Goal: Task Accomplishment & Management: Manage account settings

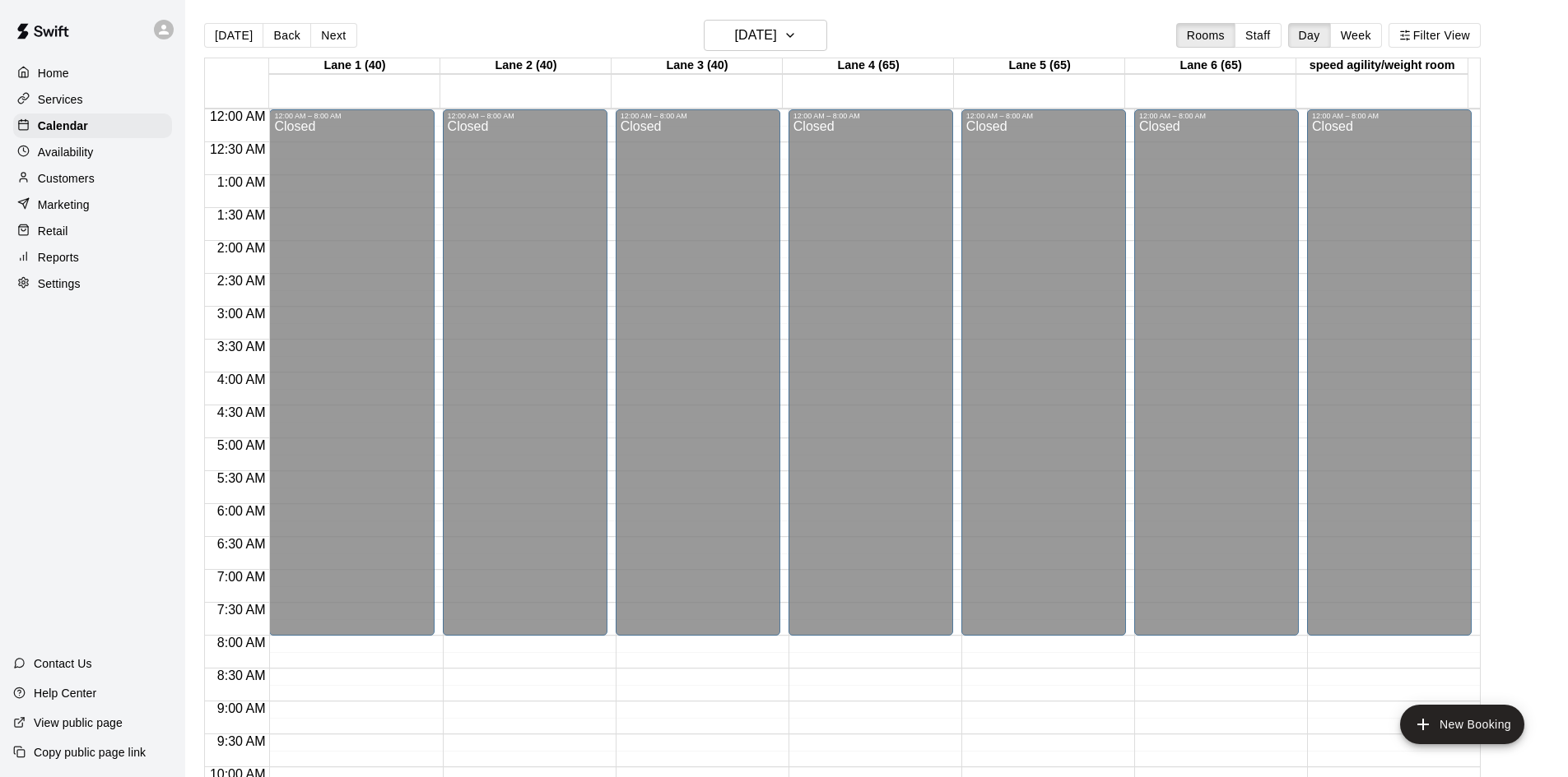
scroll to position [843, 0]
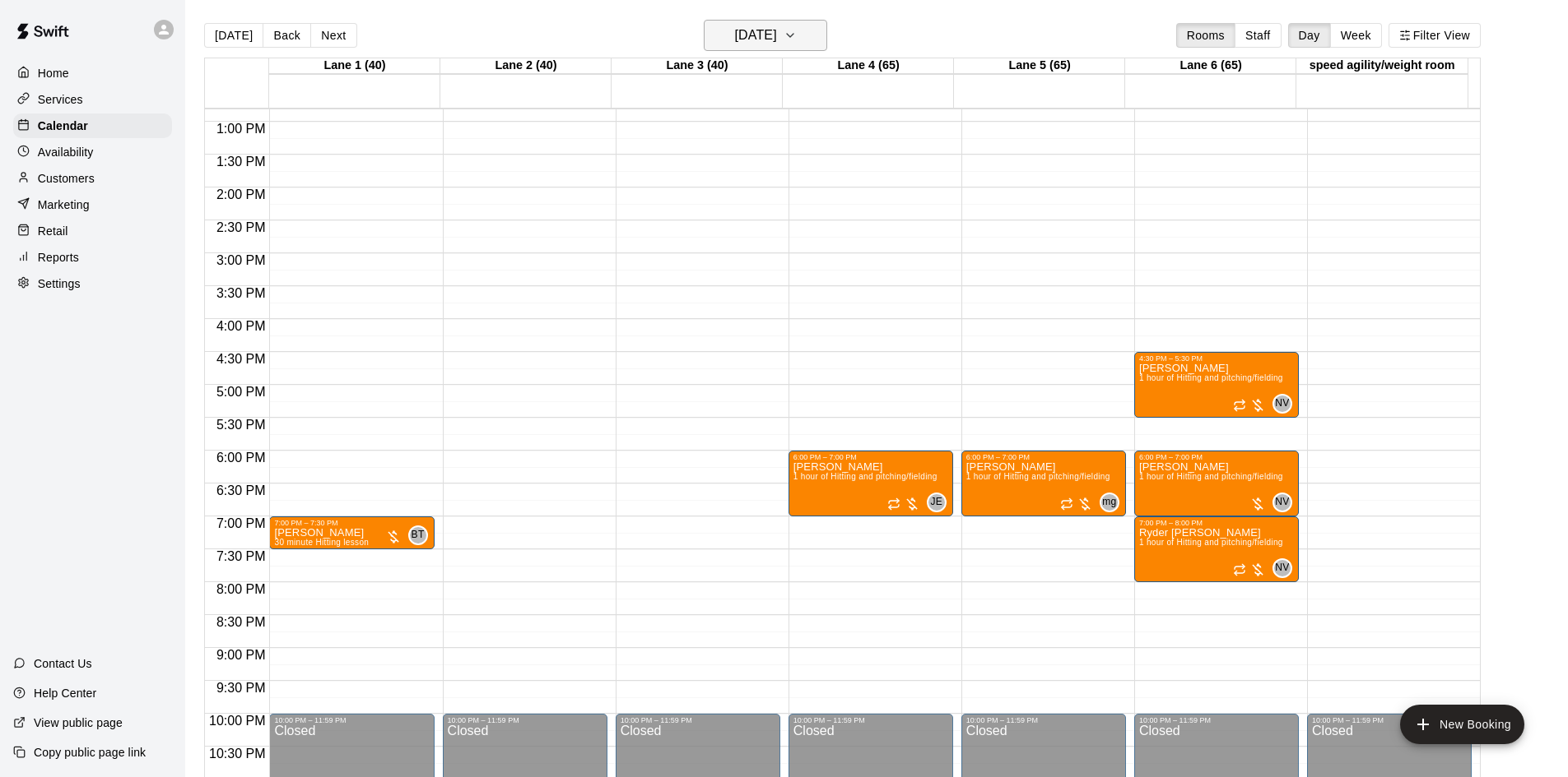
click at [776, 46] on h6 "[DATE]" at bounding box center [756, 36] width 42 height 23
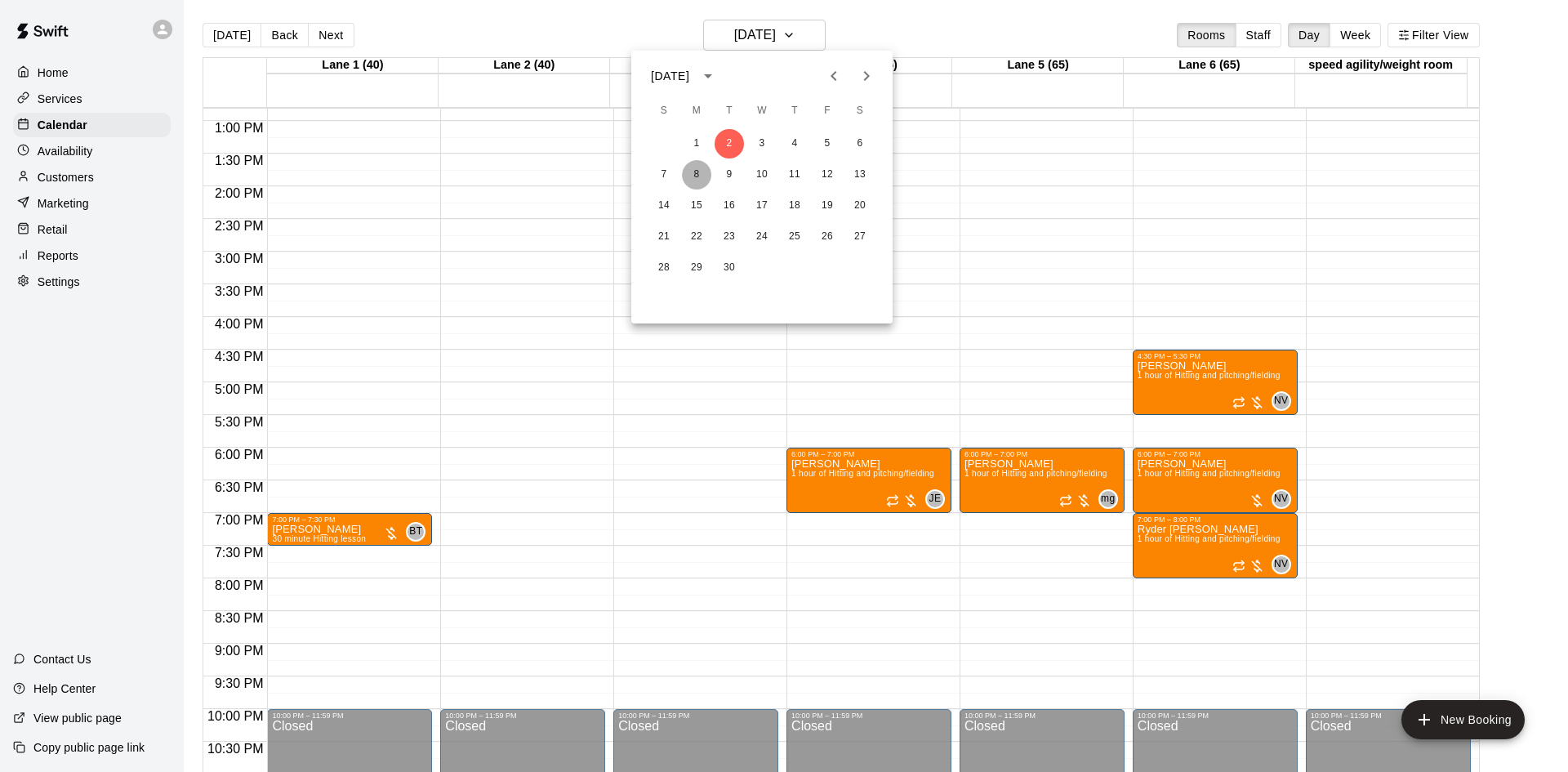
click at [703, 171] on button "8" at bounding box center [696, 175] width 29 height 29
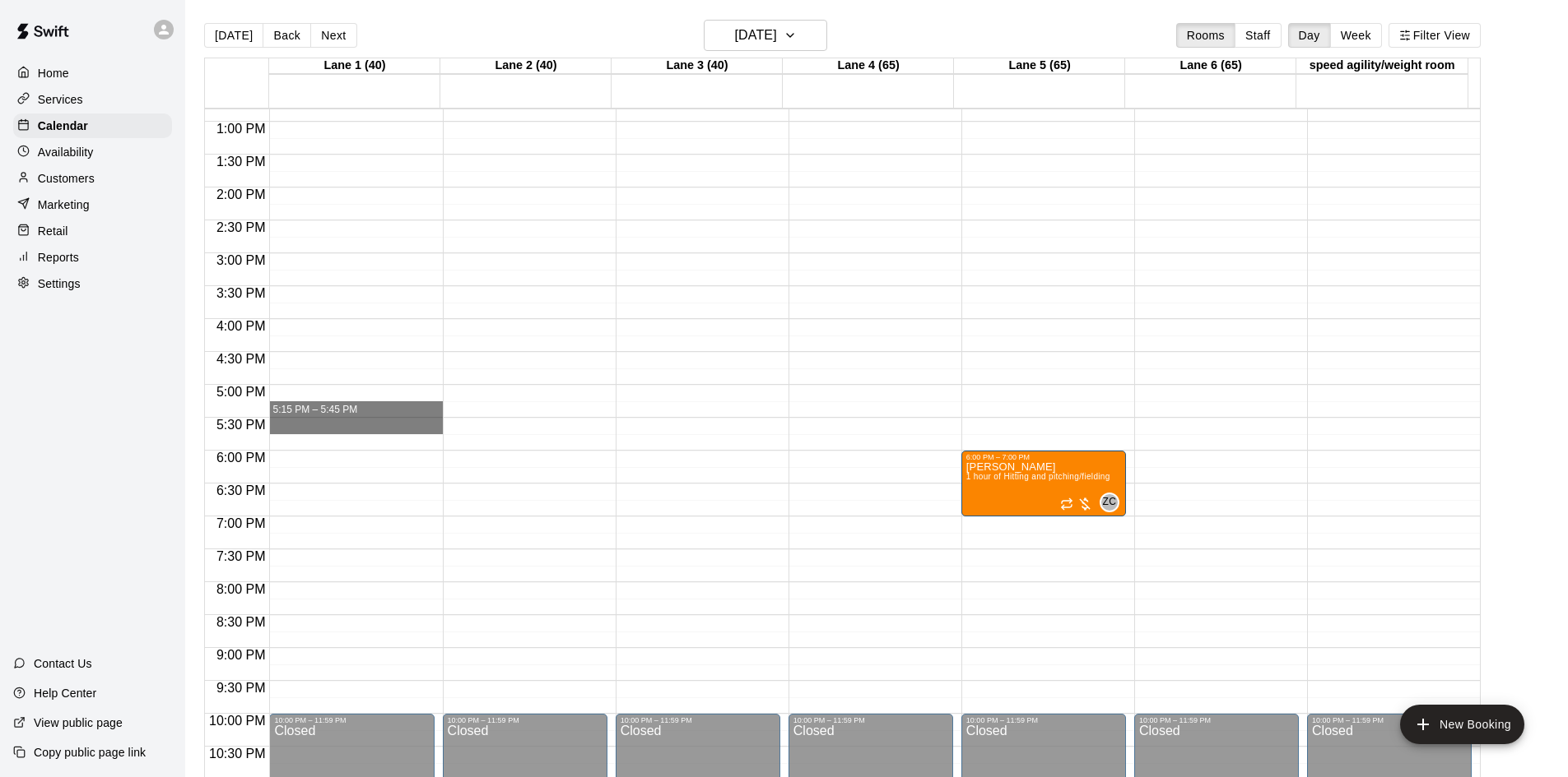
drag, startPoint x: 351, startPoint y: 435, endPoint x: 355, endPoint y: 418, distance: 17.5
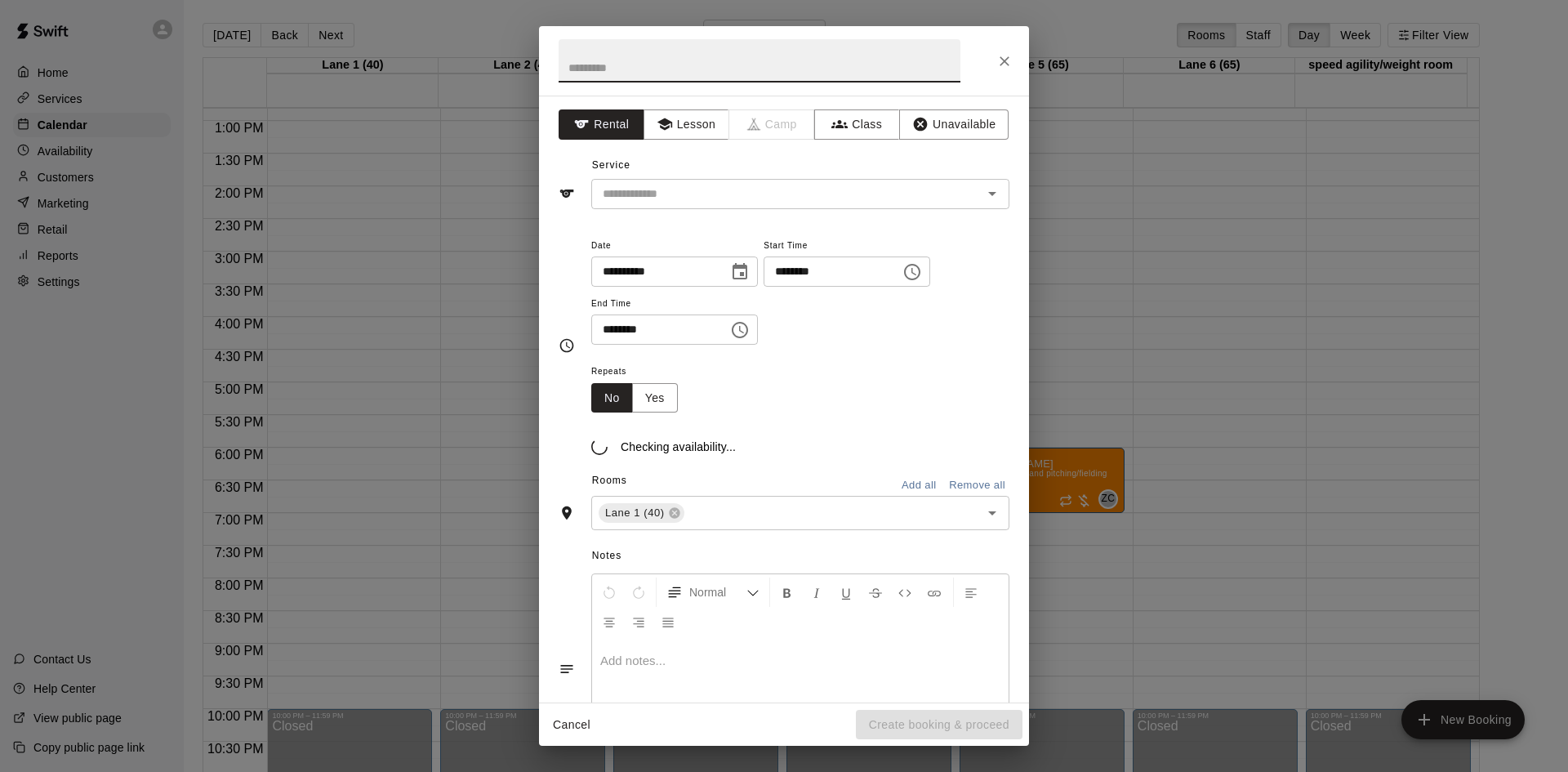
click at [1002, 60] on icon "Close" at bounding box center [1005, 61] width 17 height 17
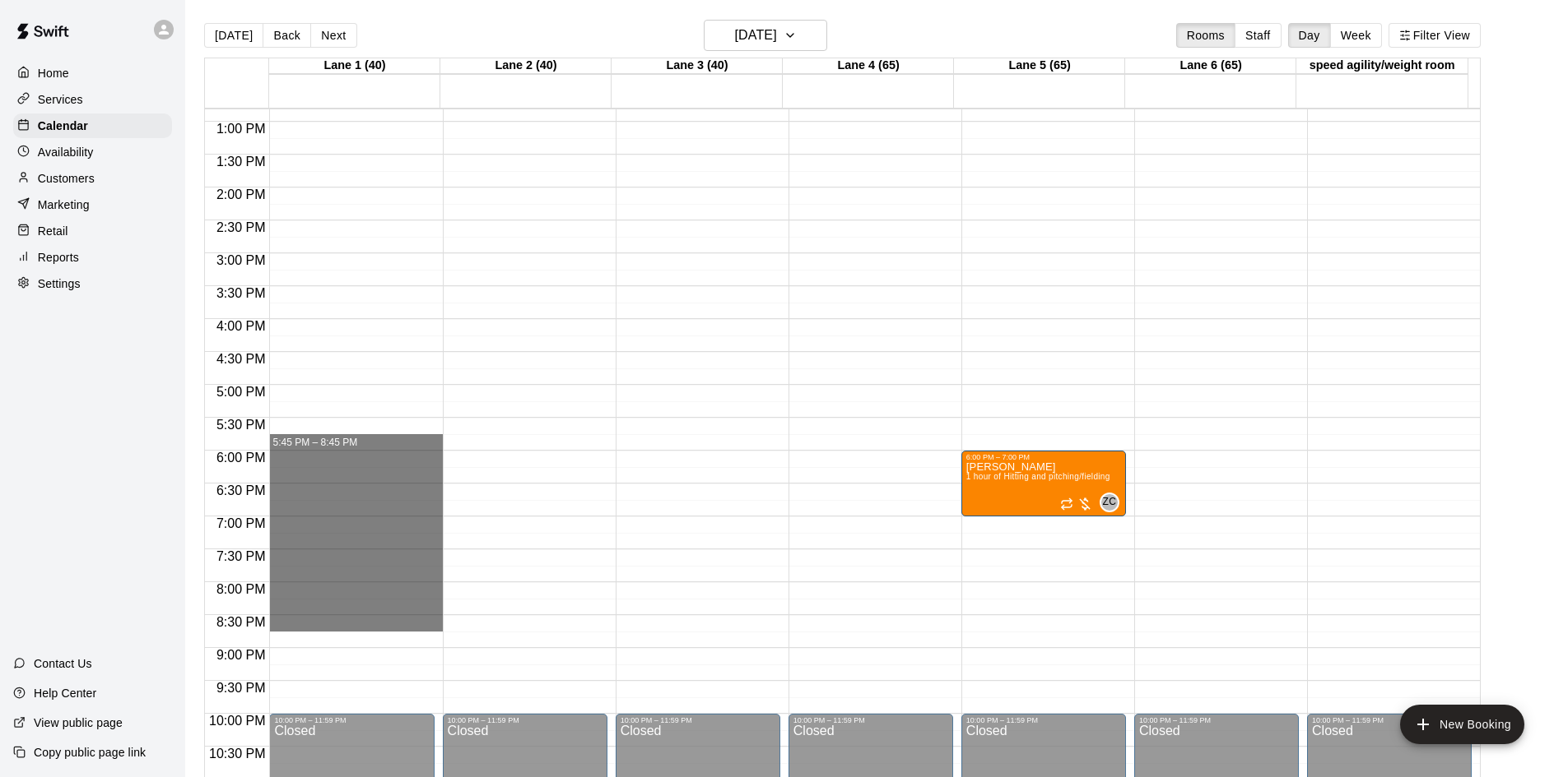
drag, startPoint x: 341, startPoint y: 437, endPoint x: 369, endPoint y: 629, distance: 194.0
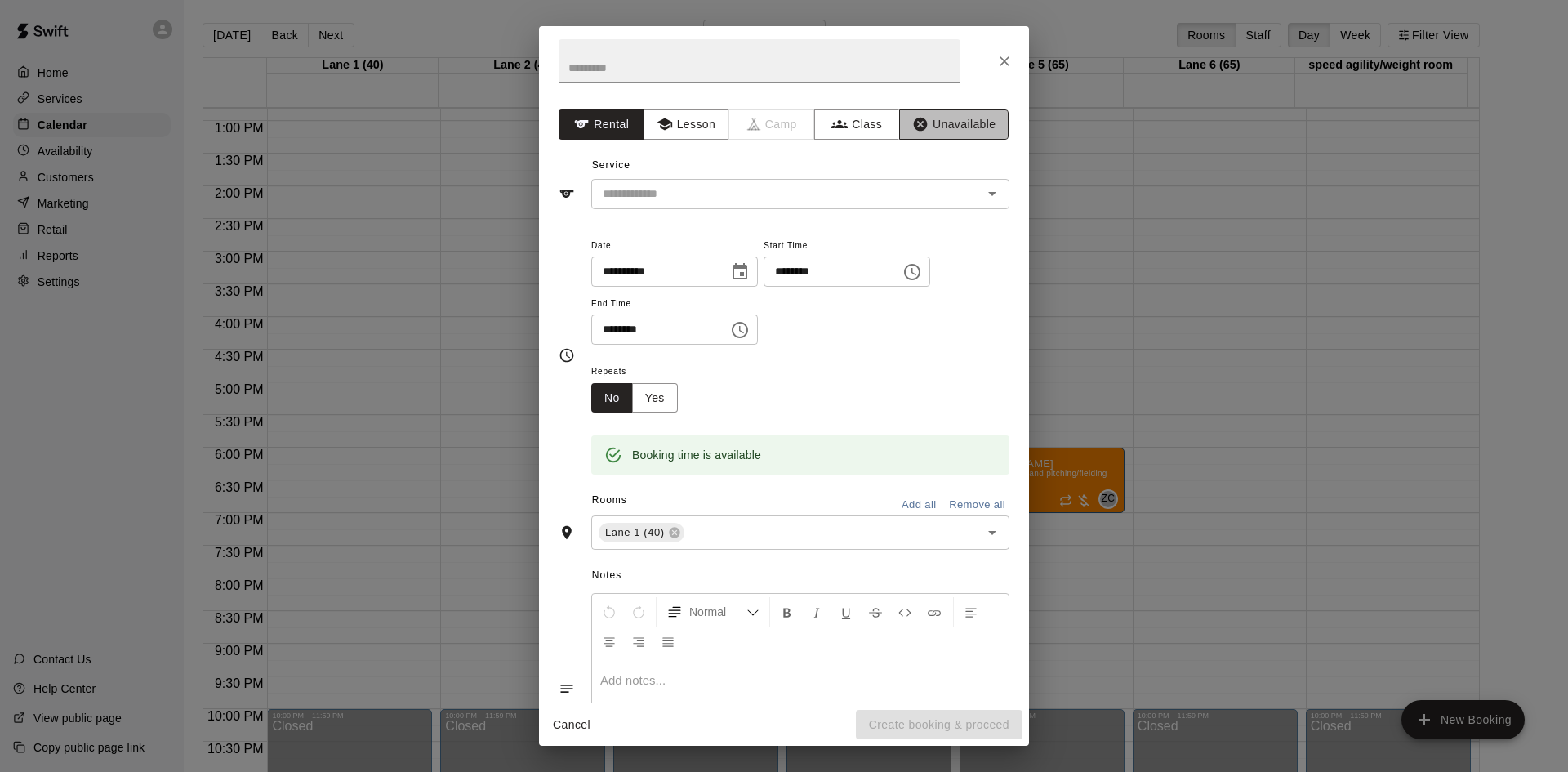
click at [916, 122] on icon "button" at bounding box center [921, 125] width 17 height 17
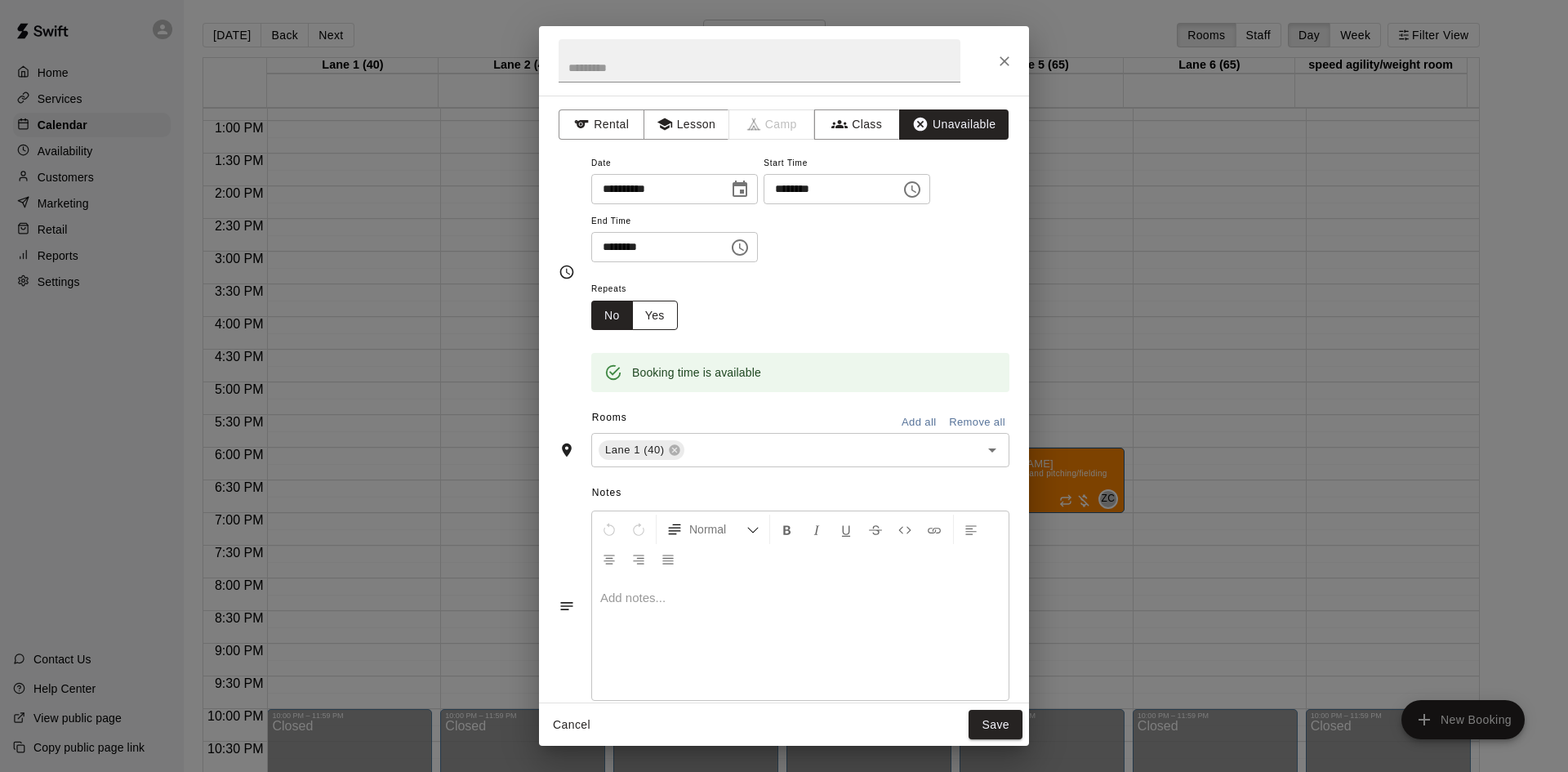
click at [661, 310] on button "Yes" at bounding box center [654, 316] width 46 height 30
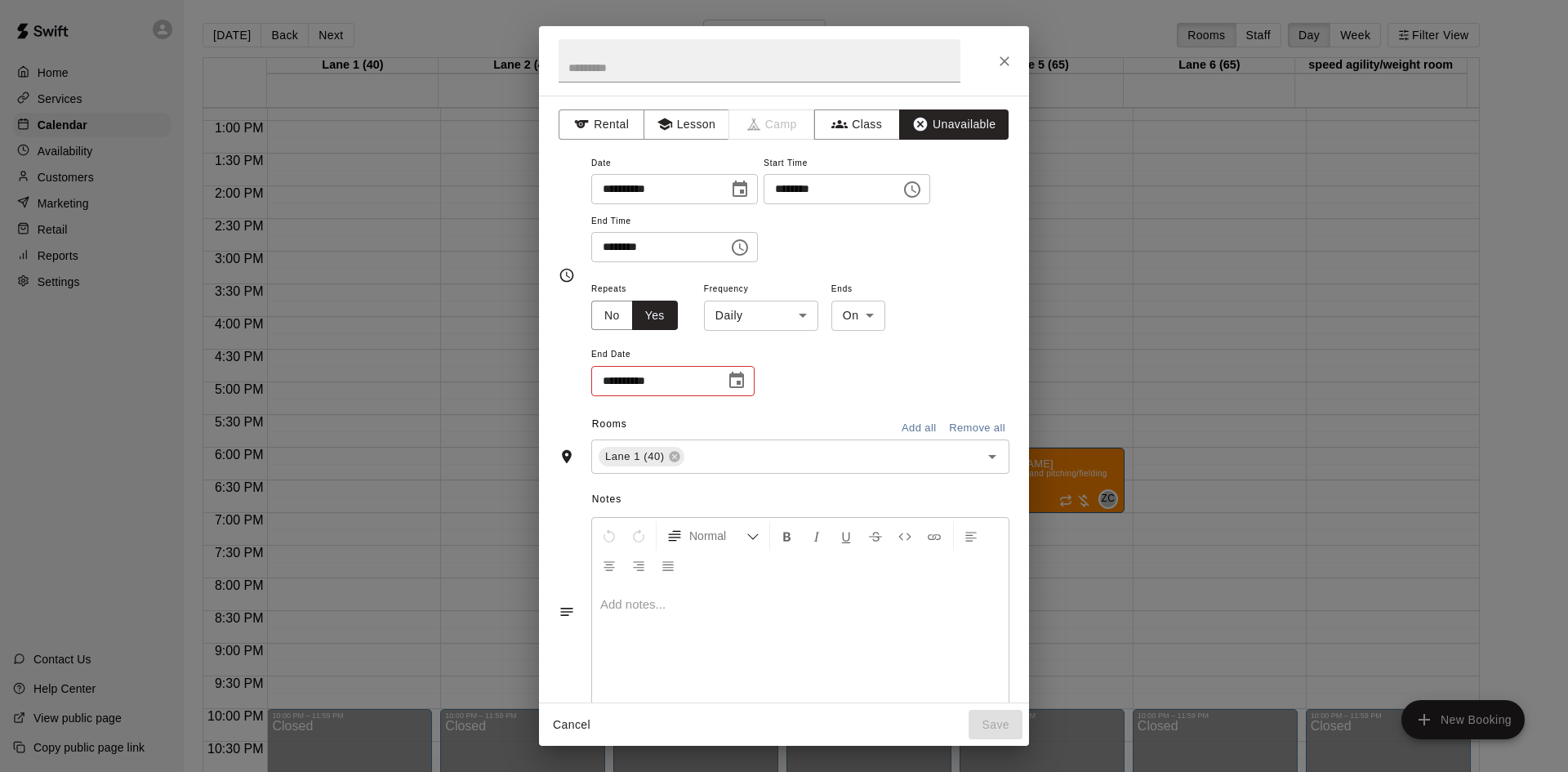
click at [737, 325] on body "Home Services Calendar Availability Customers Marketing Retail Reports Settings…" at bounding box center [784, 399] width 1568 height 799
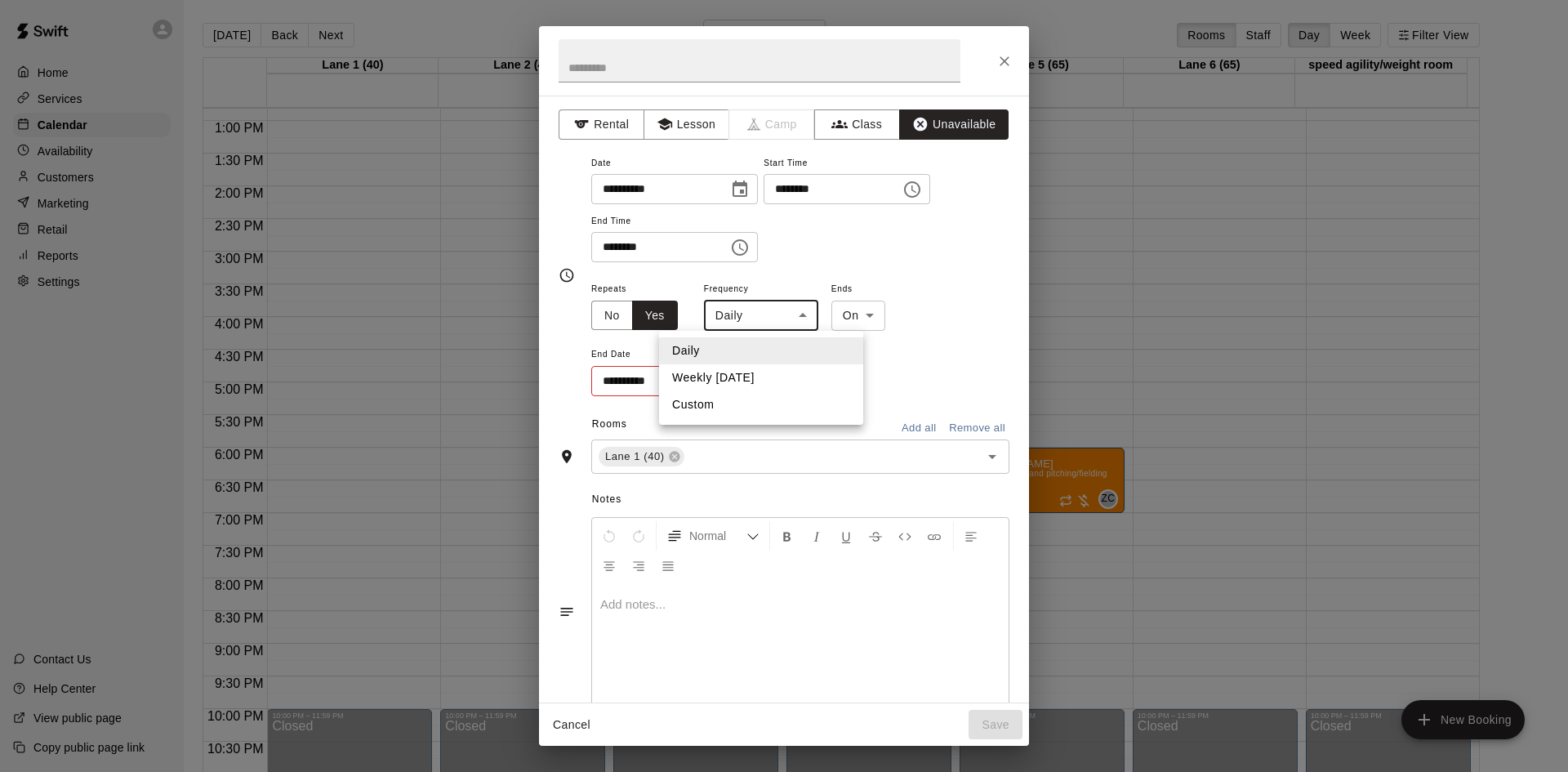
click at [755, 376] on li "Weekly [DATE]" at bounding box center [762, 378] width 204 height 27
type input "******"
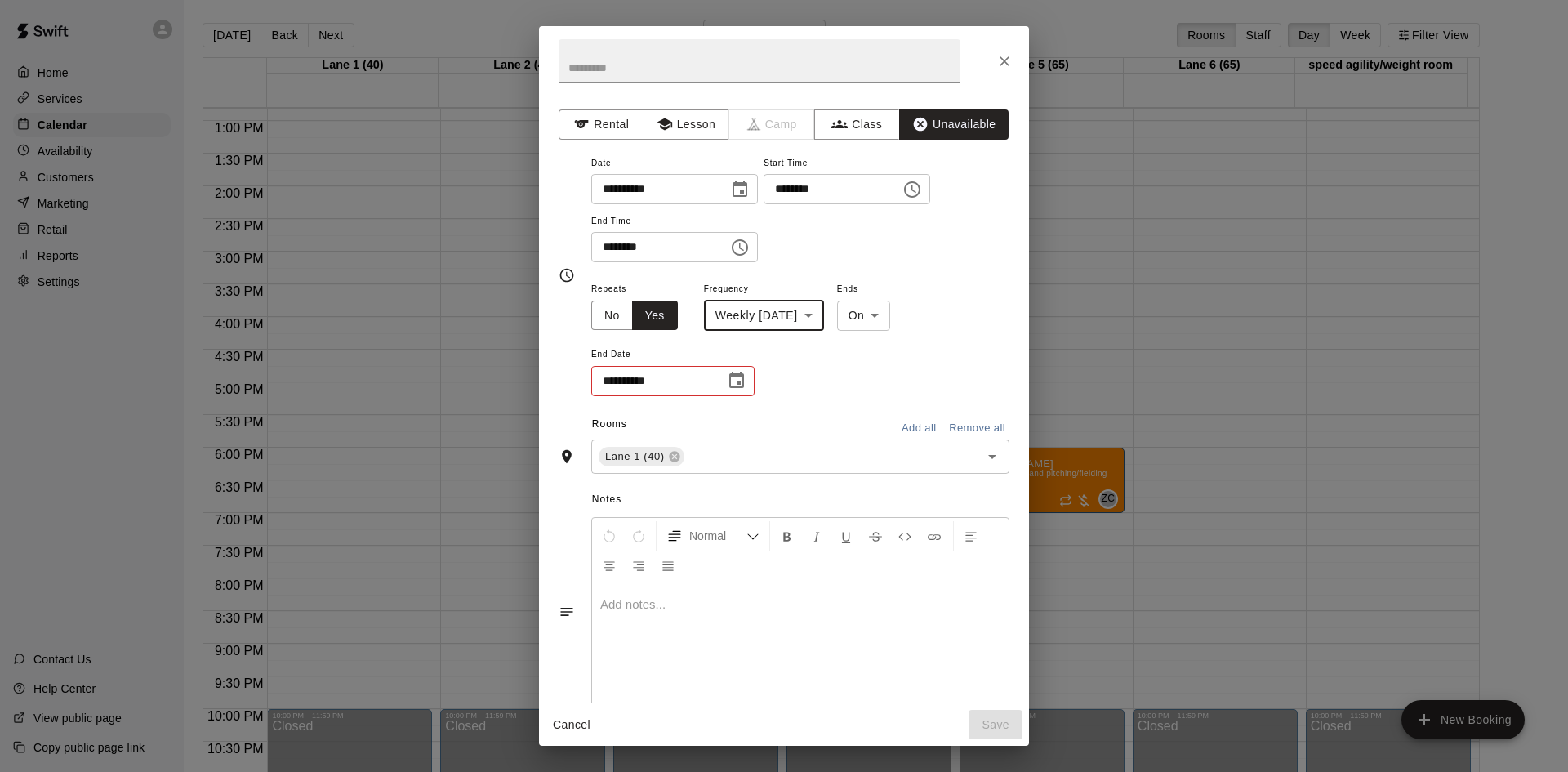
click at [876, 315] on body "Home Services Calendar Availability Customers Marketing Retail Reports Settings…" at bounding box center [784, 399] width 1568 height 799
click at [876, 347] on li "On" at bounding box center [885, 351] width 54 height 27
click at [733, 376] on icon "Choose date" at bounding box center [737, 381] width 15 height 17
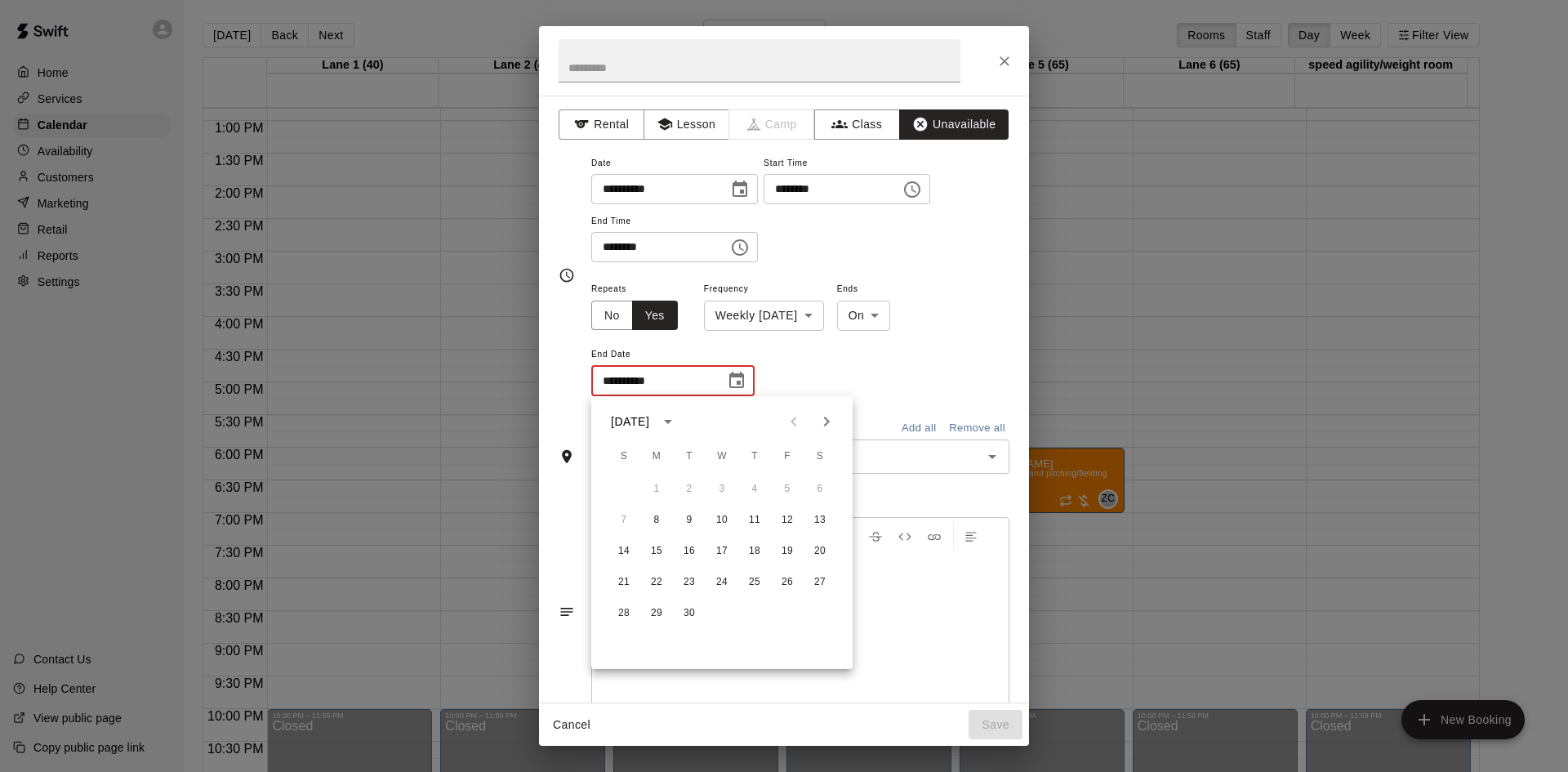
click at [831, 422] on icon "Next month" at bounding box center [827, 422] width 20 height 20
click at [656, 612] on button "27" at bounding box center [656, 613] width 29 height 29
type input "**********"
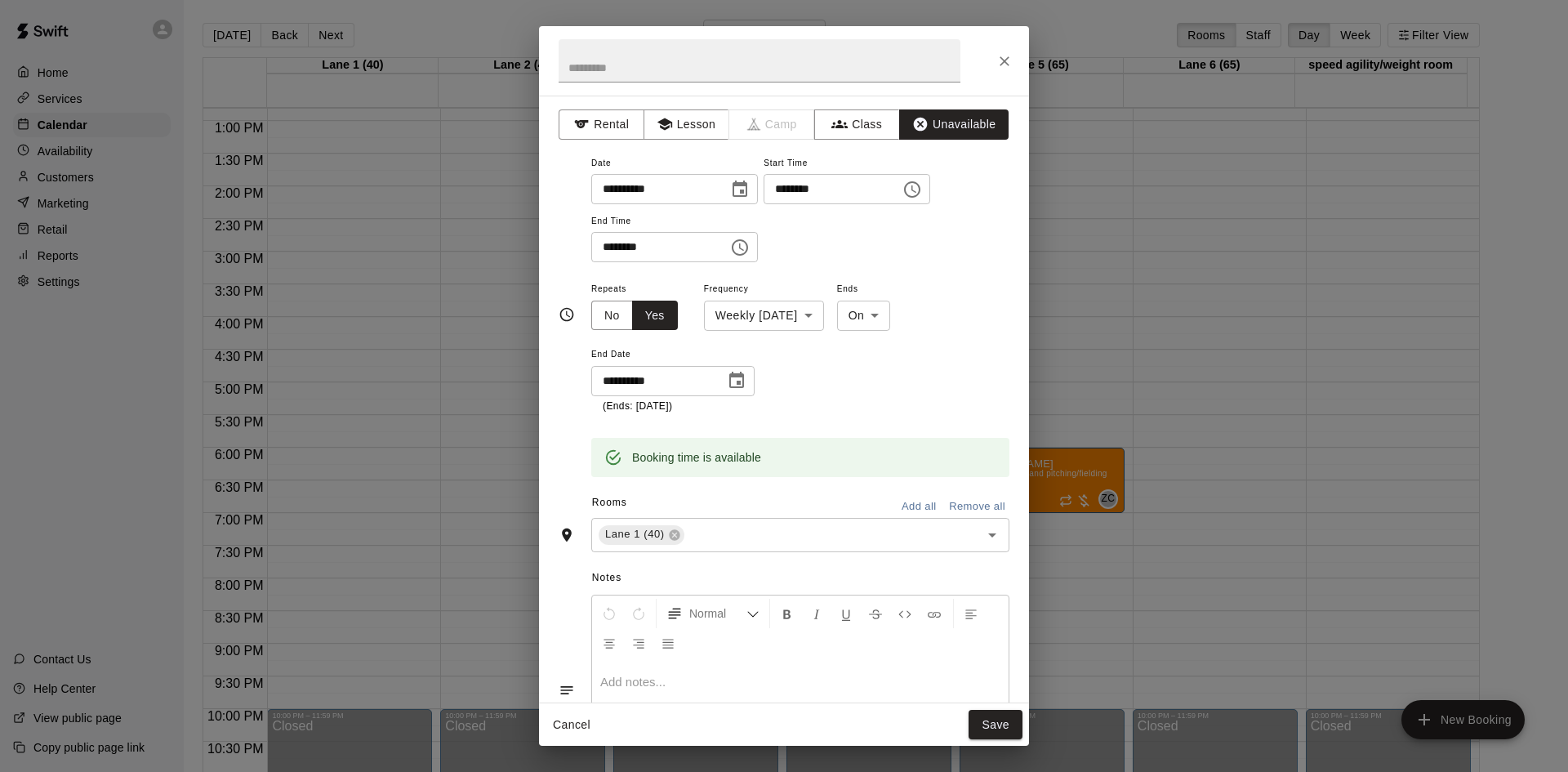
click at [878, 320] on body "Home Services Calendar Availability Customers Marketing Retail Reports Settings…" at bounding box center [784, 399] width 1568 height 799
click at [886, 383] on li "After" at bounding box center [885, 378] width 54 height 27
type input "*****"
click at [669, 373] on input "*" at bounding box center [633, 381] width 84 height 30
click at [669, 376] on input "*" at bounding box center [633, 381] width 84 height 30
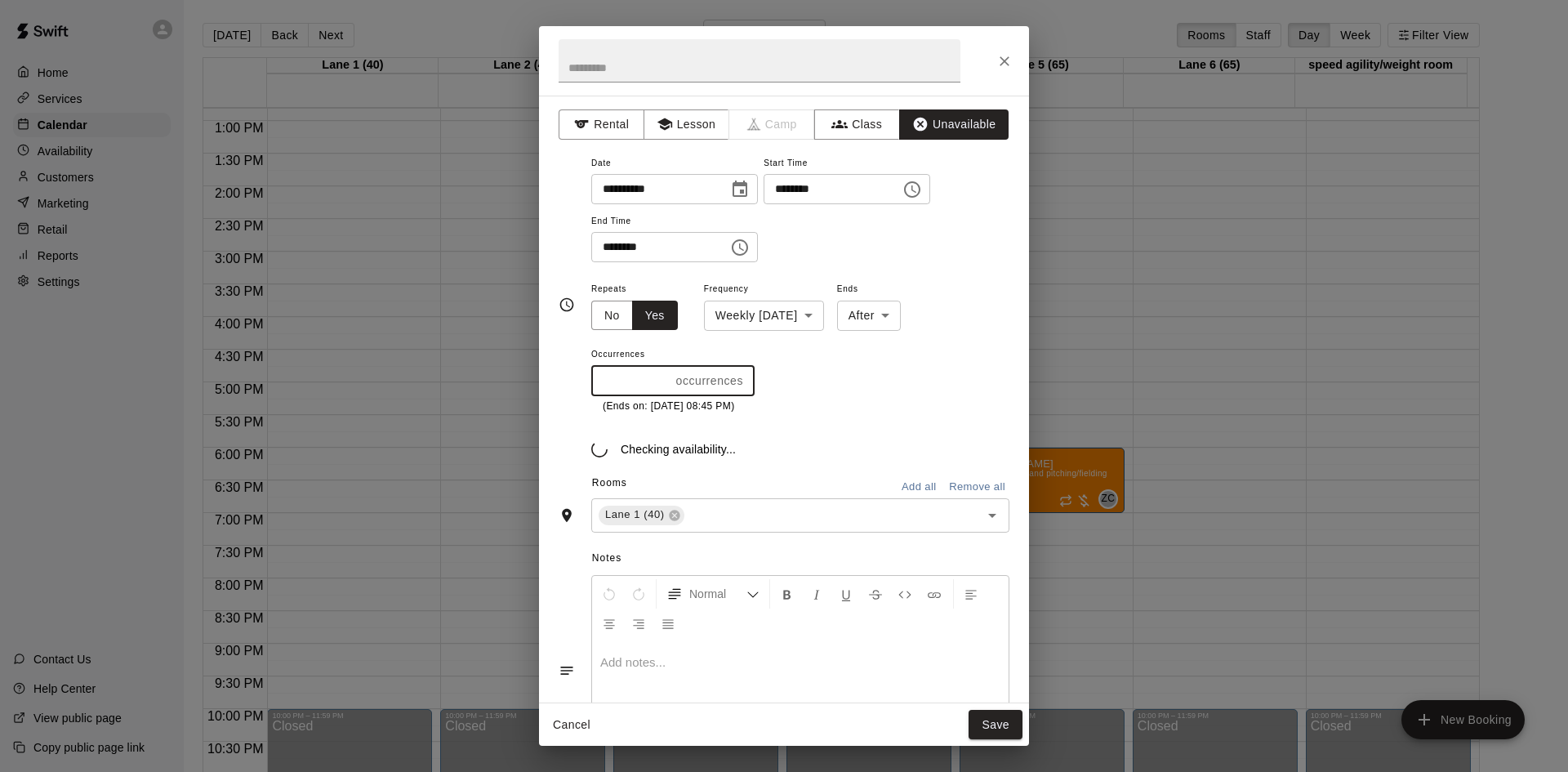
click at [669, 376] on input "*" at bounding box center [630, 381] width 78 height 30
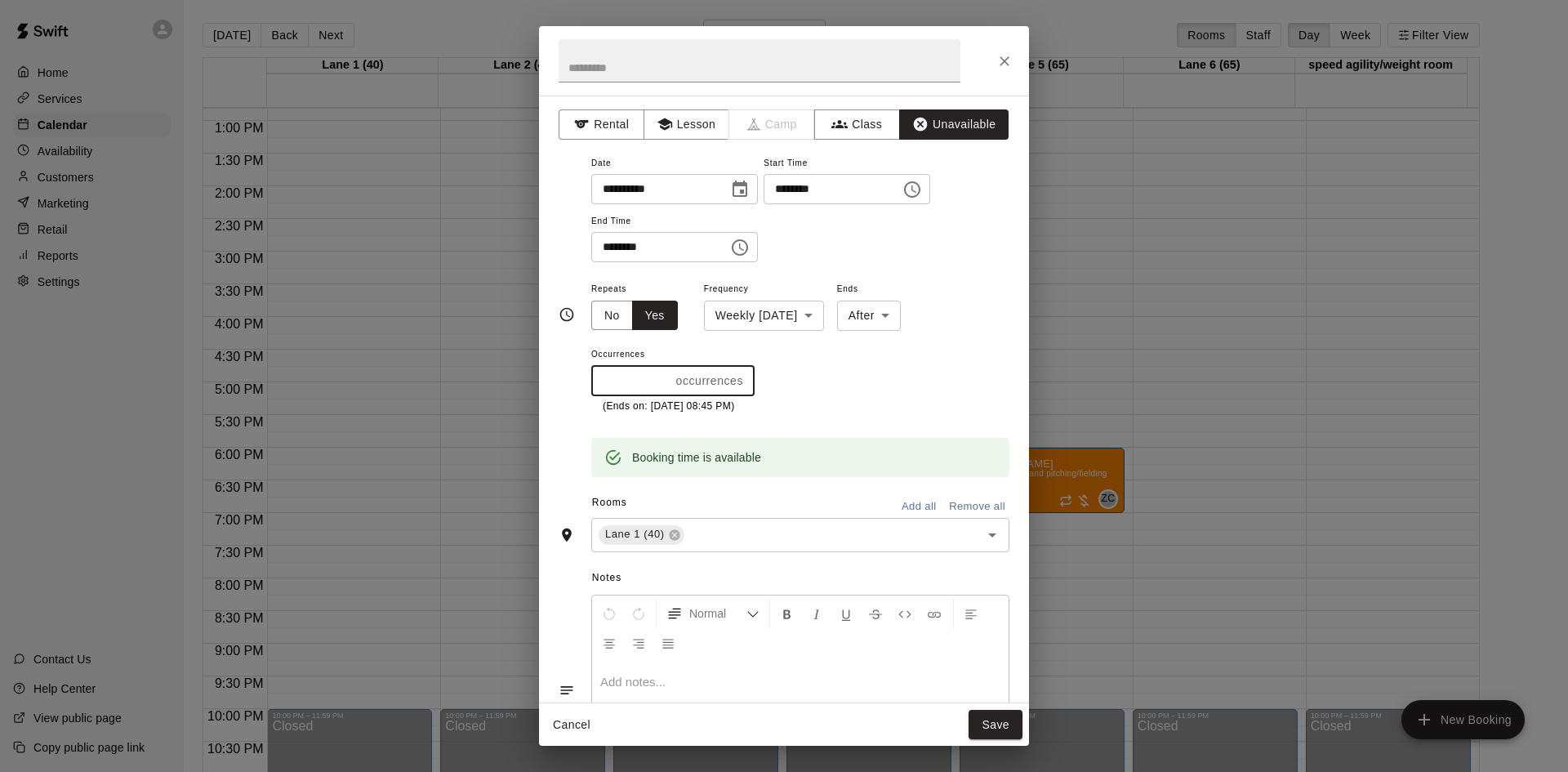
click at [669, 376] on input "*" at bounding box center [630, 381] width 78 height 30
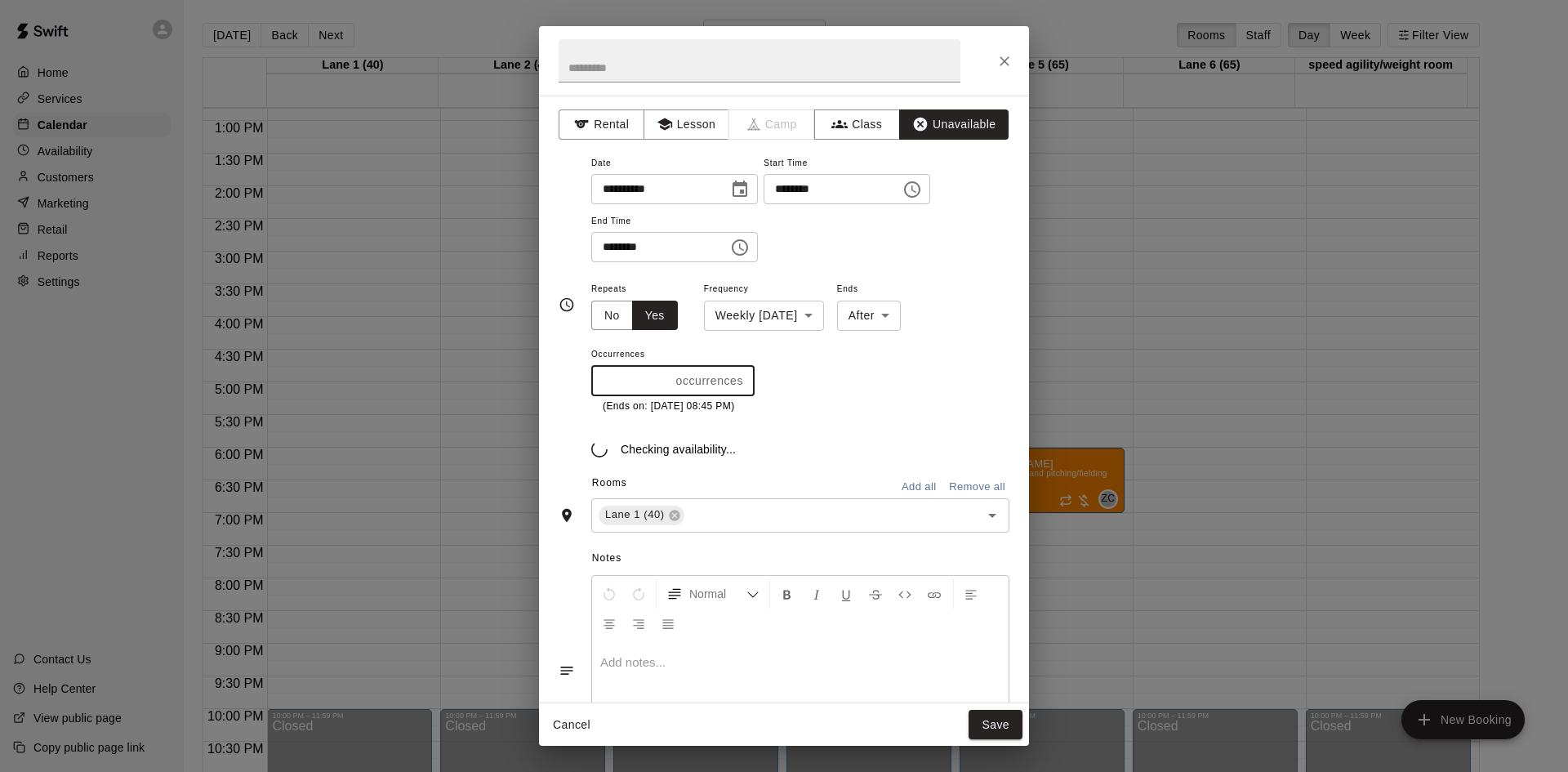
click at [669, 376] on input "*" at bounding box center [630, 381] width 78 height 30
click at [662, 376] on input "*" at bounding box center [630, 381] width 78 height 30
click at [662, 376] on input "**" at bounding box center [630, 381] width 78 height 30
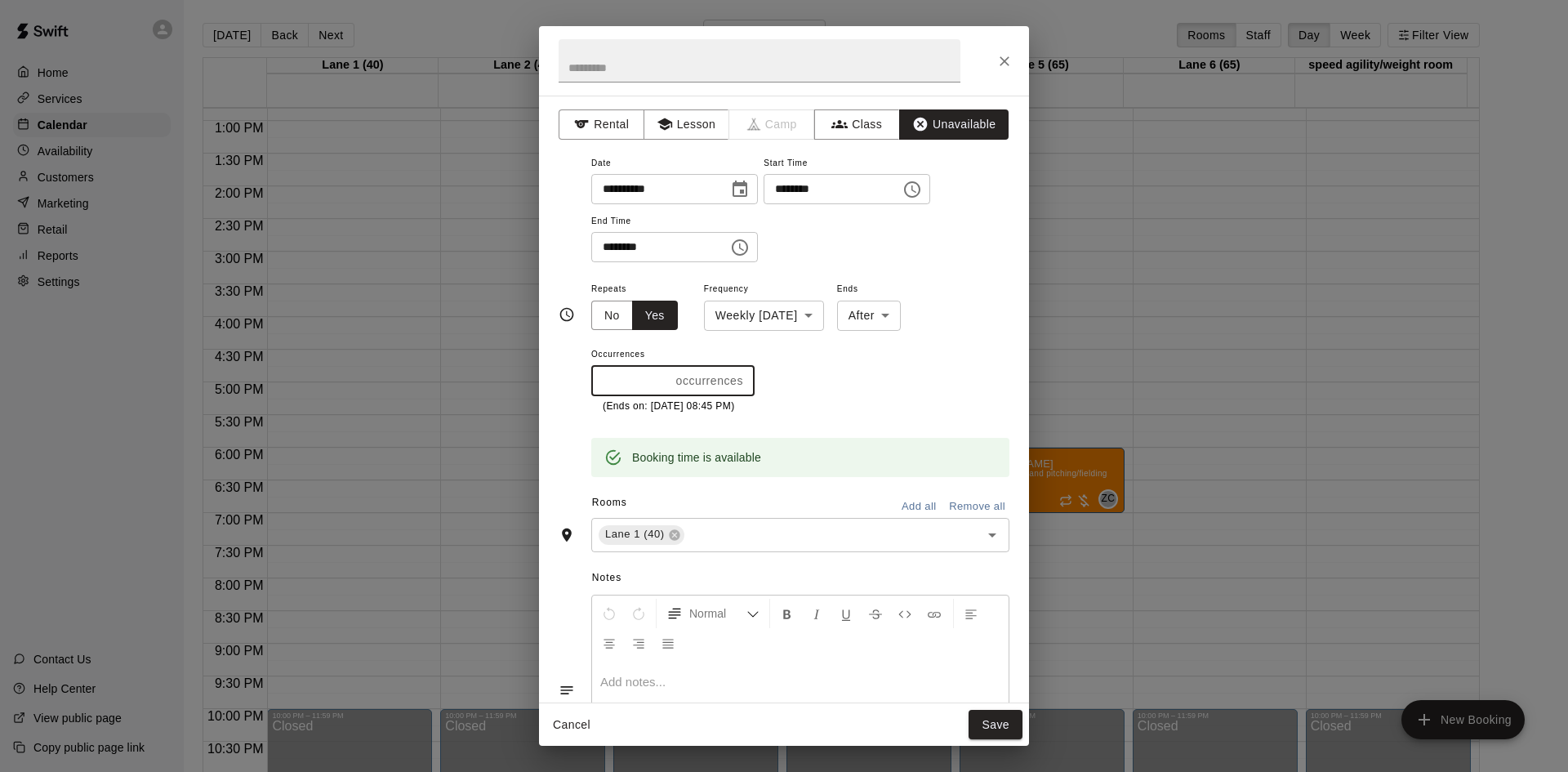
click at [665, 386] on input "*" at bounding box center [630, 381] width 78 height 30
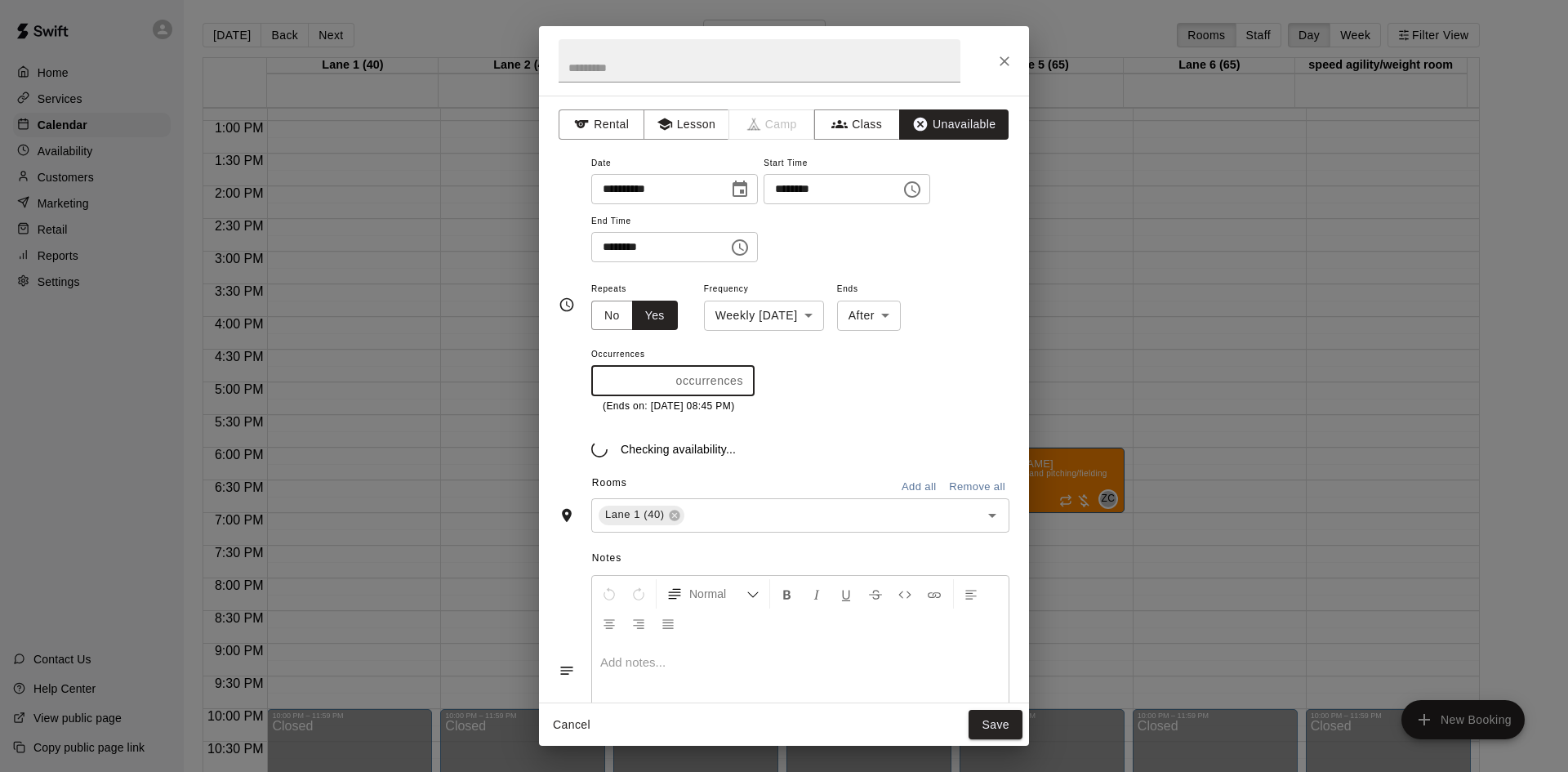
type input "*"
click at [665, 386] on input "*" at bounding box center [630, 381] width 78 height 30
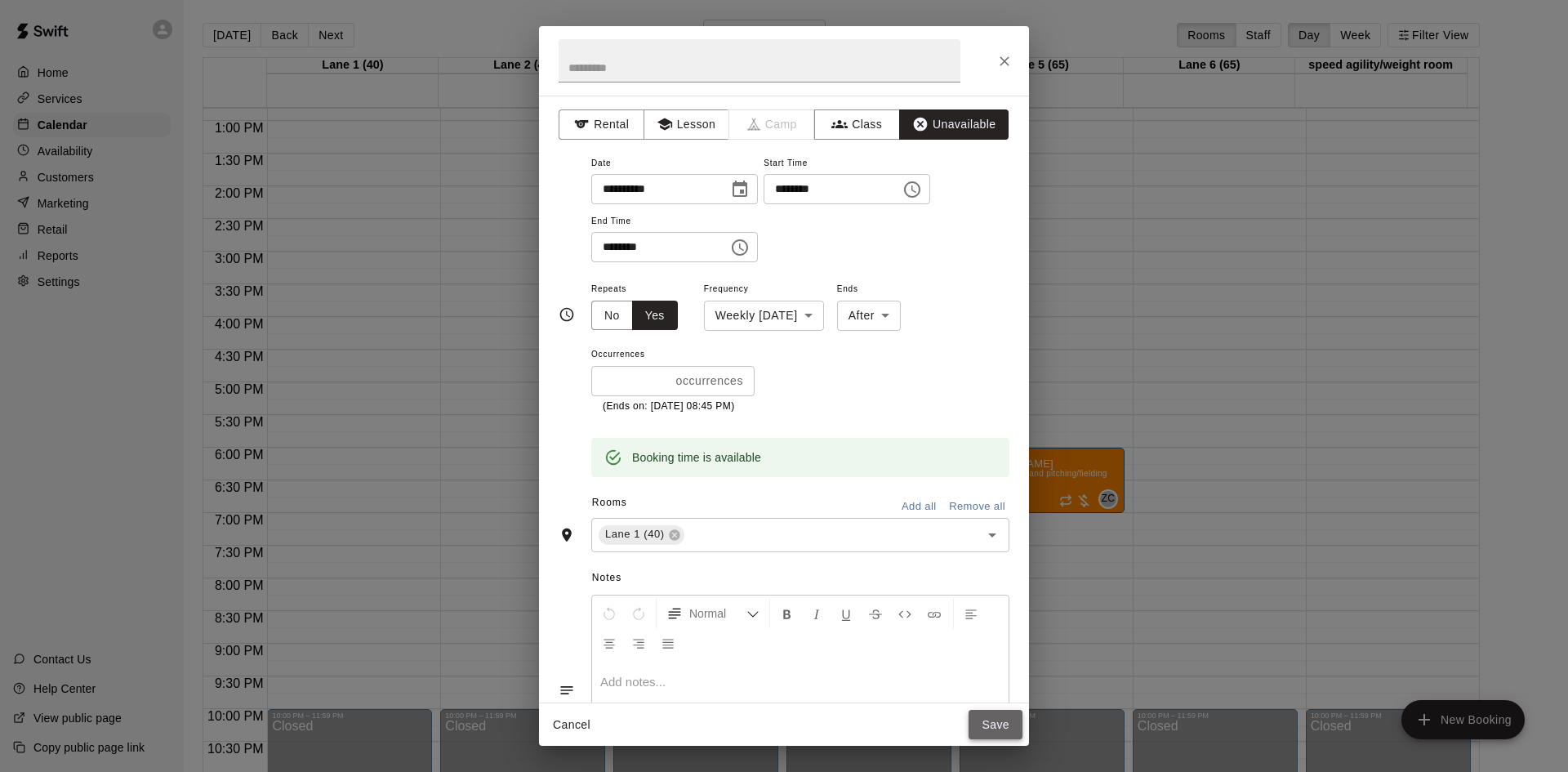
click at [992, 720] on button "Save" at bounding box center [995, 725] width 54 height 30
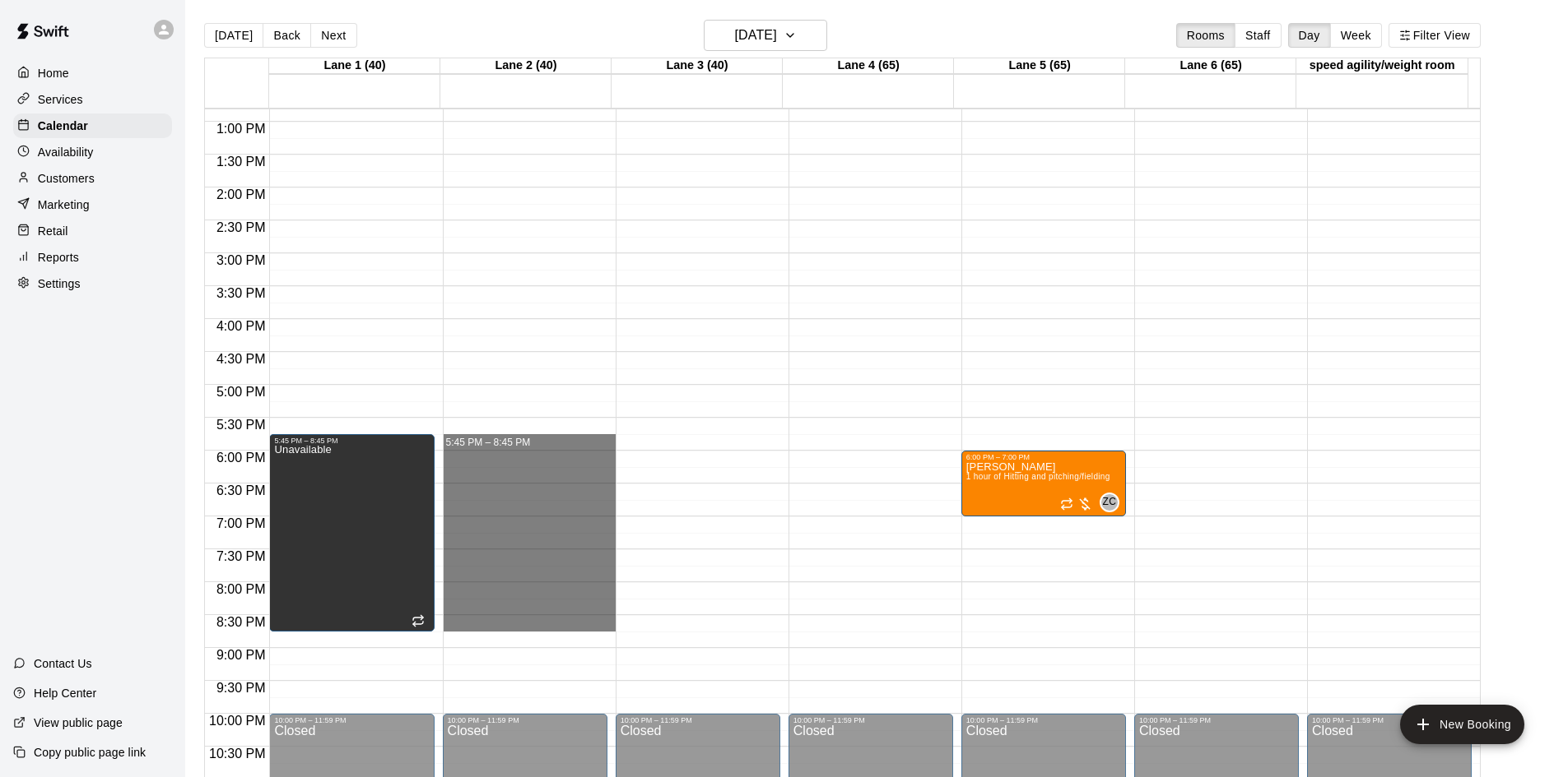
drag, startPoint x: 505, startPoint y: 442, endPoint x: 529, endPoint y: 619, distance: 178.6
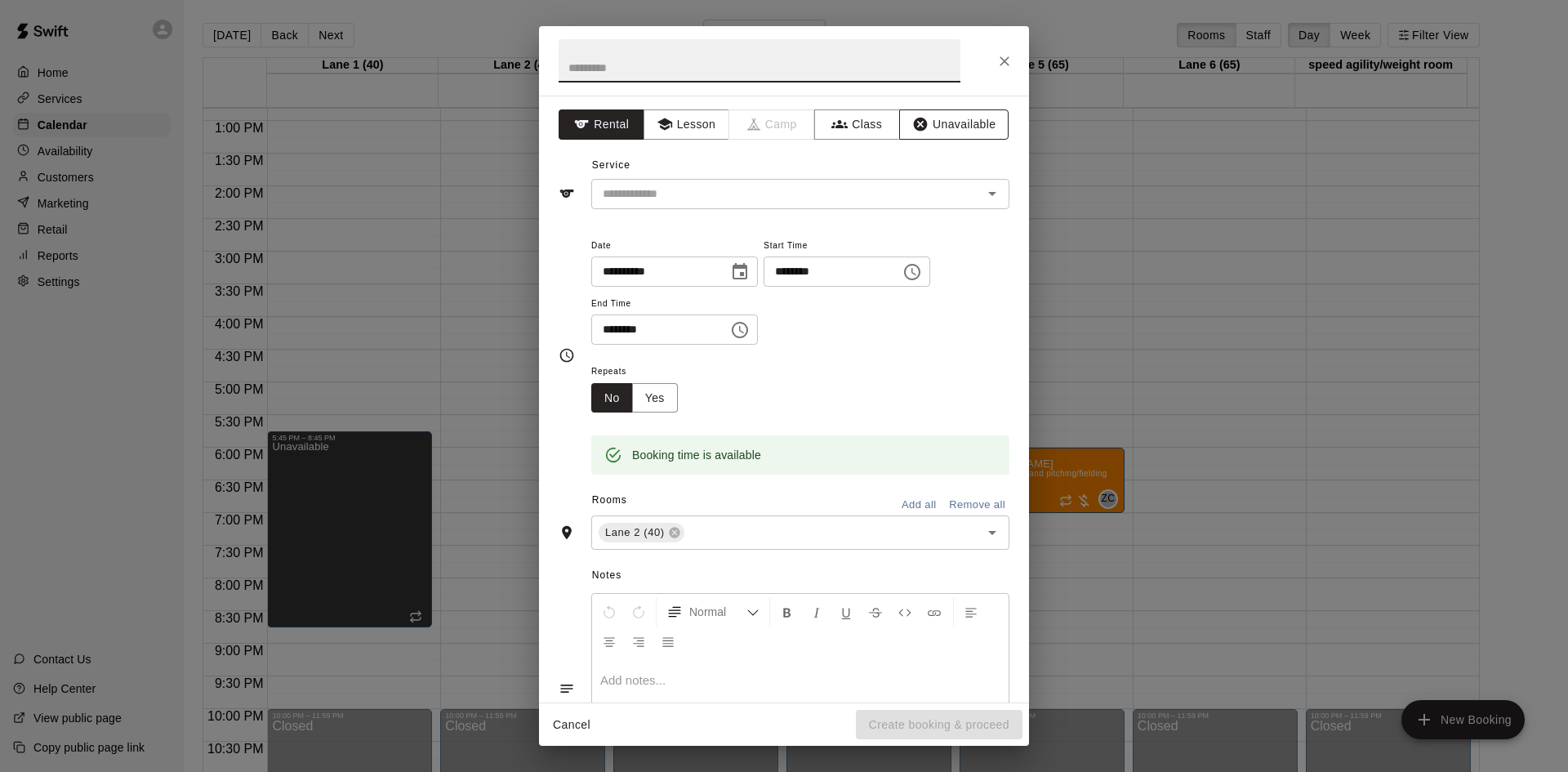
click at [927, 113] on button "Unavailable" at bounding box center [954, 125] width 110 height 30
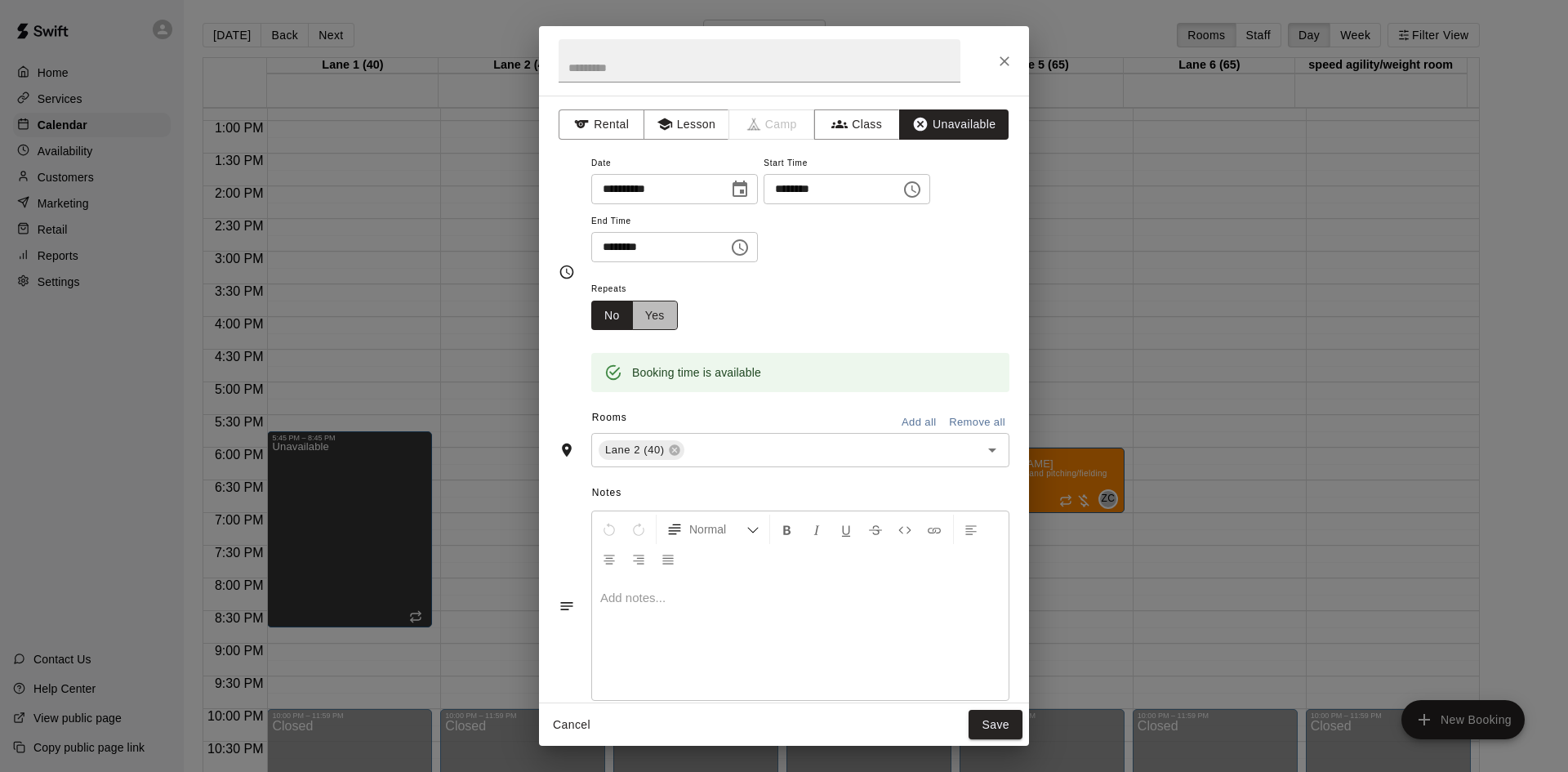
click at [646, 327] on button "Yes" at bounding box center [654, 316] width 46 height 30
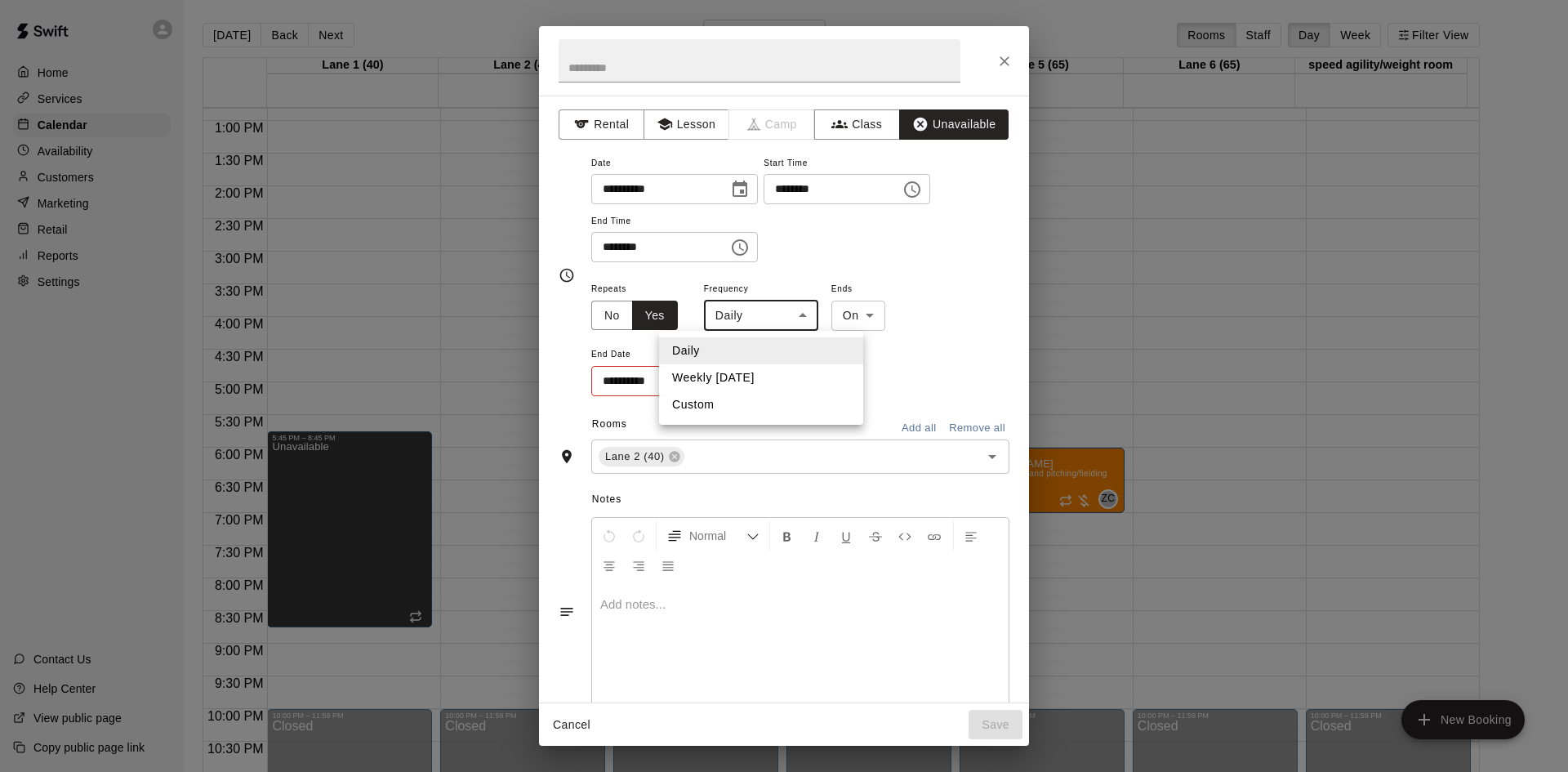
click at [797, 321] on body "Home Services Calendar Availability Customers Marketing Retail Reports Settings…" at bounding box center [784, 399] width 1568 height 799
click at [769, 377] on li "Weekly [DATE]" at bounding box center [762, 378] width 204 height 27
type input "******"
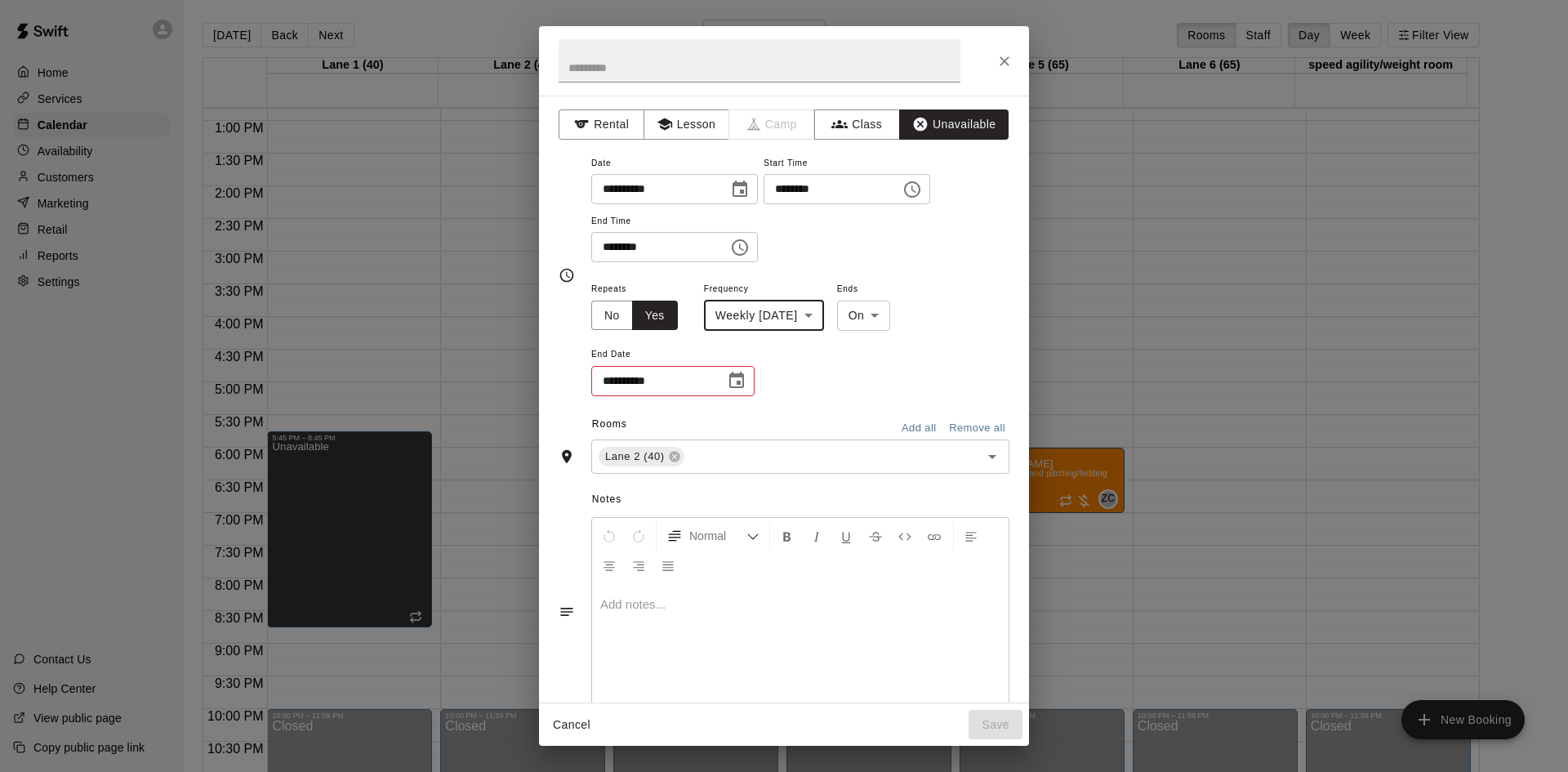
click at [883, 318] on body "Home Services Calendar Availability Customers Marketing Retail Reports Settings…" at bounding box center [784, 399] width 1568 height 799
click at [889, 380] on li "After" at bounding box center [885, 378] width 54 height 27
type input "*****"
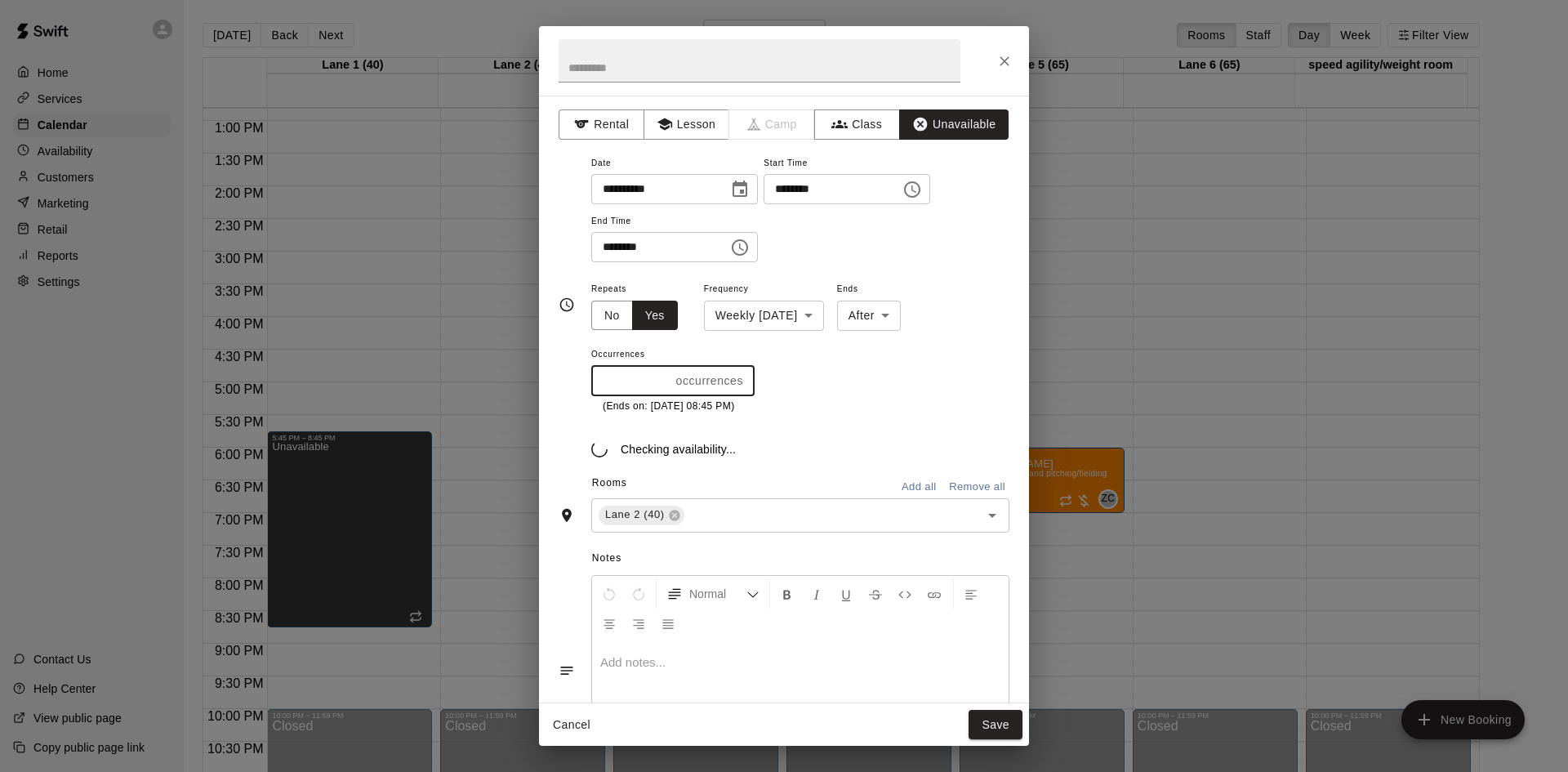
click at [669, 374] on input "*" at bounding box center [630, 381] width 78 height 30
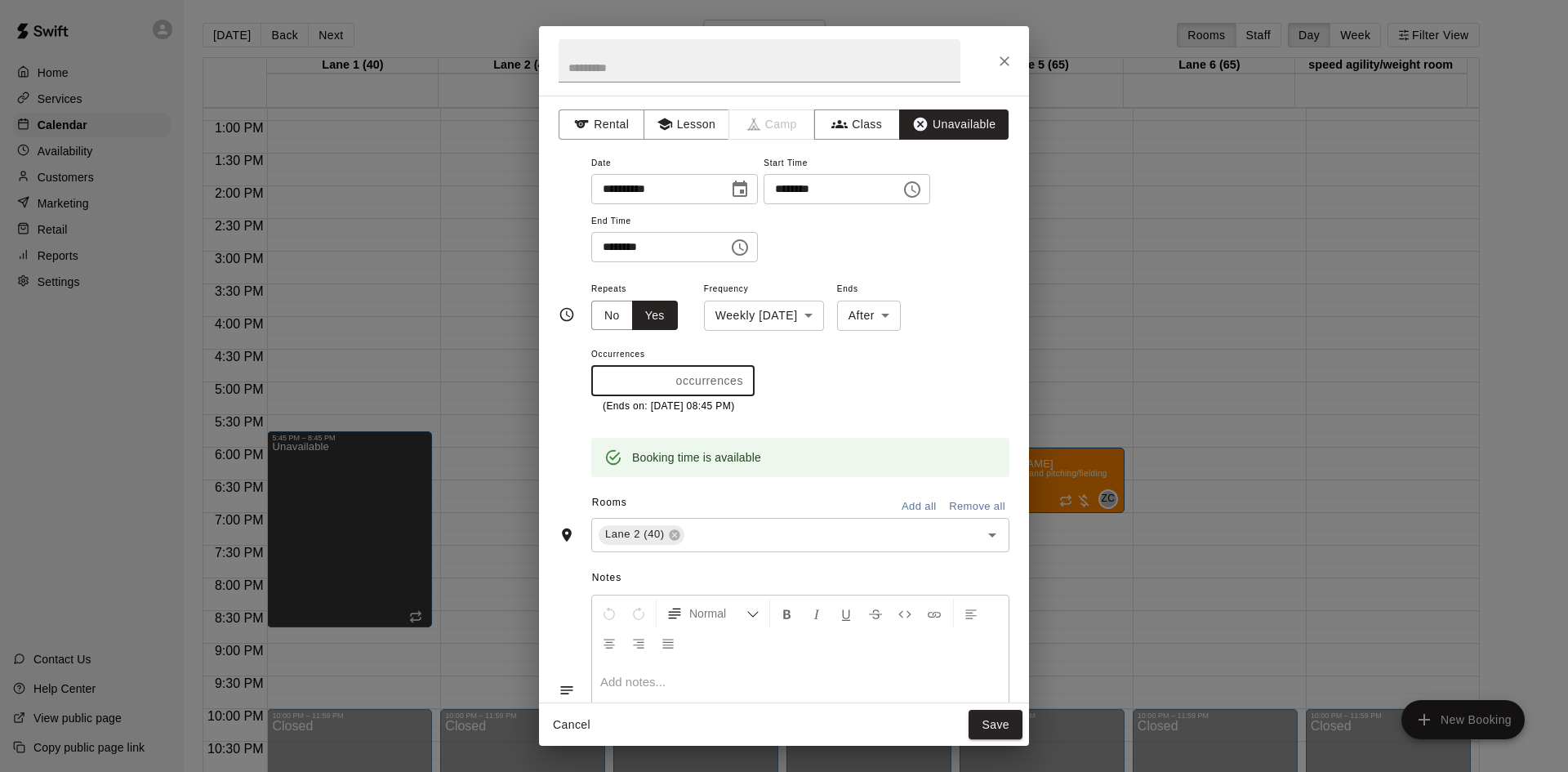
click at [669, 374] on input "*" at bounding box center [630, 381] width 78 height 30
type input "*"
click at [669, 374] on input "*" at bounding box center [630, 381] width 78 height 30
click at [987, 723] on button "Save" at bounding box center [995, 725] width 54 height 30
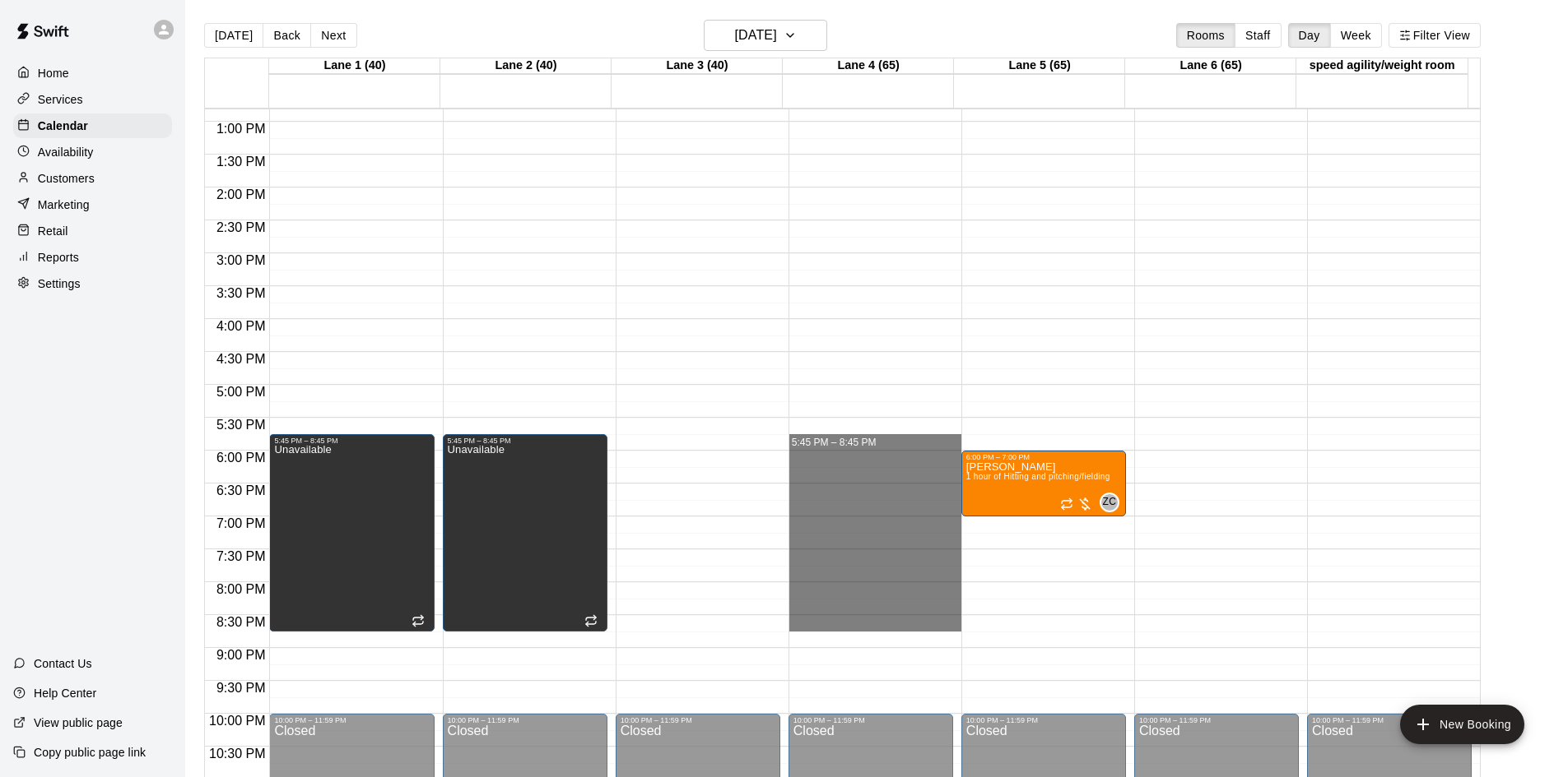
drag, startPoint x: 860, startPoint y: 440, endPoint x: 876, endPoint y: 624, distance: 184.7
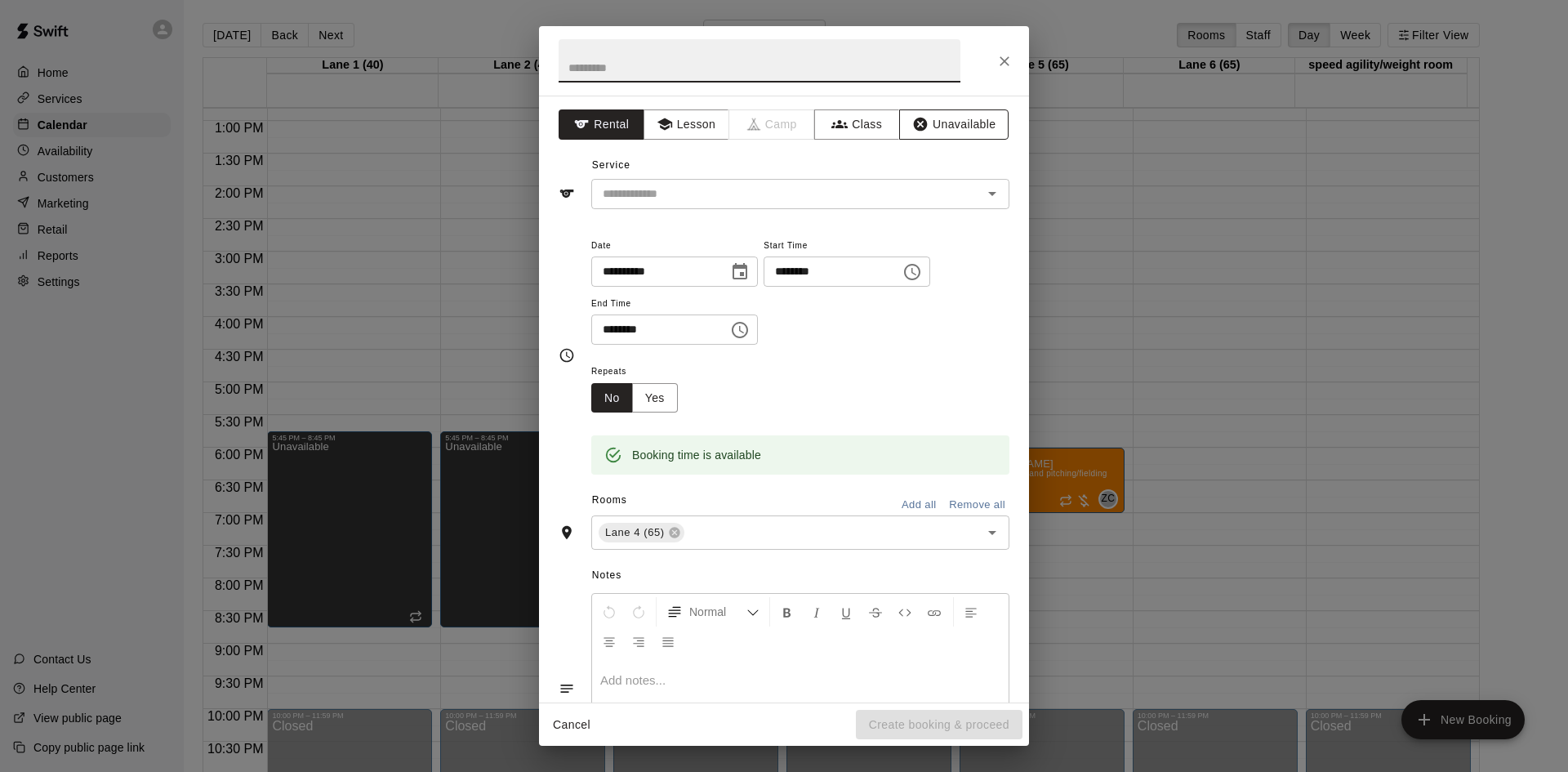
click at [924, 130] on button "Unavailable" at bounding box center [954, 125] width 110 height 30
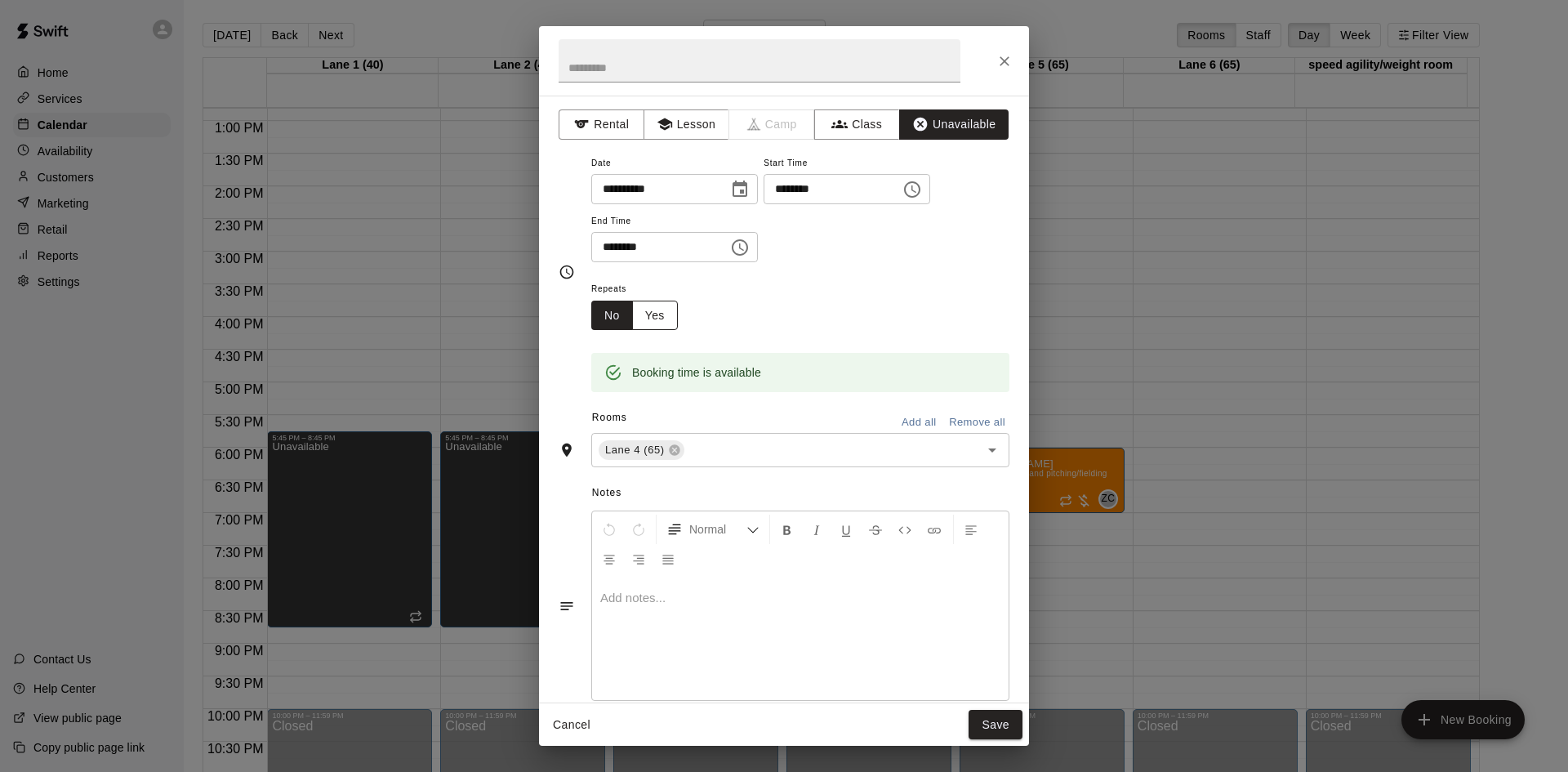
click at [666, 326] on button "Yes" at bounding box center [654, 316] width 46 height 30
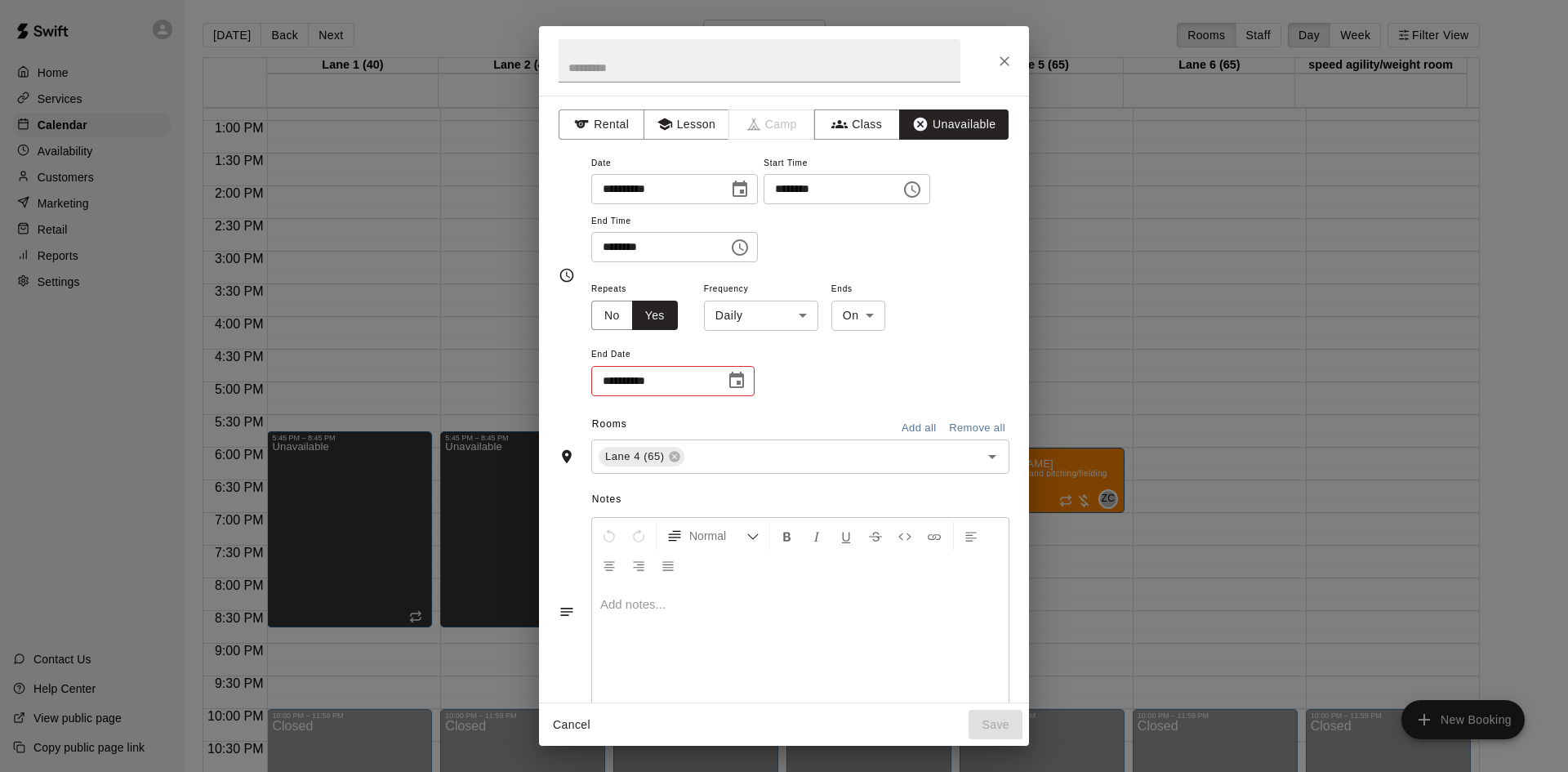
click at [777, 307] on body "Home Services Calendar Availability Customers Marketing Retail Reports Settings…" at bounding box center [784, 399] width 1568 height 799
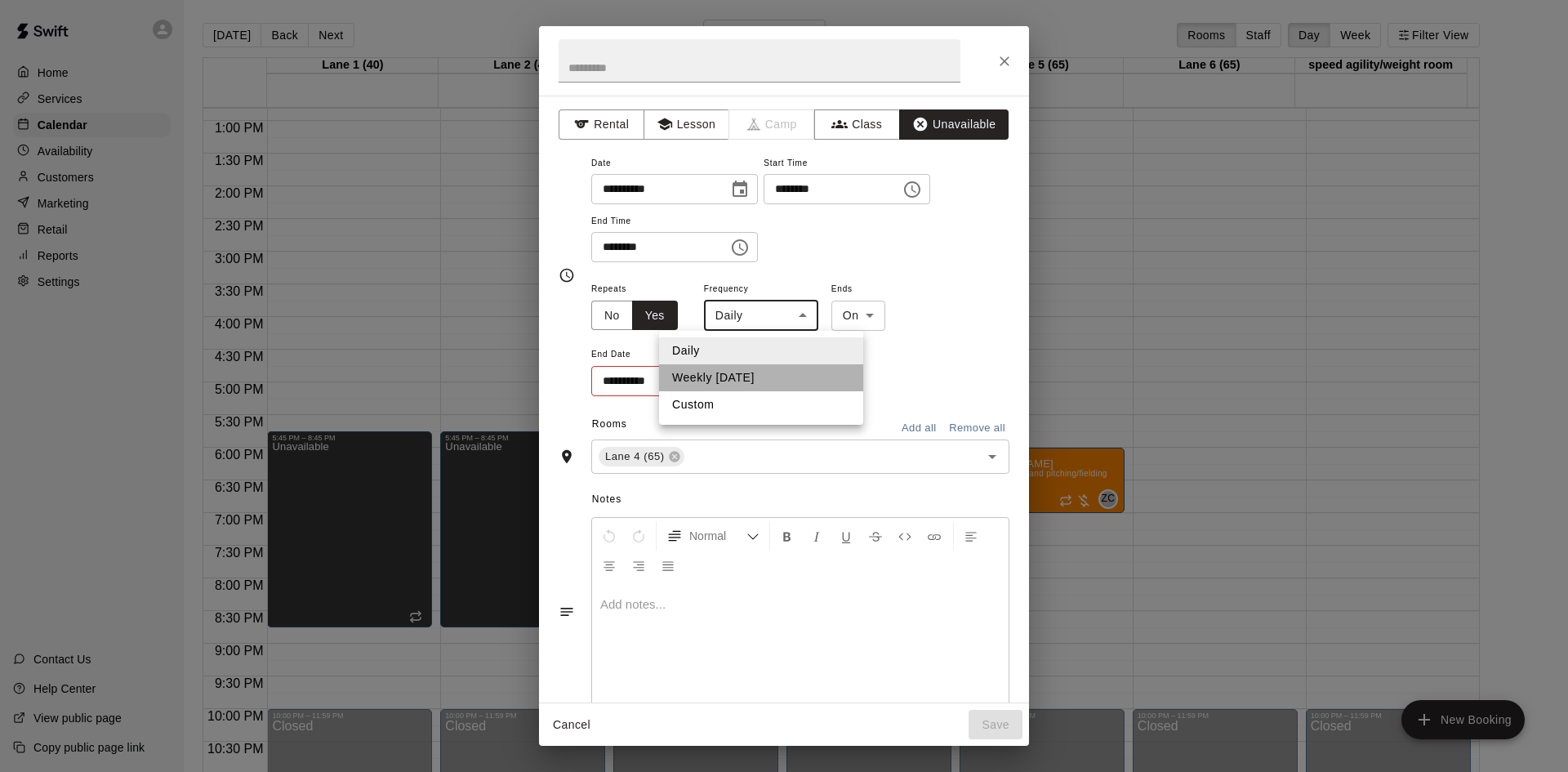
click at [770, 367] on li "Weekly [DATE]" at bounding box center [762, 378] width 204 height 27
type input "******"
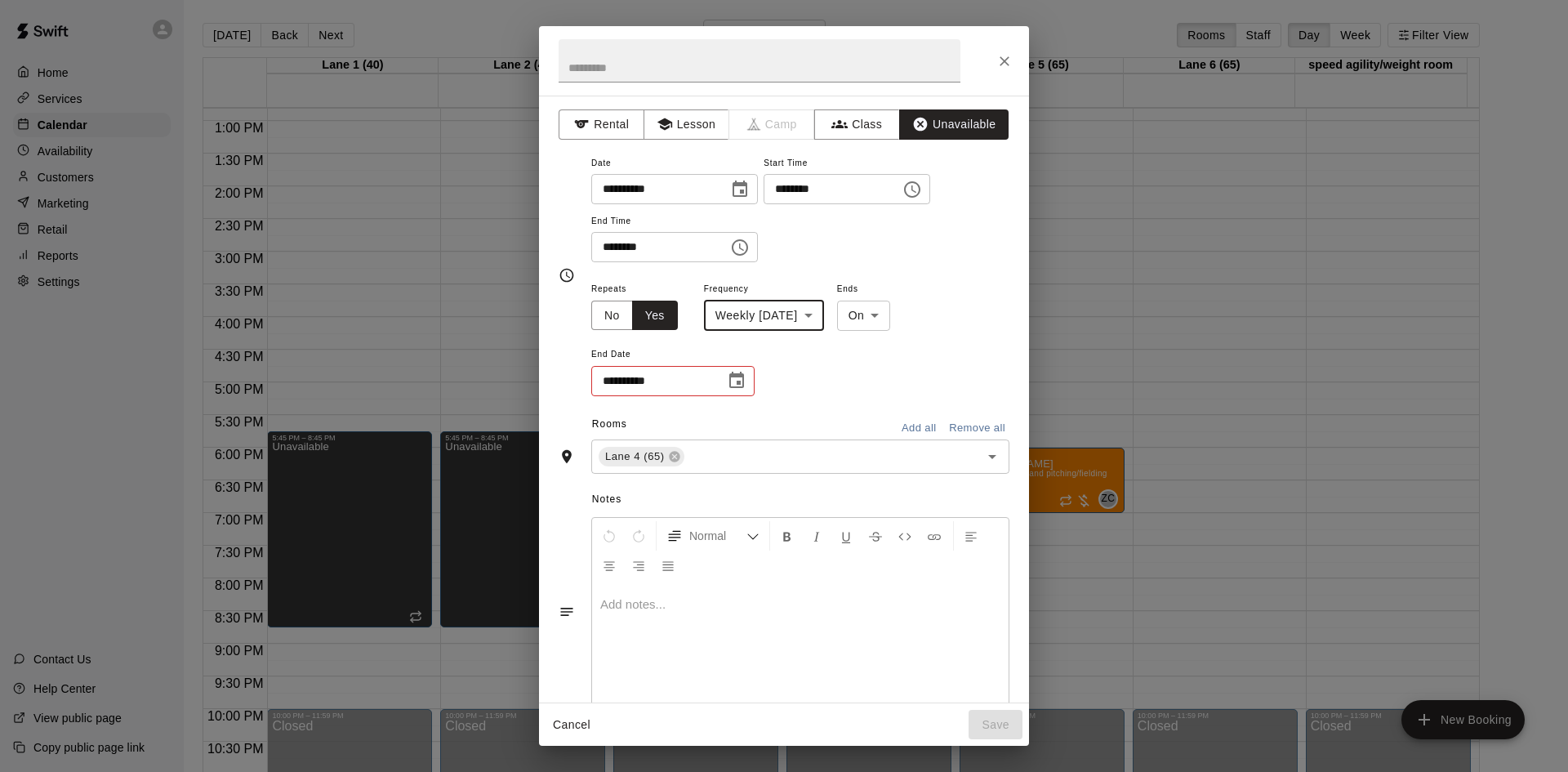
click at [880, 308] on body "Home Services Calendar Availability Customers Marketing Retail Reports Settings…" at bounding box center [784, 399] width 1568 height 799
click at [871, 366] on li "After" at bounding box center [885, 378] width 54 height 27
type input "*****"
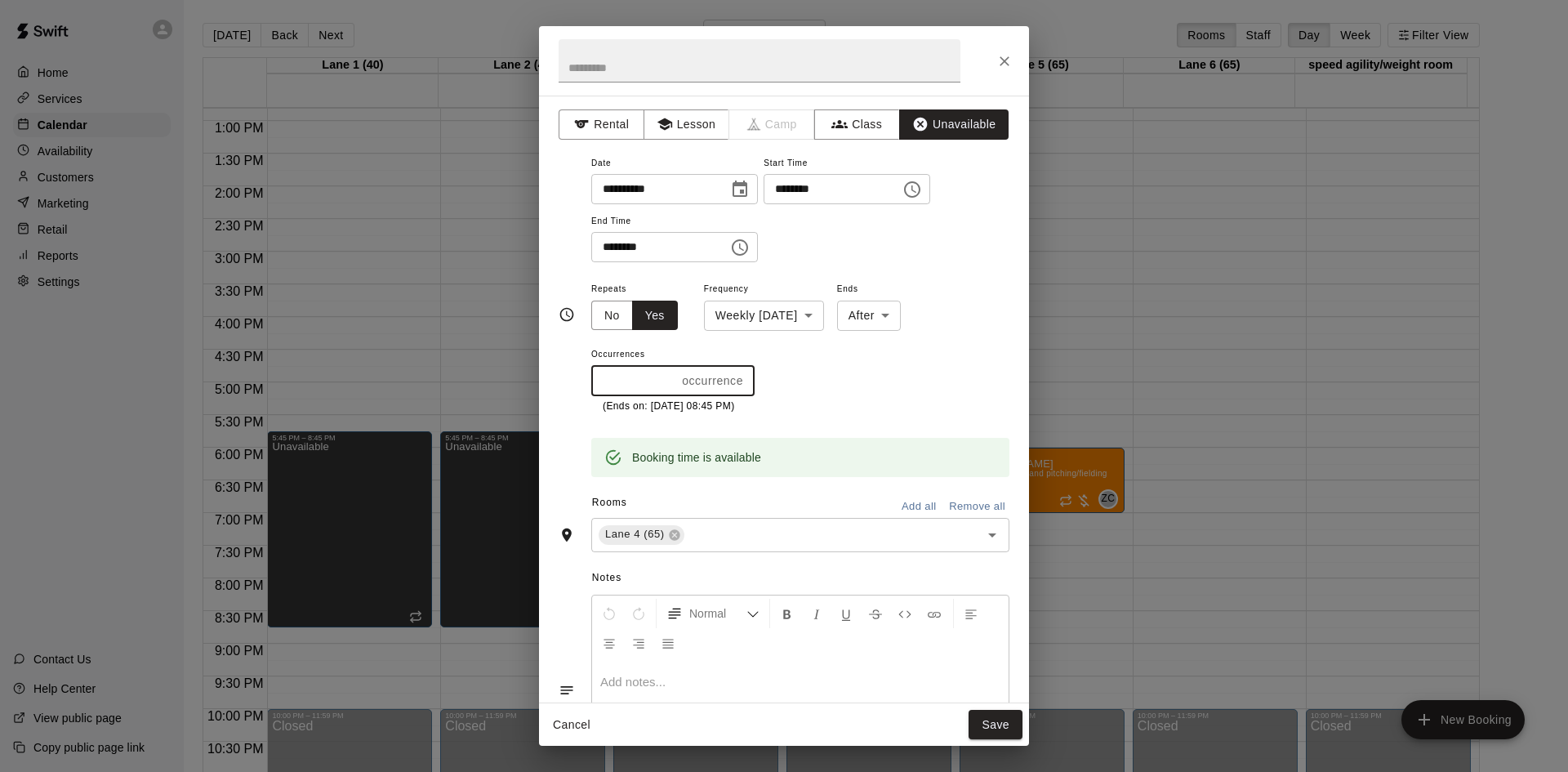
click at [662, 372] on input "*" at bounding box center [633, 381] width 84 height 30
click at [669, 375] on input "*" at bounding box center [633, 381] width 84 height 30
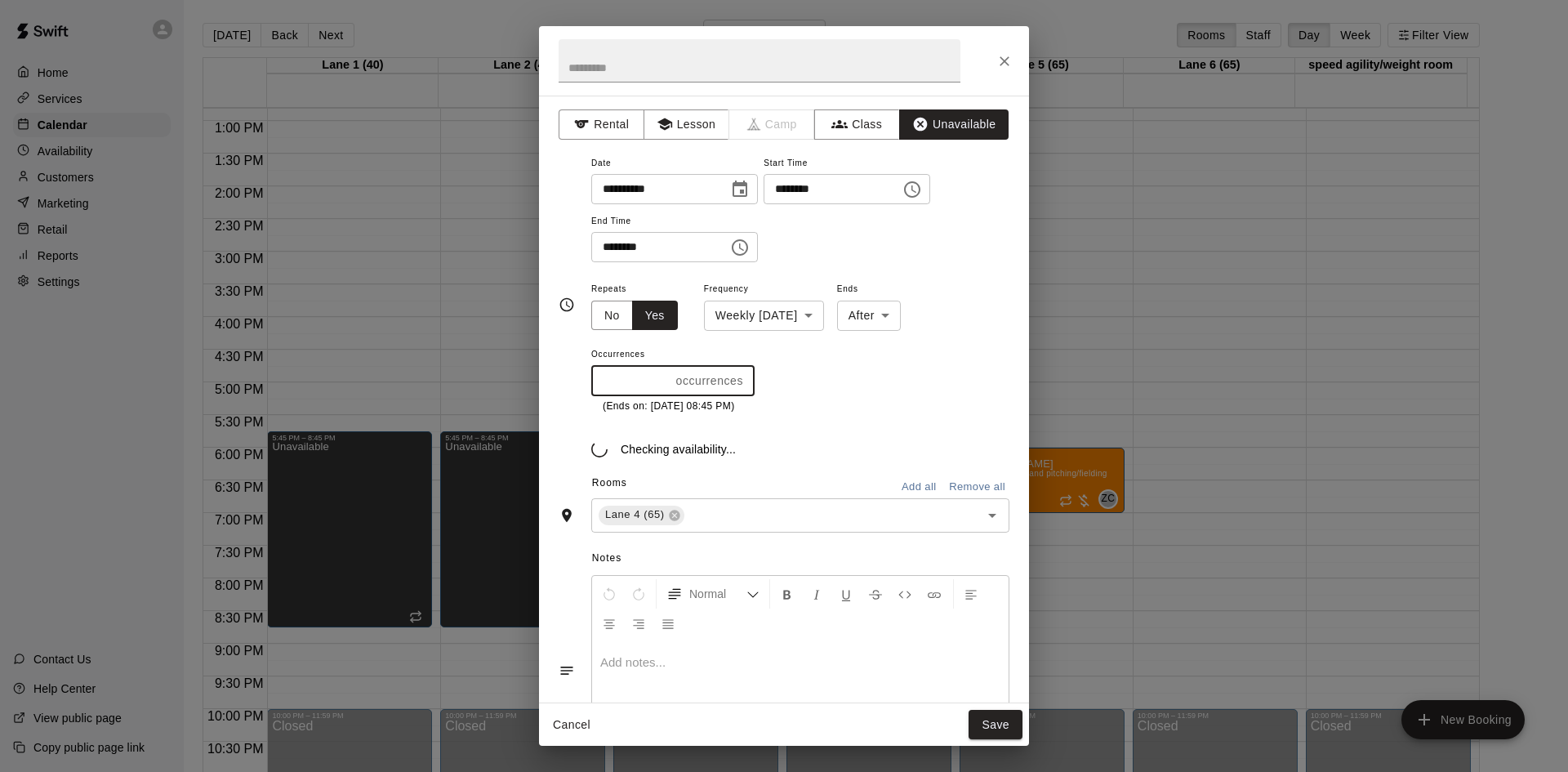
click at [669, 375] on input "*" at bounding box center [630, 381] width 78 height 30
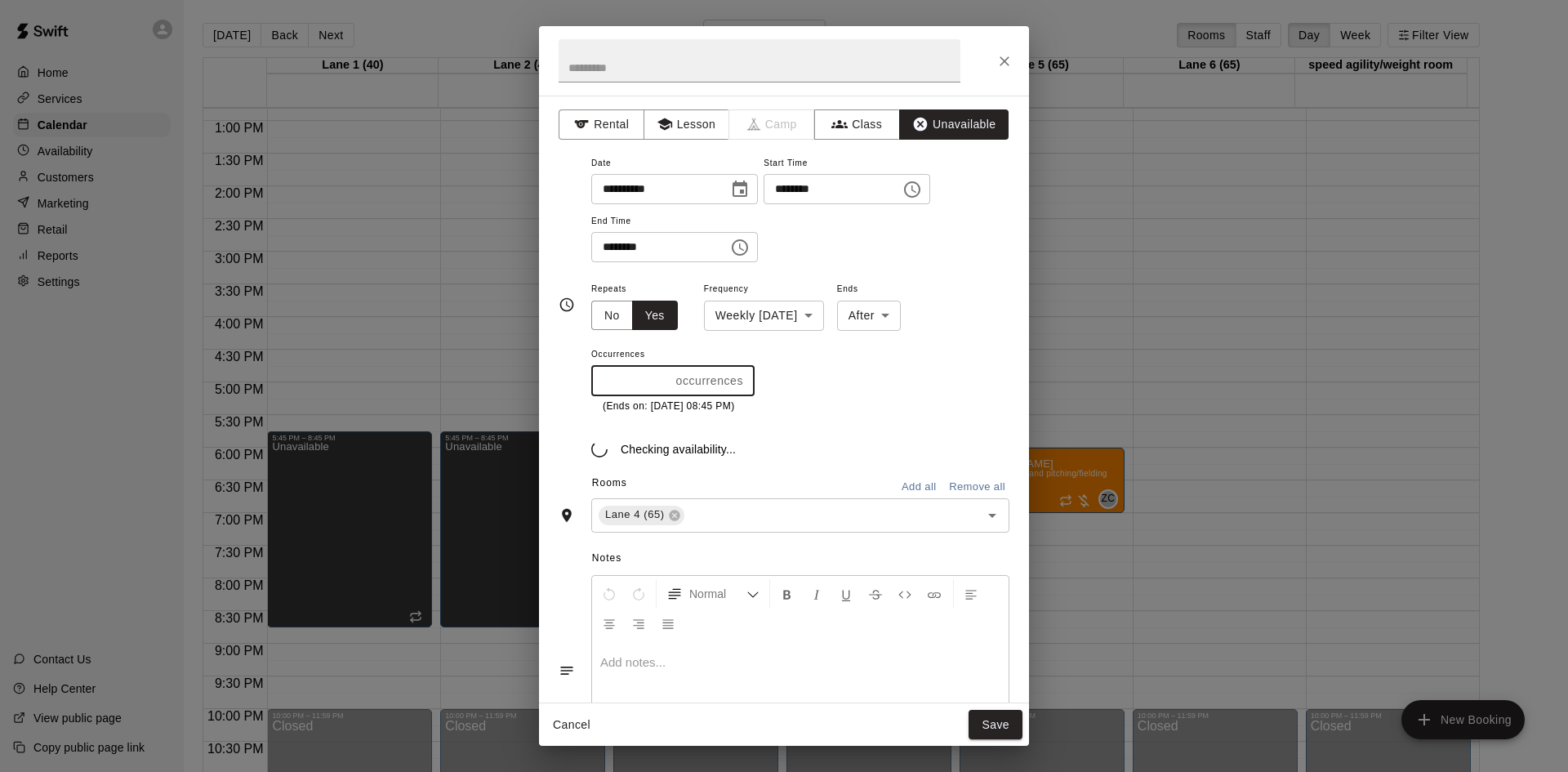
type input "*"
click at [669, 375] on input "*" at bounding box center [630, 381] width 78 height 30
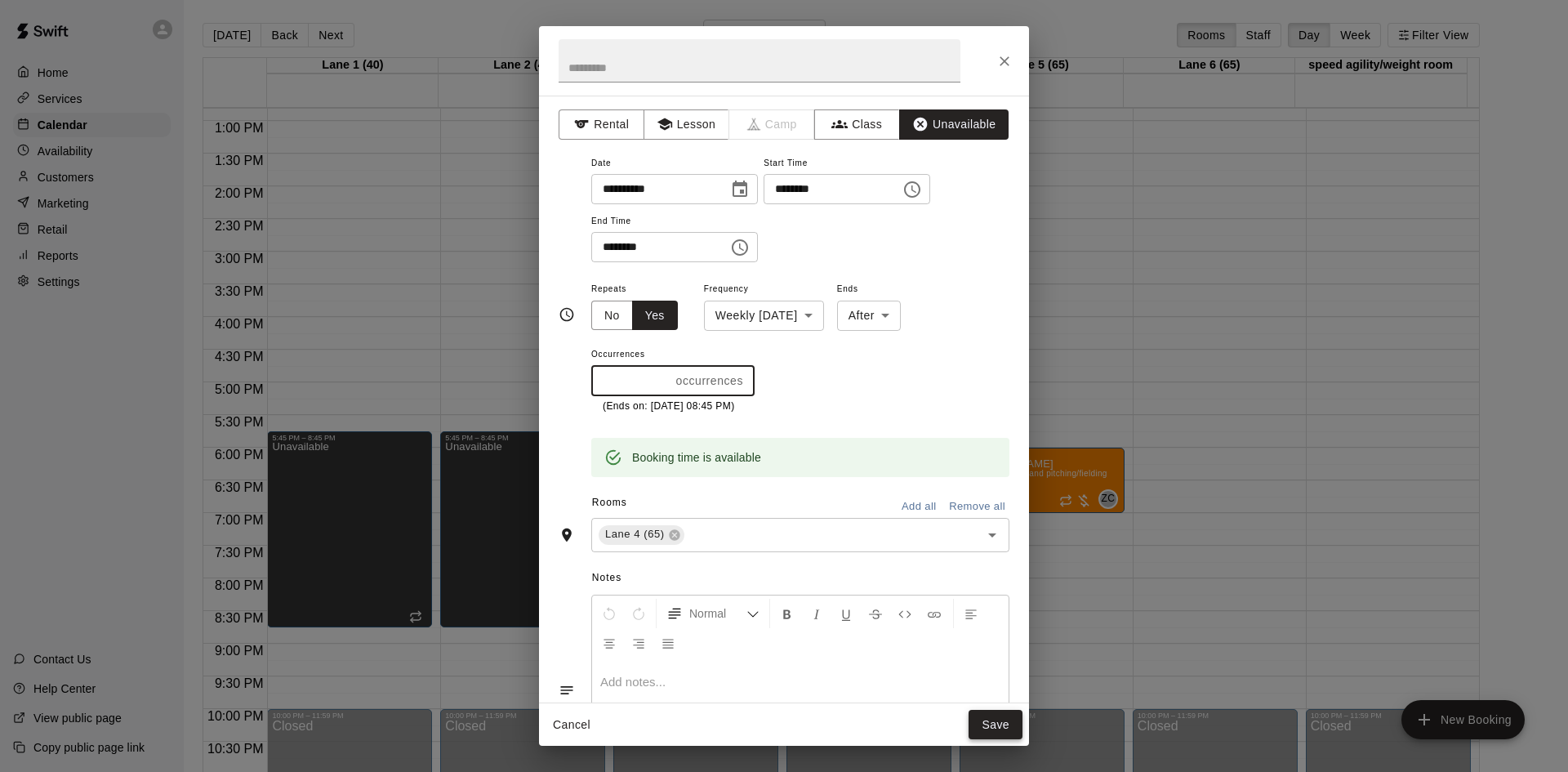
click at [975, 726] on button "Save" at bounding box center [995, 725] width 54 height 30
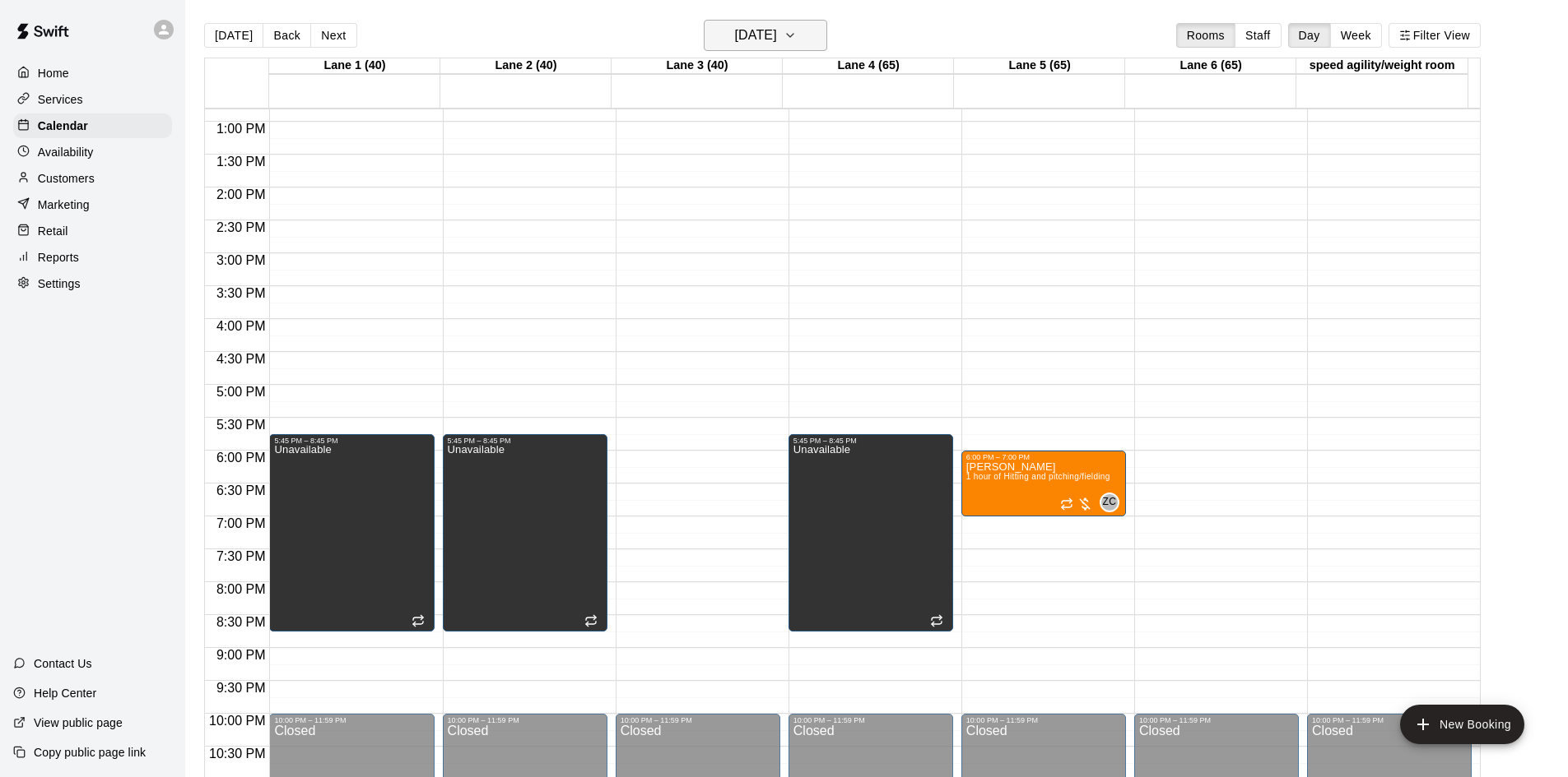
click at [776, 33] on h6 "[DATE]" at bounding box center [756, 36] width 42 height 23
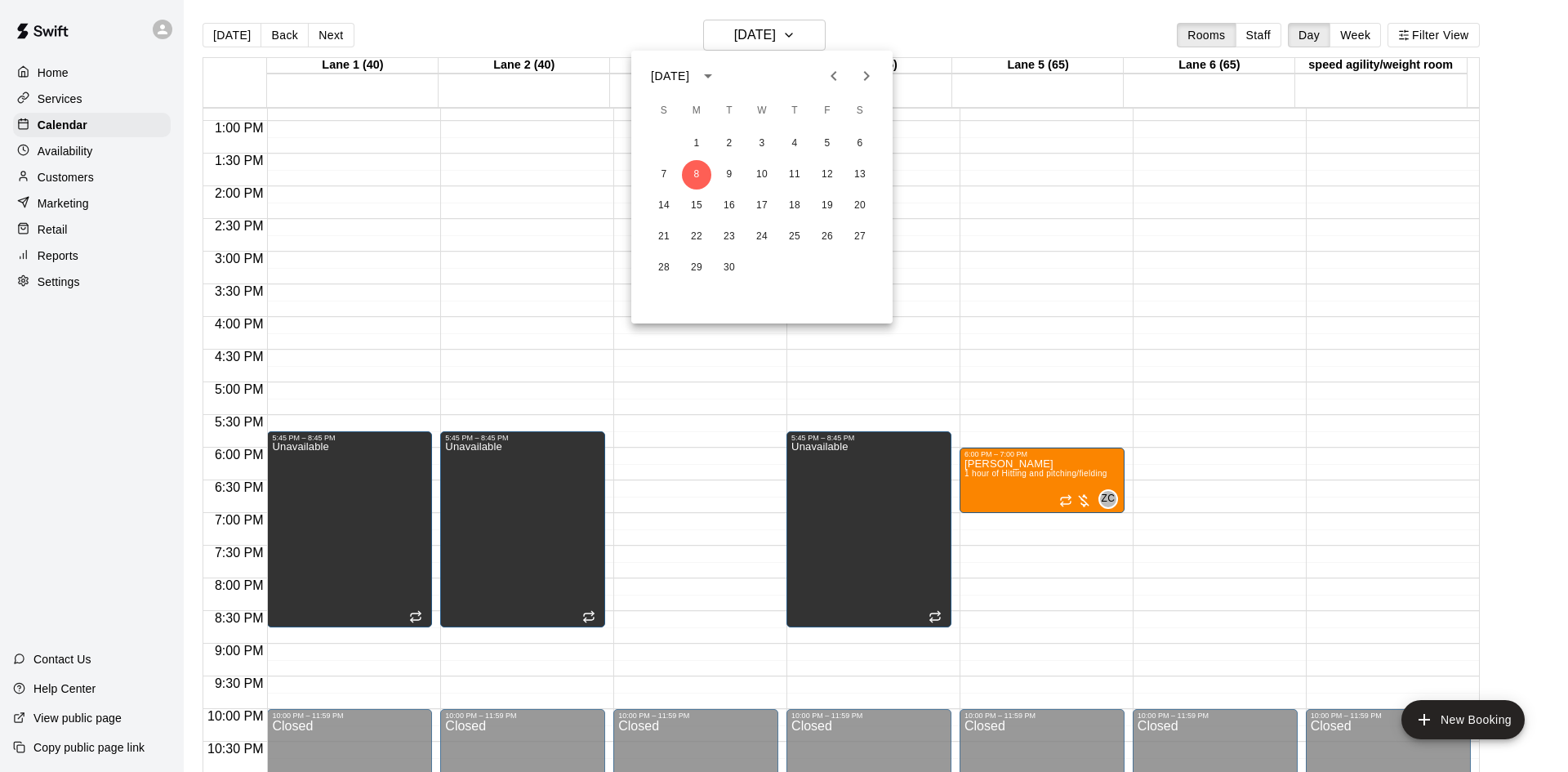
click at [877, 76] on button "Next month" at bounding box center [866, 76] width 32 height 32
click at [693, 171] on button "8" at bounding box center [696, 175] width 29 height 29
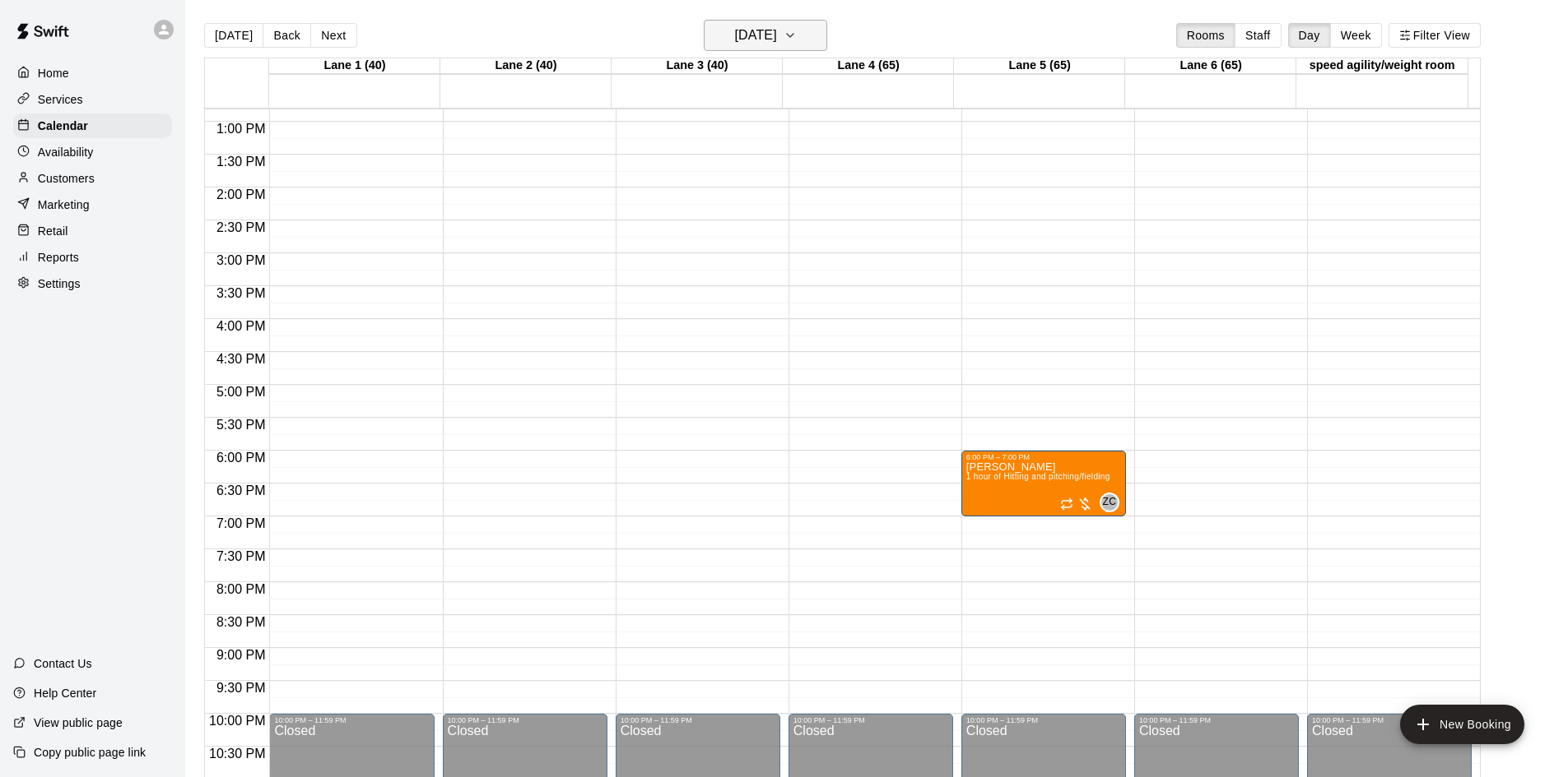
click at [776, 29] on h6 "[DATE]" at bounding box center [756, 36] width 42 height 23
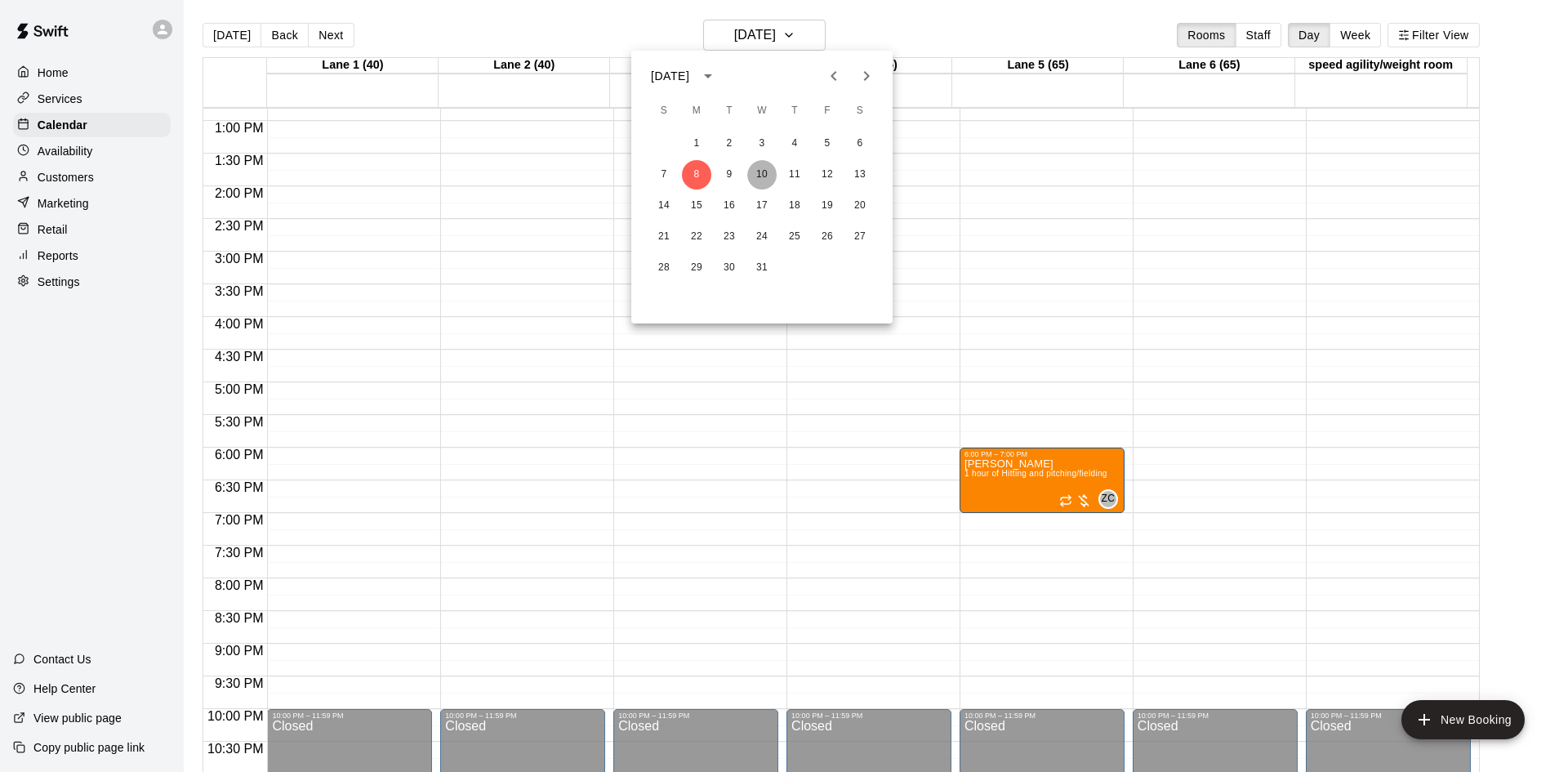
click at [762, 177] on button "10" at bounding box center [762, 175] width 29 height 29
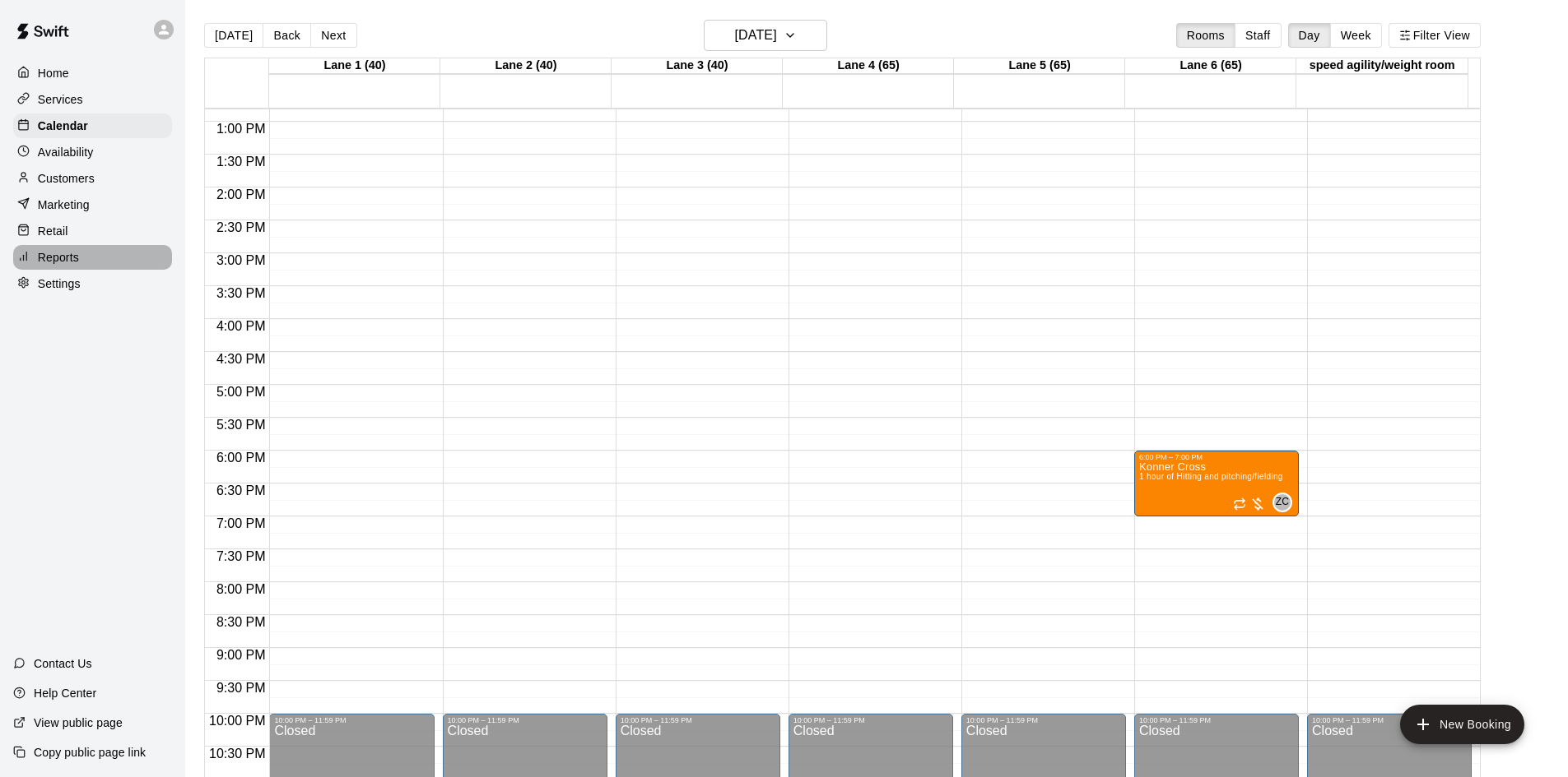
click at [58, 255] on p "Reports" at bounding box center [58, 258] width 41 height 17
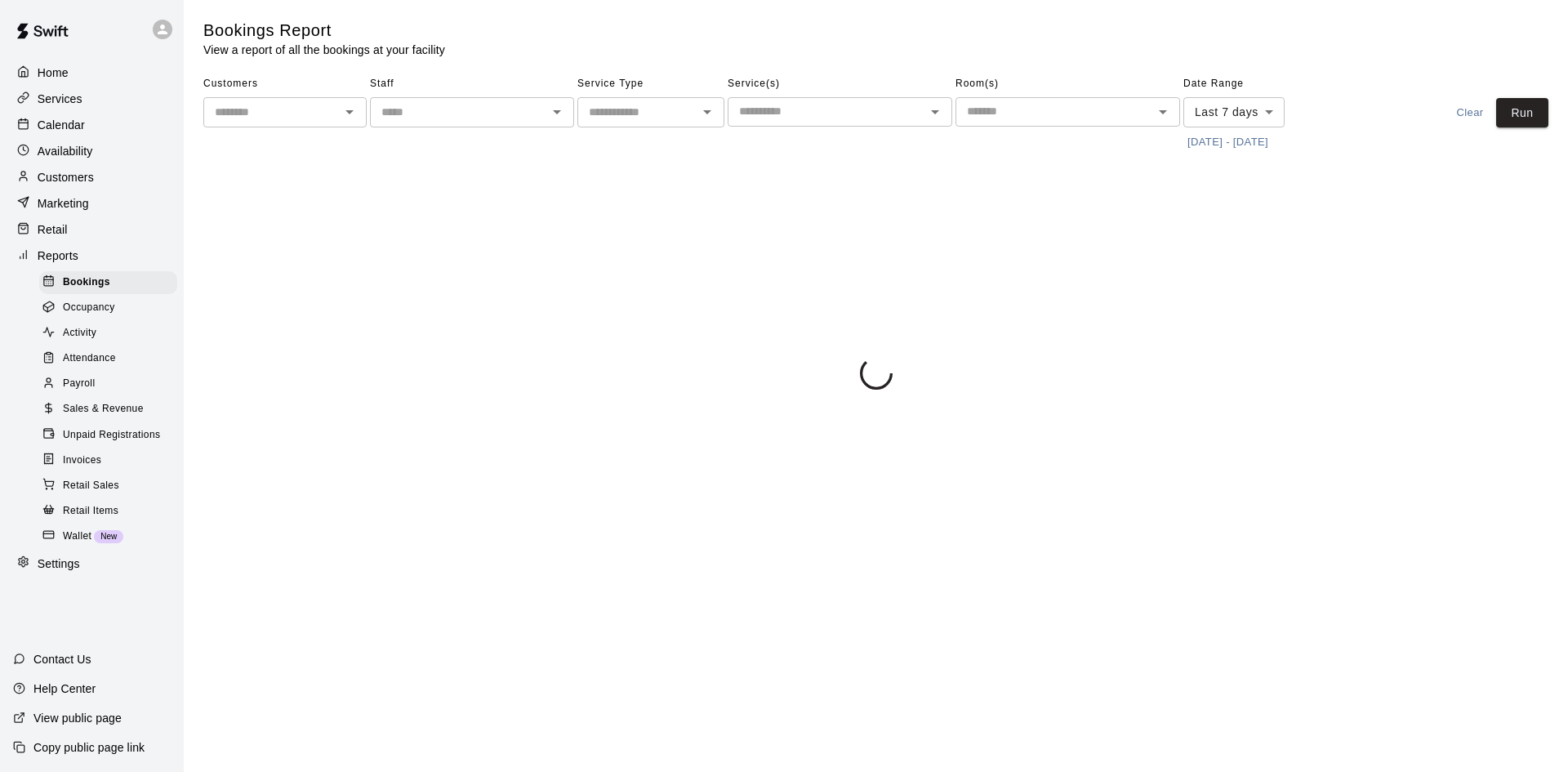
click at [91, 392] on span "Payroll" at bounding box center [79, 384] width 32 height 17
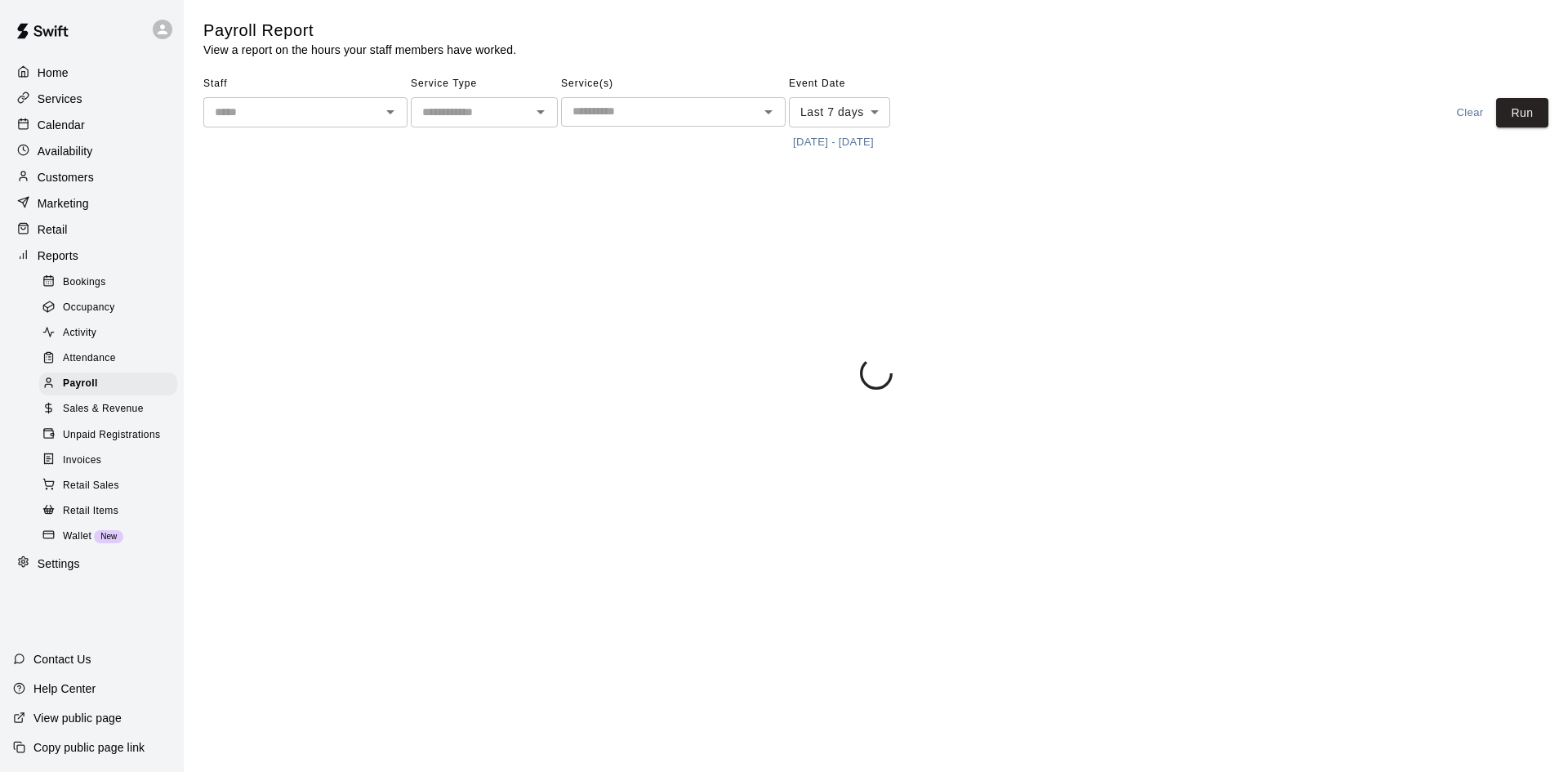
click at [300, 127] on div "Staff ​" at bounding box center [306, 113] width 204 height 84
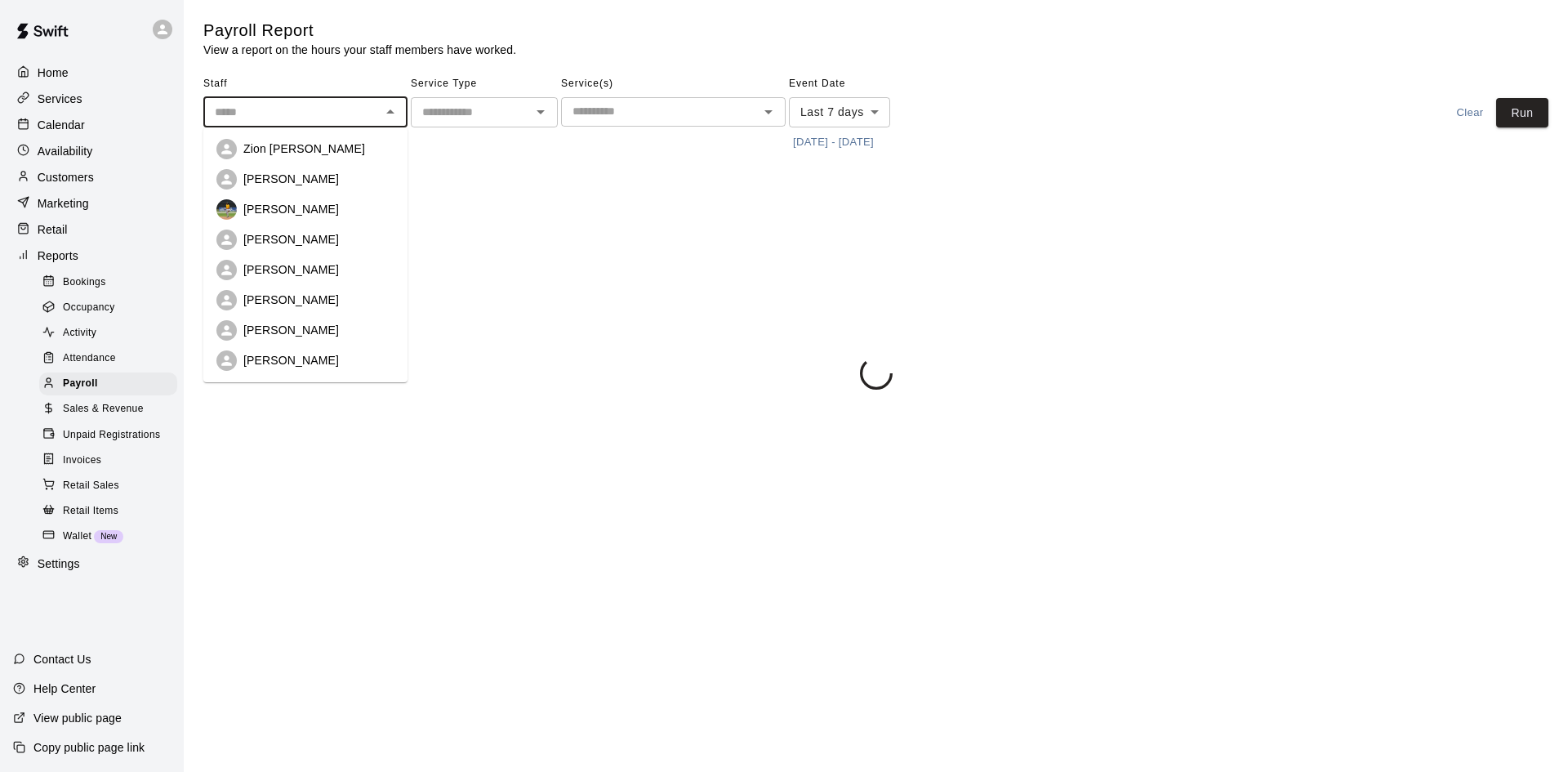
click at [301, 118] on input "text" at bounding box center [292, 112] width 168 height 21
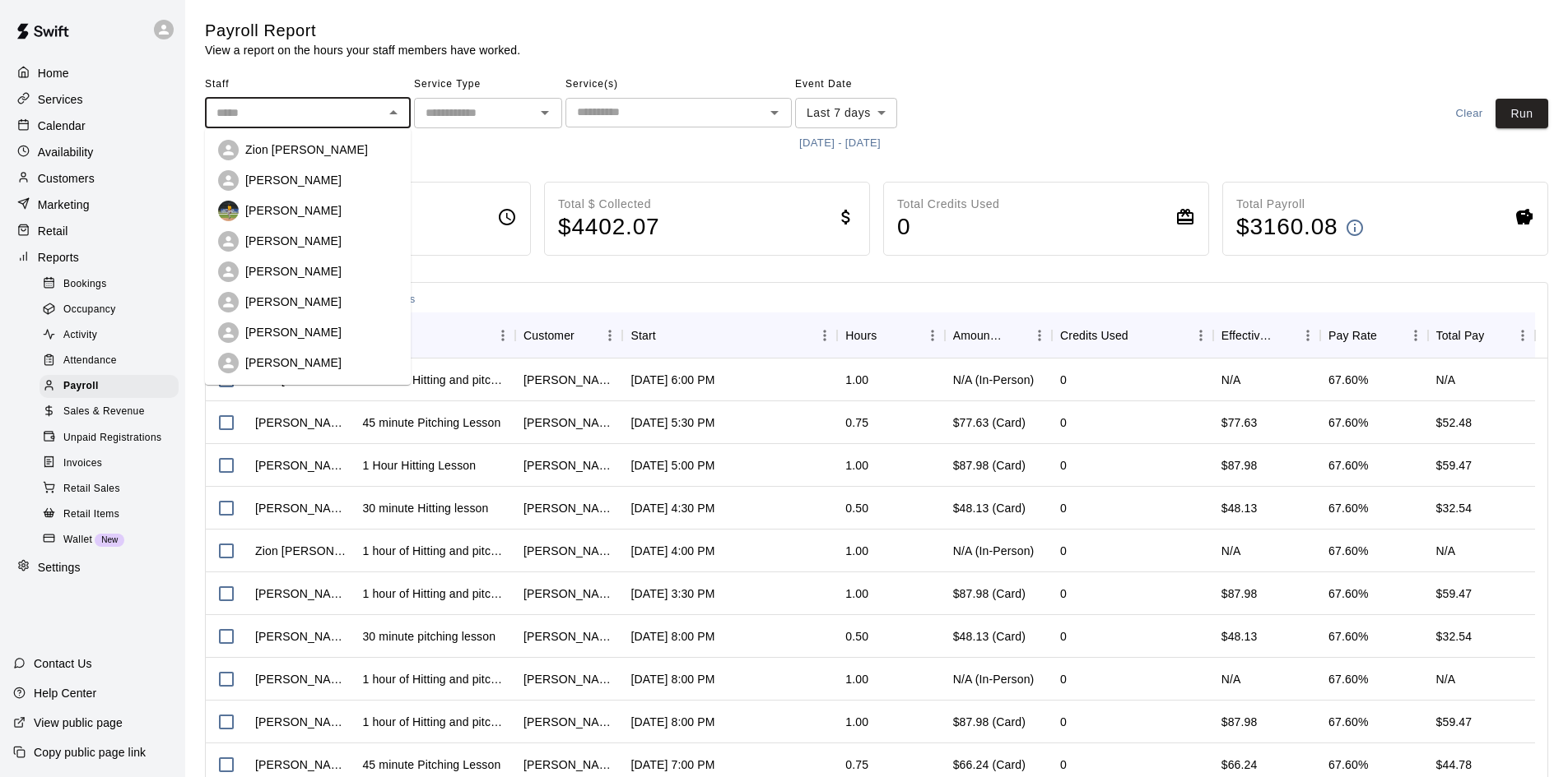
click at [276, 353] on div "[PERSON_NAME]" at bounding box center [308, 363] width 179 height 21
type input "**********"
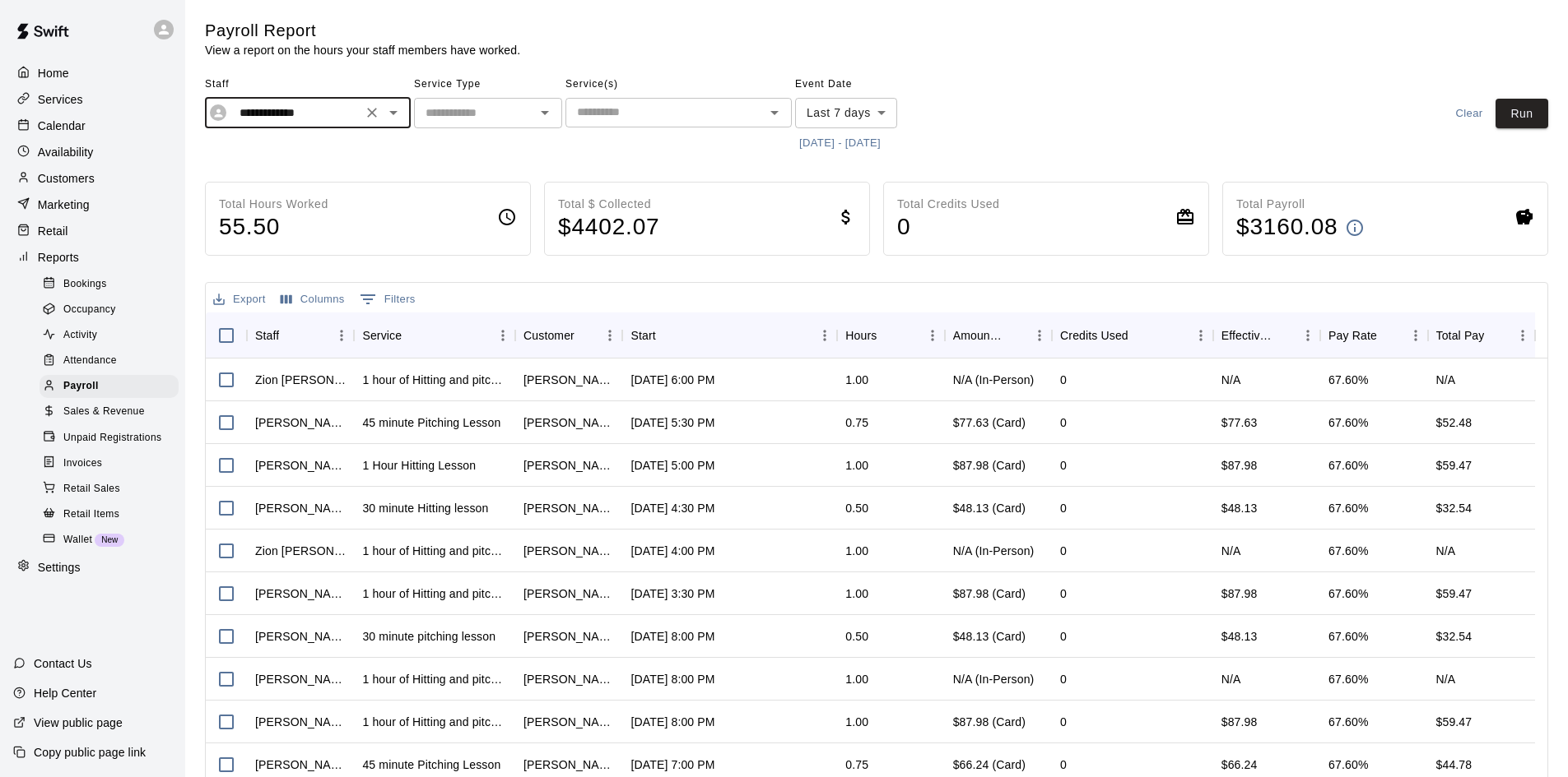
click at [806, 132] on button "[DATE] - [DATE]" at bounding box center [839, 143] width 90 height 25
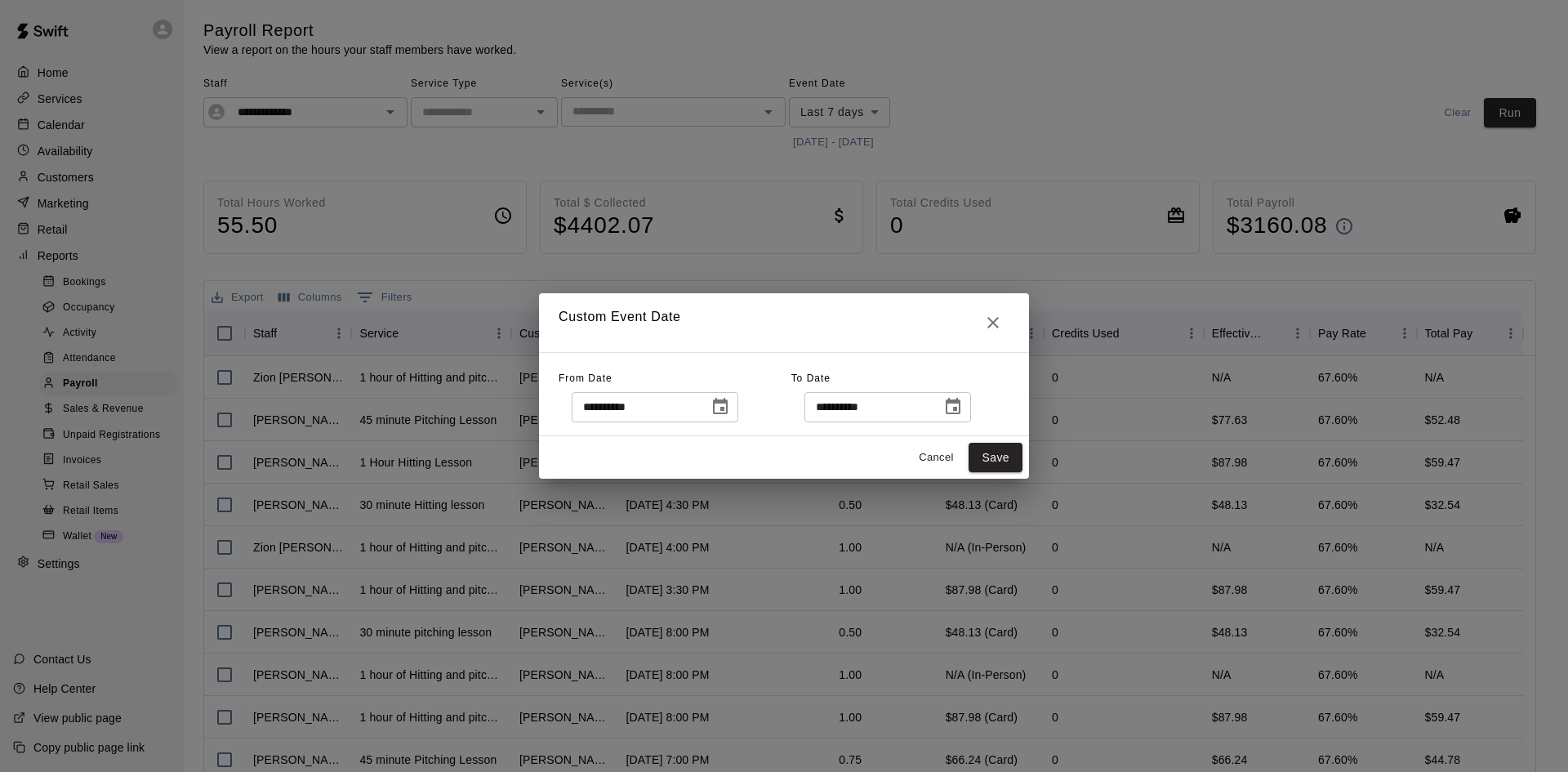
click at [730, 406] on icon "Choose date, selected date is Aug 13, 2025" at bounding box center [721, 407] width 20 height 20
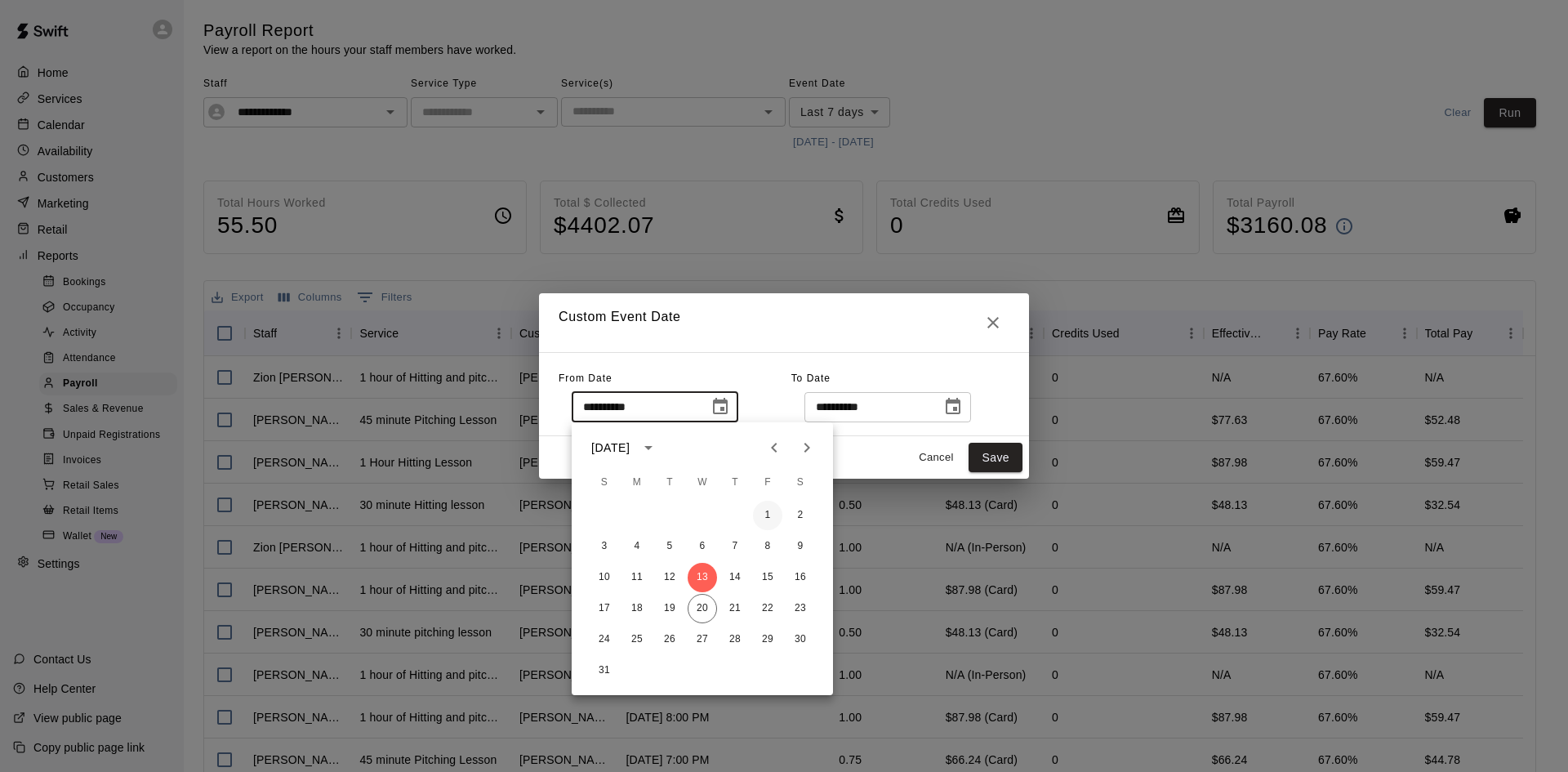
click at [764, 517] on button "1" at bounding box center [767, 515] width 29 height 29
type input "**********"
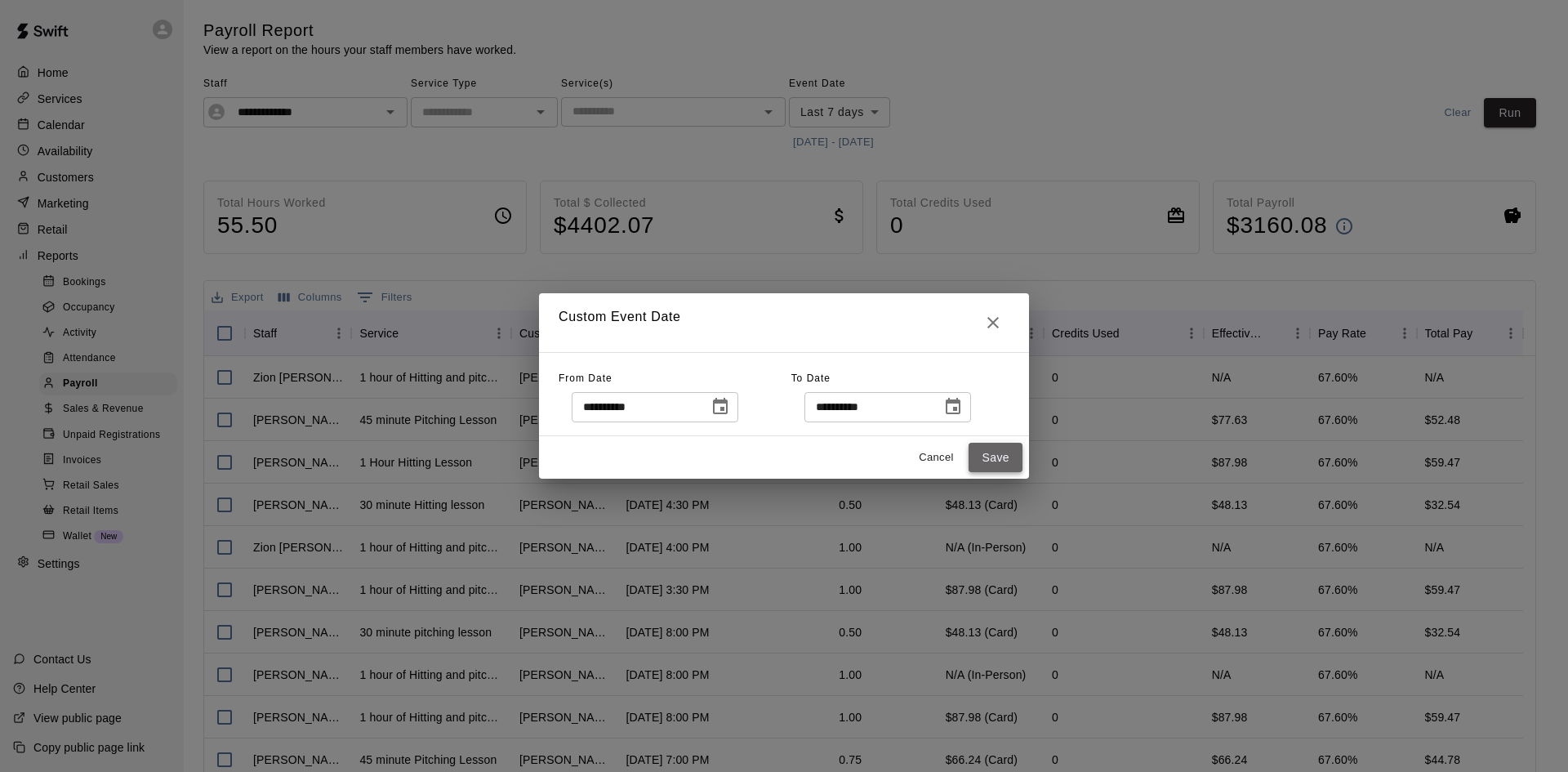
click at [988, 455] on button "Save" at bounding box center [995, 458] width 54 height 30
type input "******"
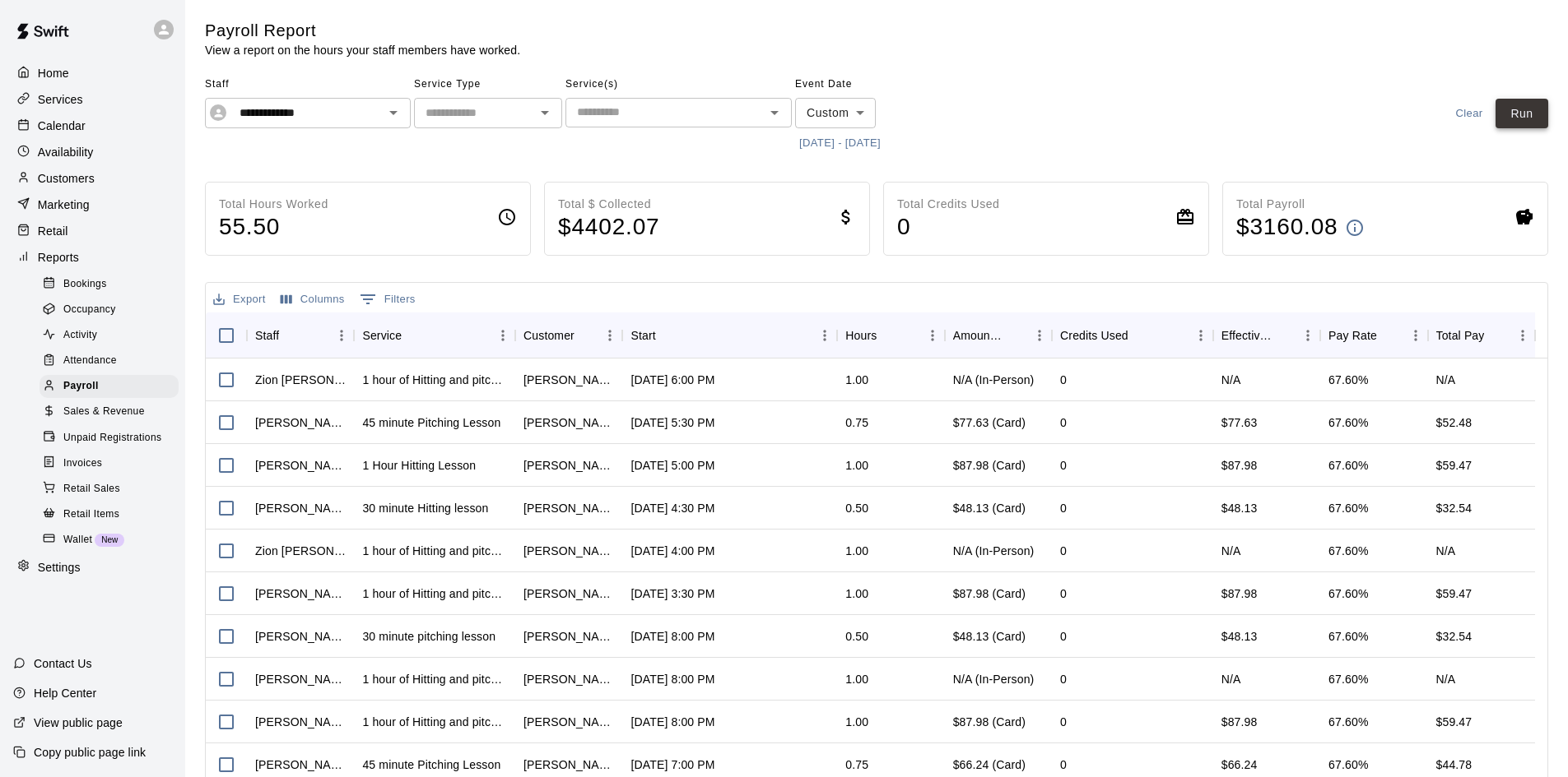
click at [1540, 115] on button "Run" at bounding box center [1521, 114] width 53 height 30
click at [881, 145] on button "[DATE] - [DATE]" at bounding box center [839, 143] width 90 height 25
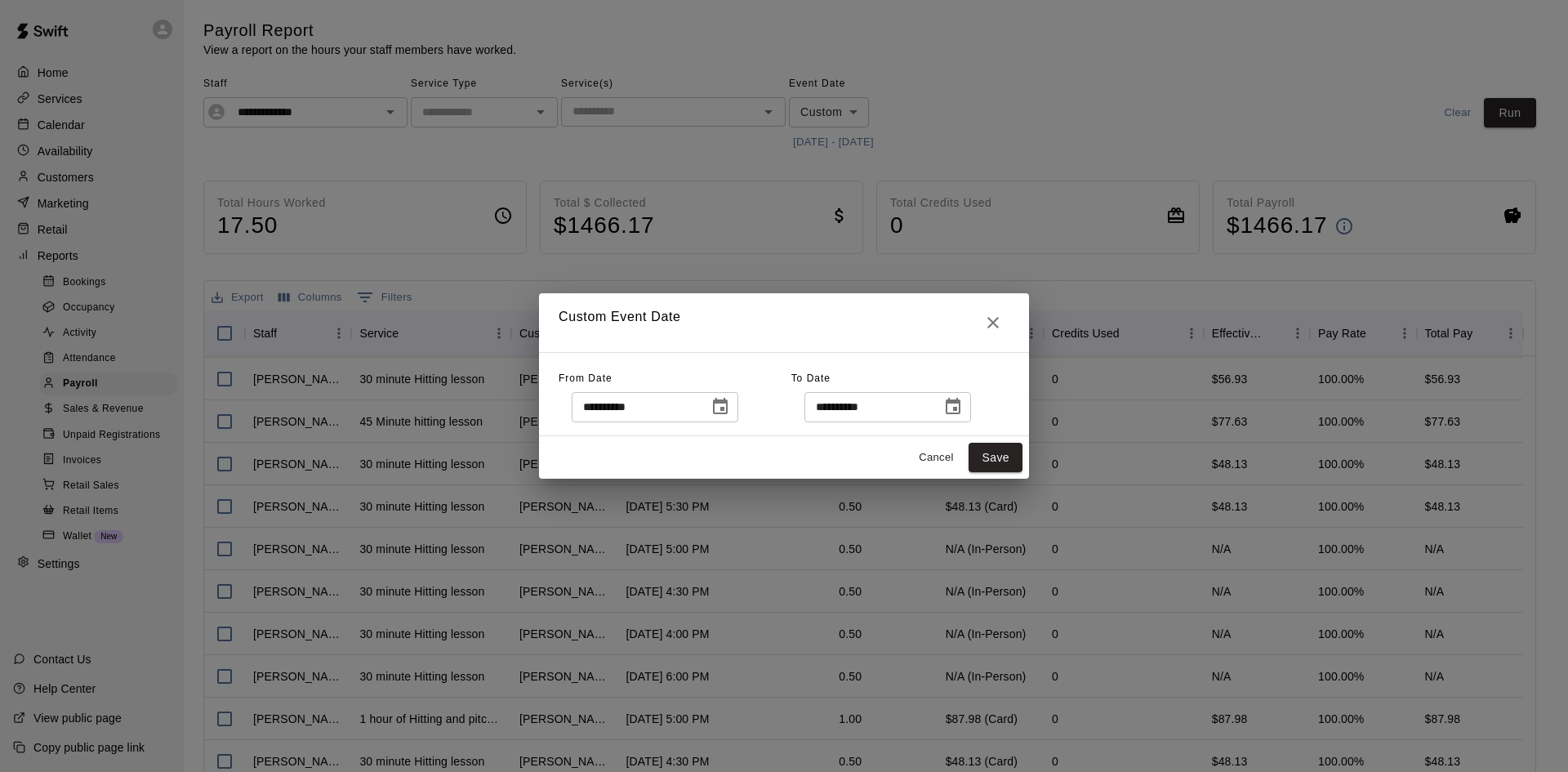
click at [1002, 317] on icon "Close" at bounding box center [993, 323] width 20 height 20
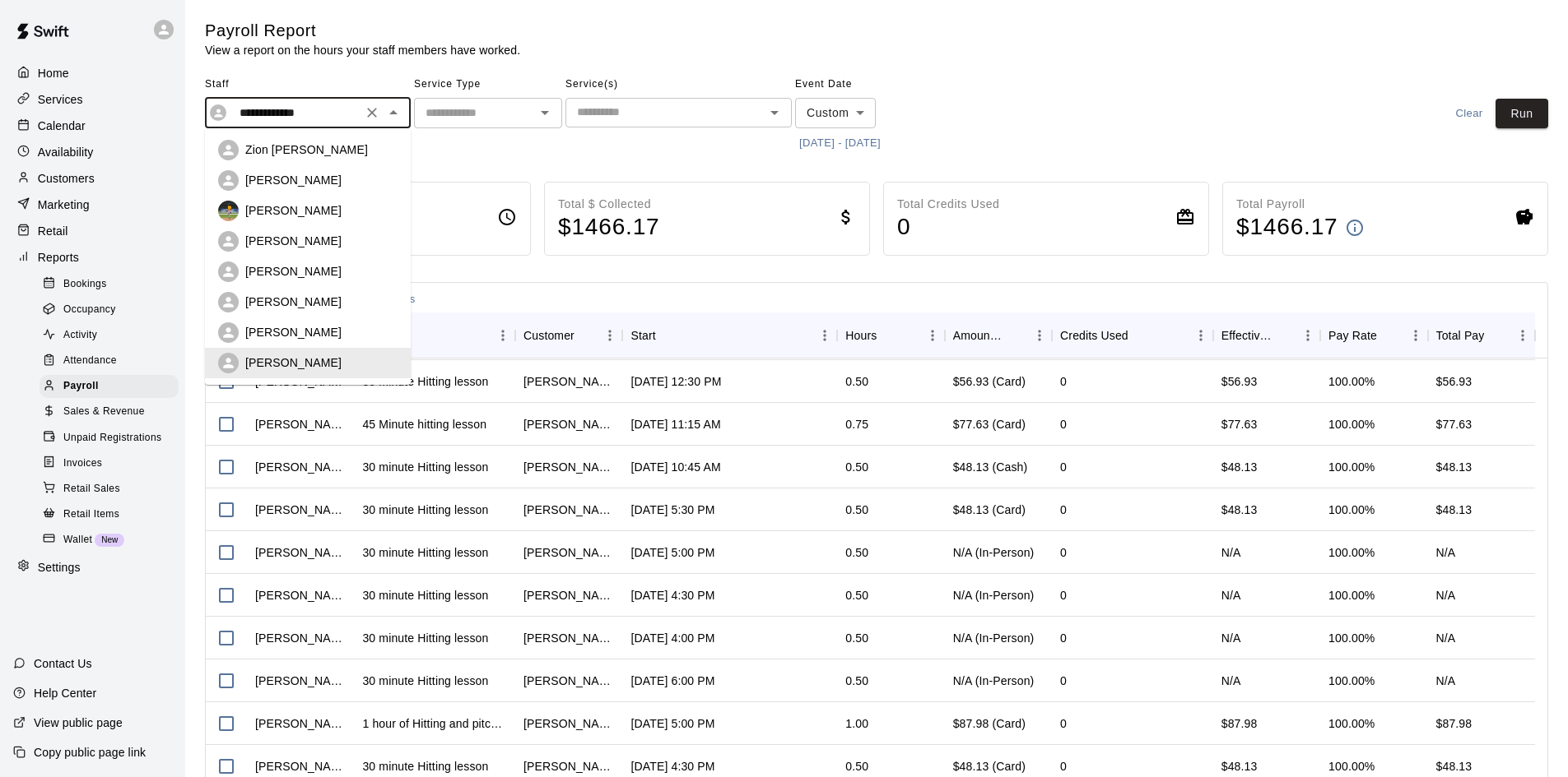
click at [326, 107] on input "**********" at bounding box center [295, 113] width 125 height 21
click at [307, 156] on div "Zion [PERSON_NAME]" at bounding box center [321, 150] width 152 height 17
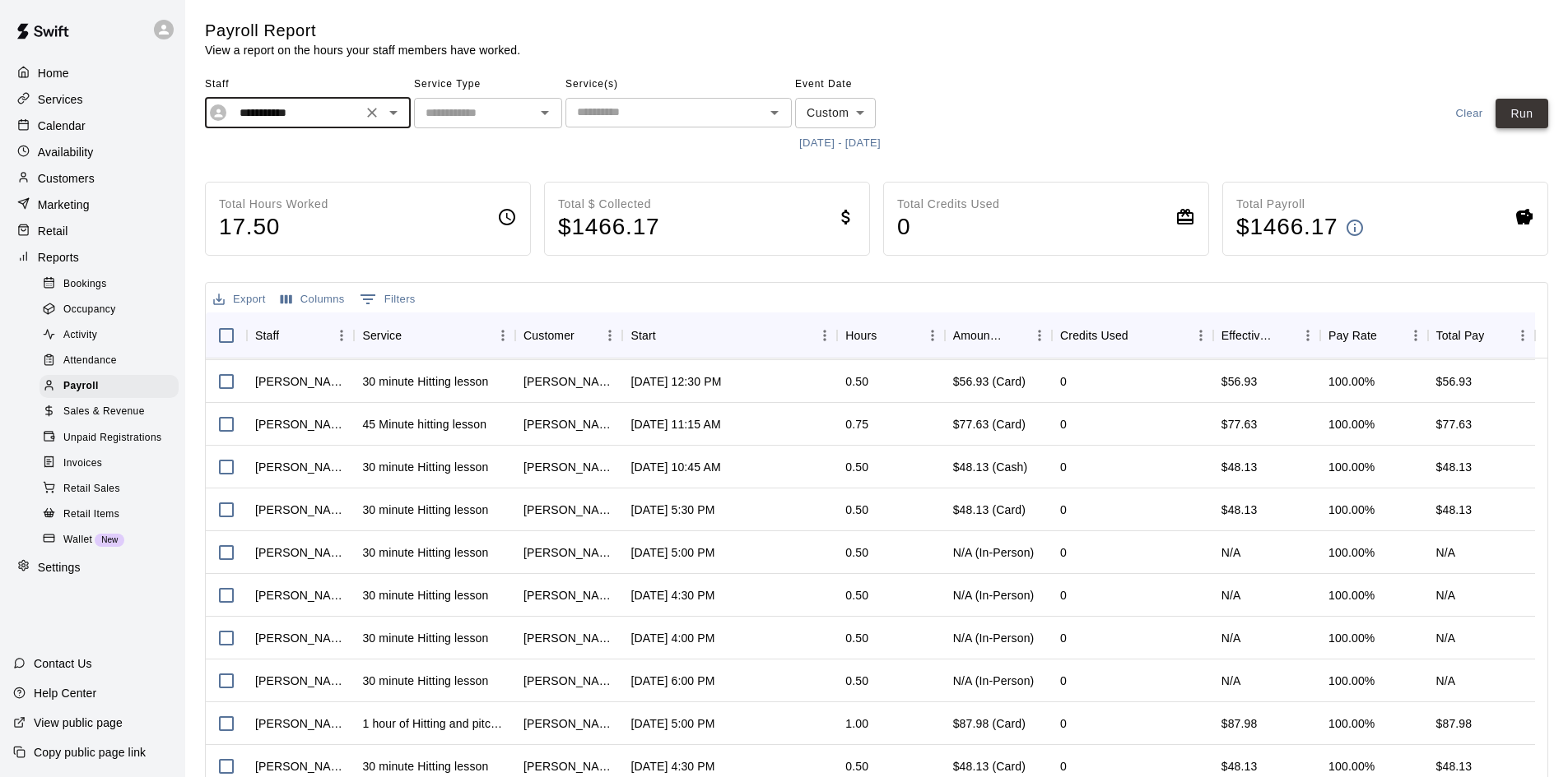
click at [1516, 112] on button "Run" at bounding box center [1521, 114] width 53 height 30
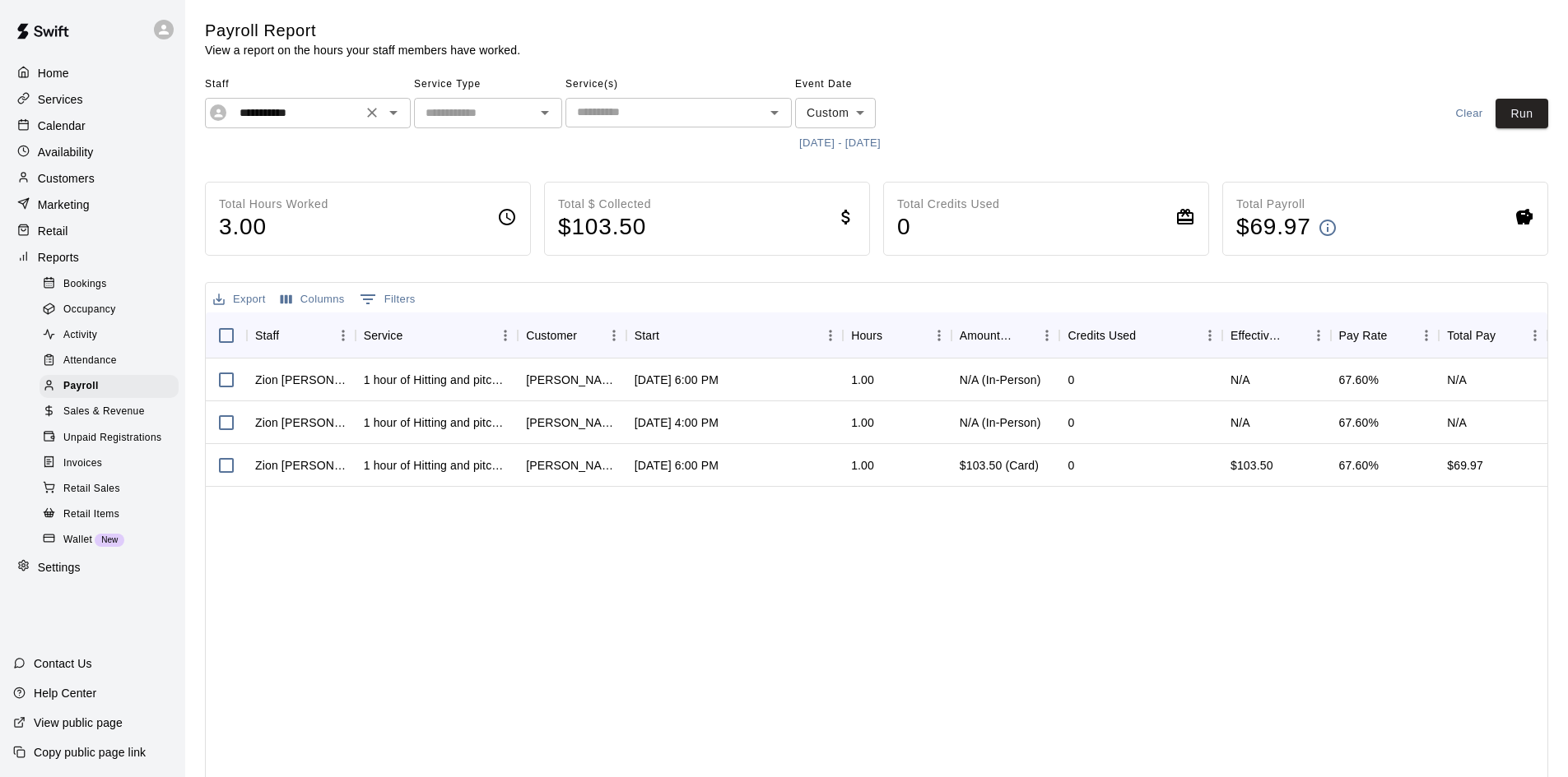
click at [353, 109] on input "**********" at bounding box center [295, 113] width 125 height 21
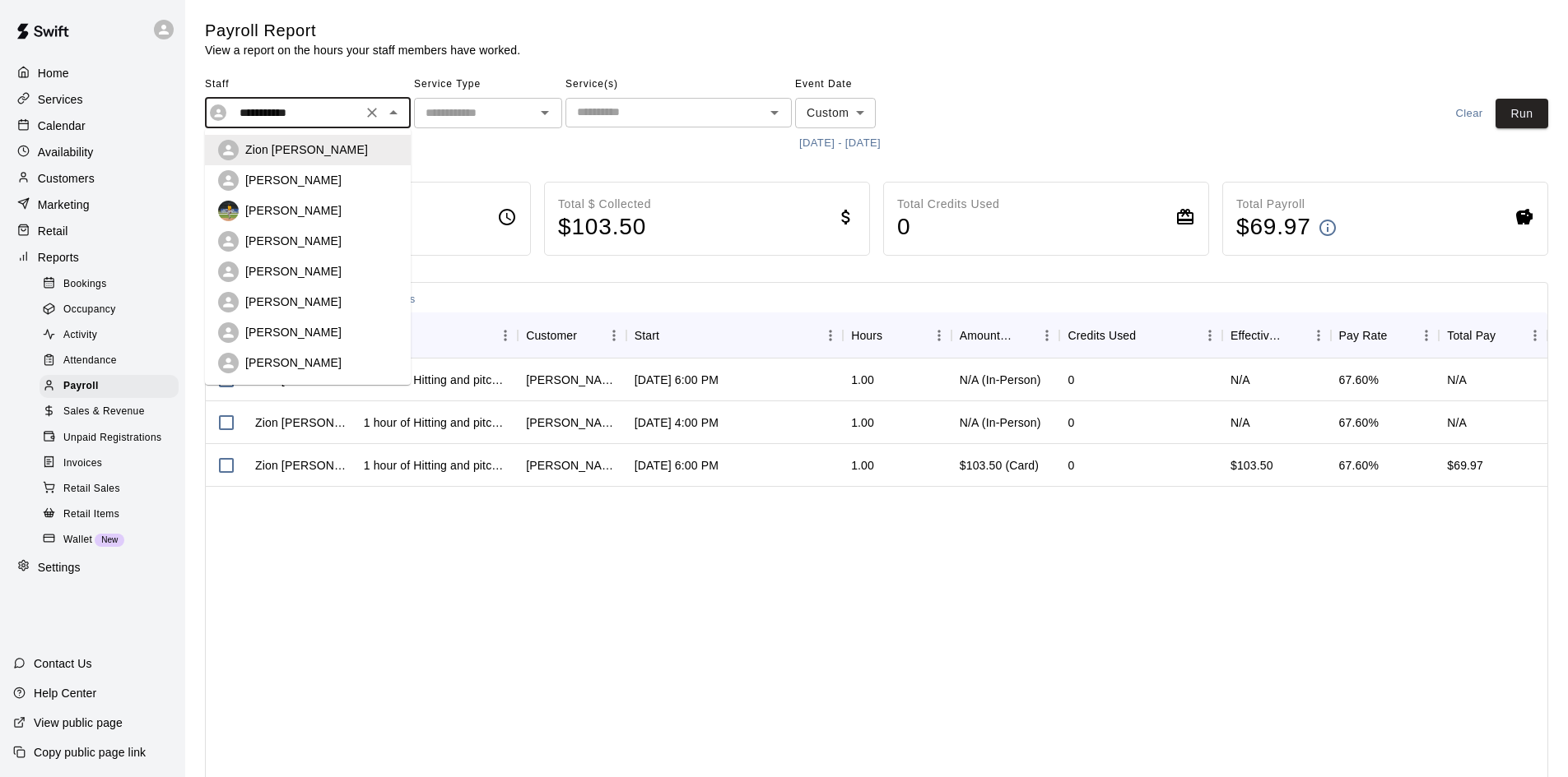
click at [317, 233] on div "[PERSON_NAME]" at bounding box center [321, 241] width 152 height 17
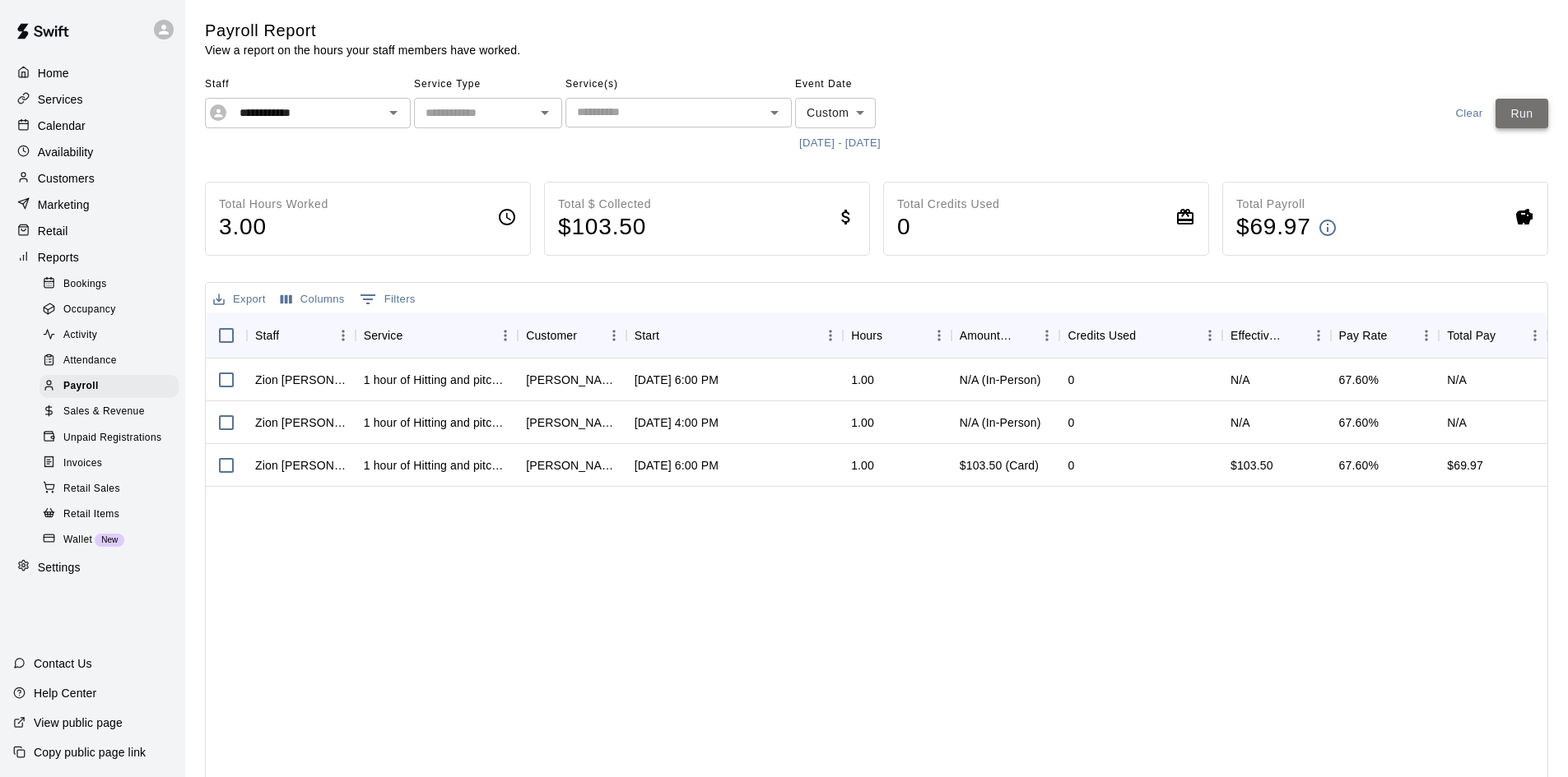
click at [1515, 106] on button "Run" at bounding box center [1521, 114] width 53 height 30
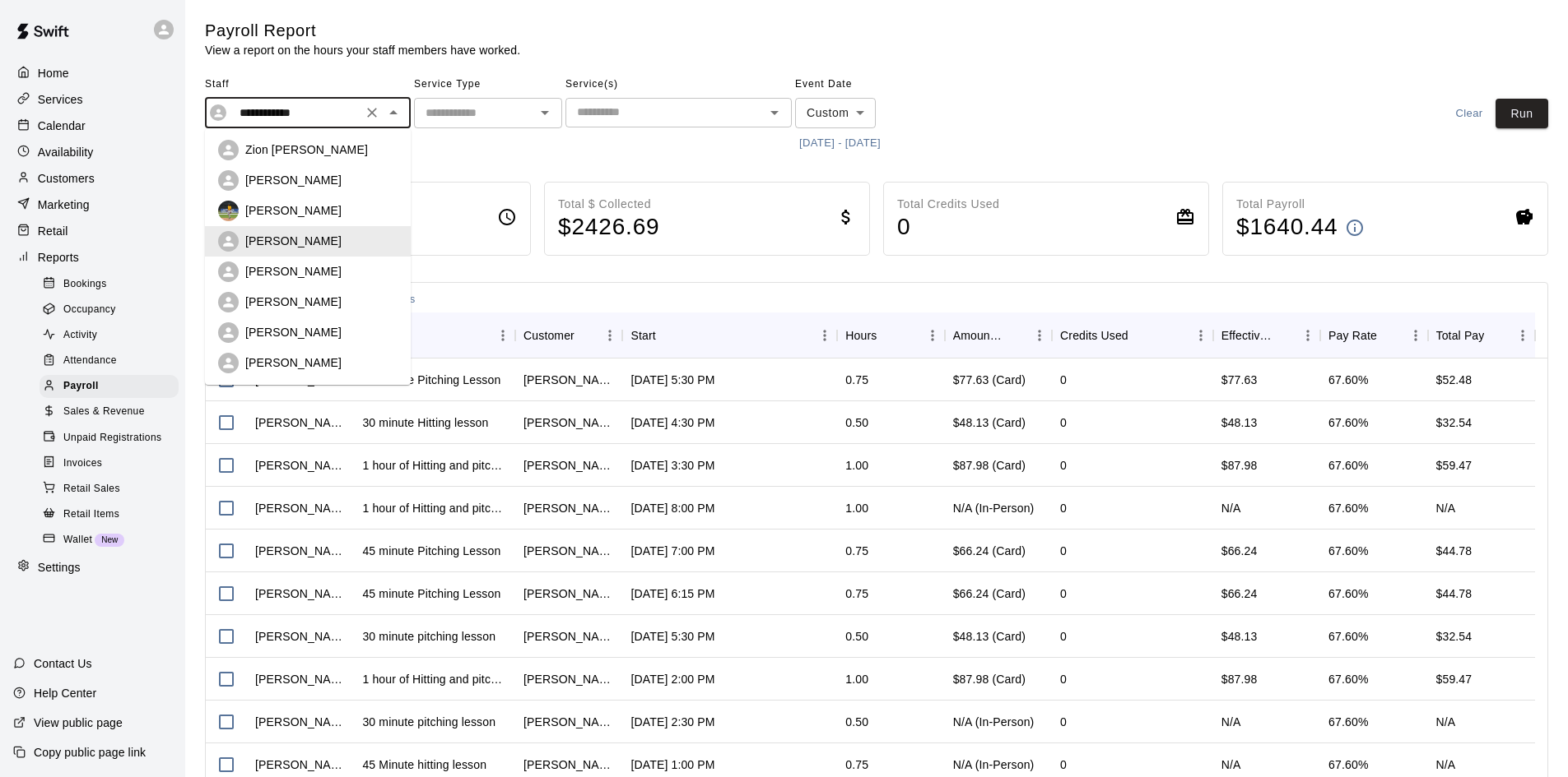
click at [320, 115] on input "**********" at bounding box center [295, 113] width 125 height 21
click at [296, 267] on p "[PERSON_NAME]" at bounding box center [293, 272] width 96 height 17
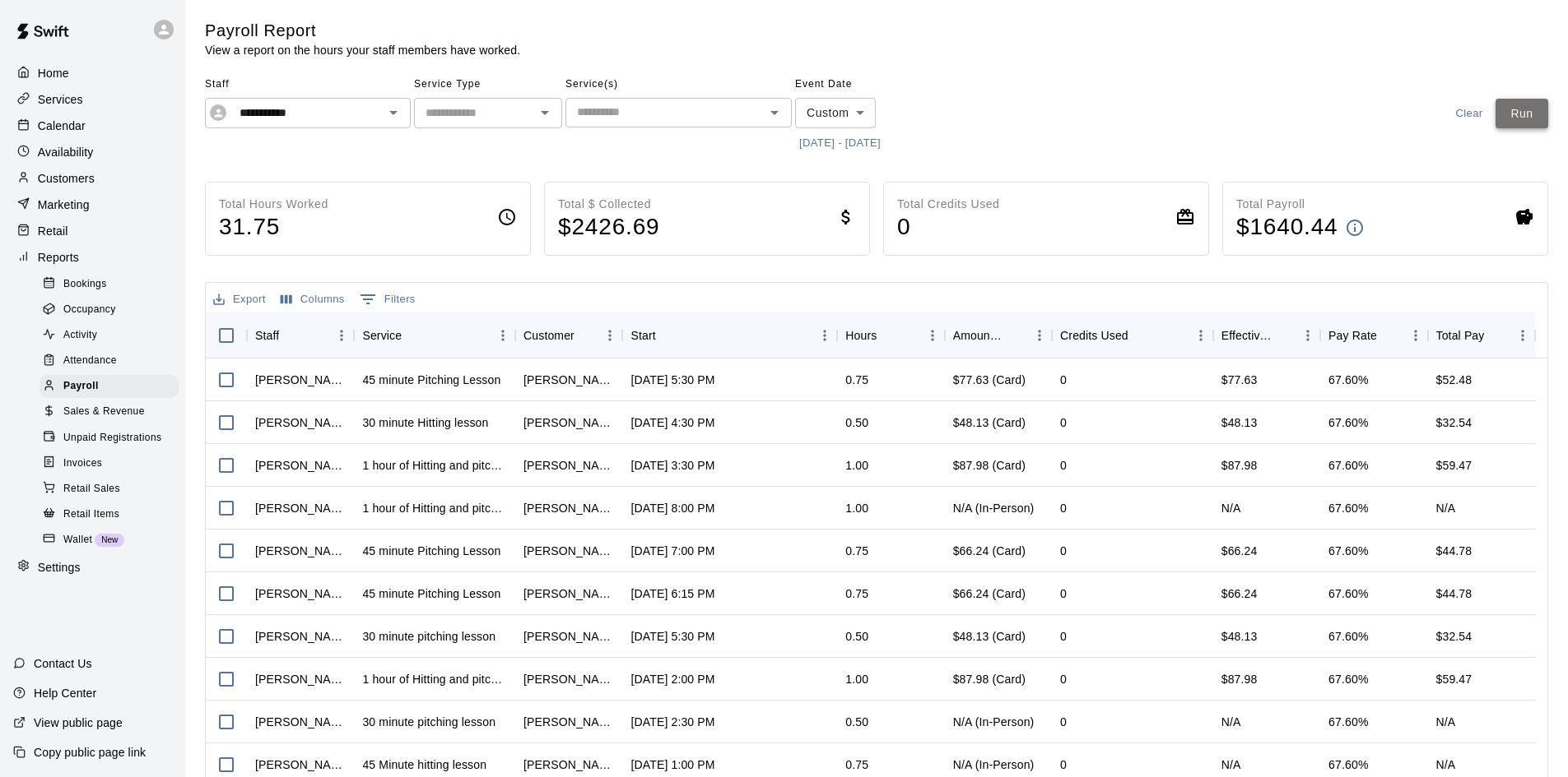
click at [1526, 112] on button "Run" at bounding box center [1521, 114] width 53 height 30
click at [300, 115] on input "**********" at bounding box center [295, 113] width 125 height 21
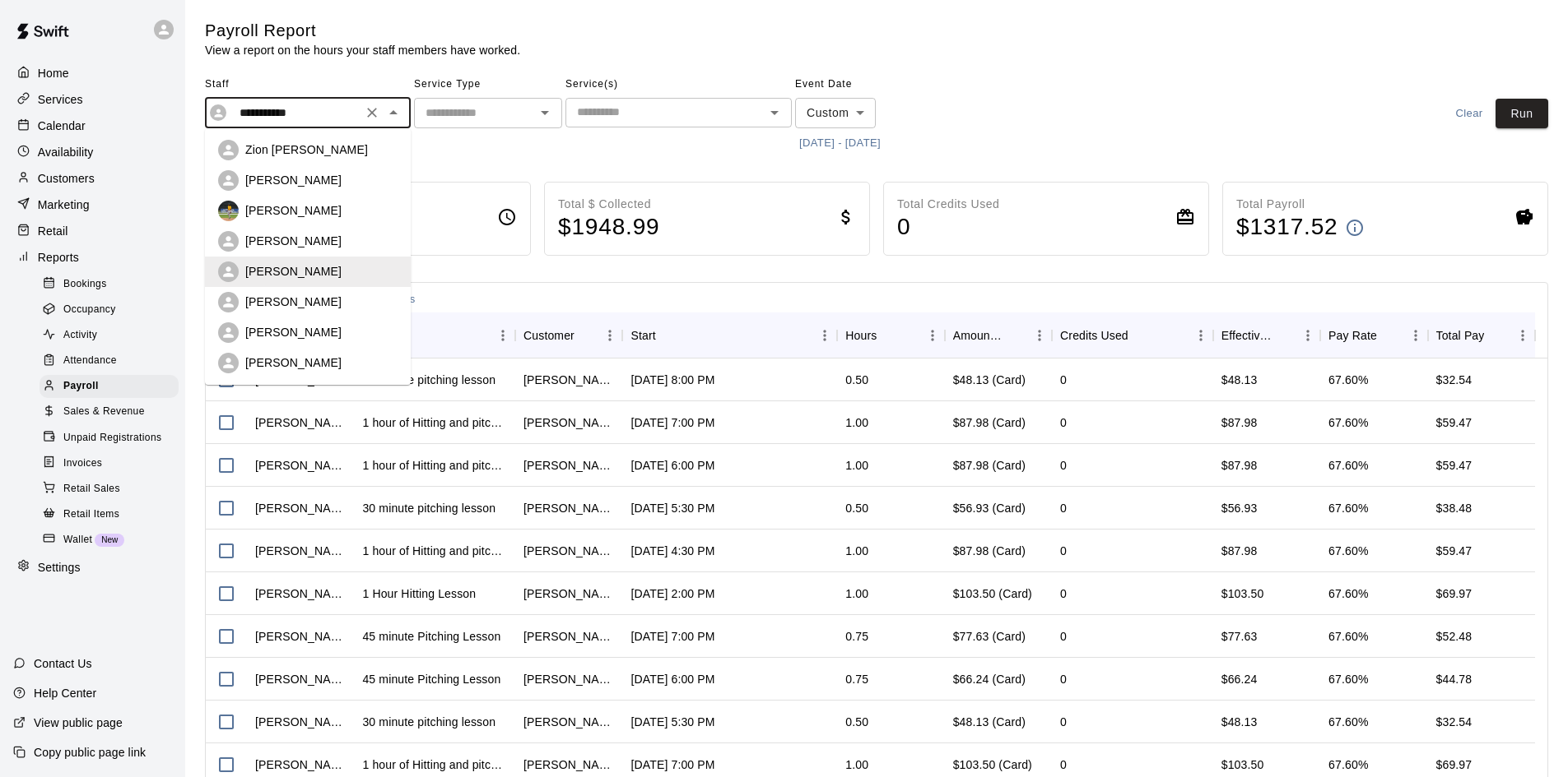
click at [299, 304] on p "[PERSON_NAME]" at bounding box center [293, 302] width 96 height 17
type input "**********"
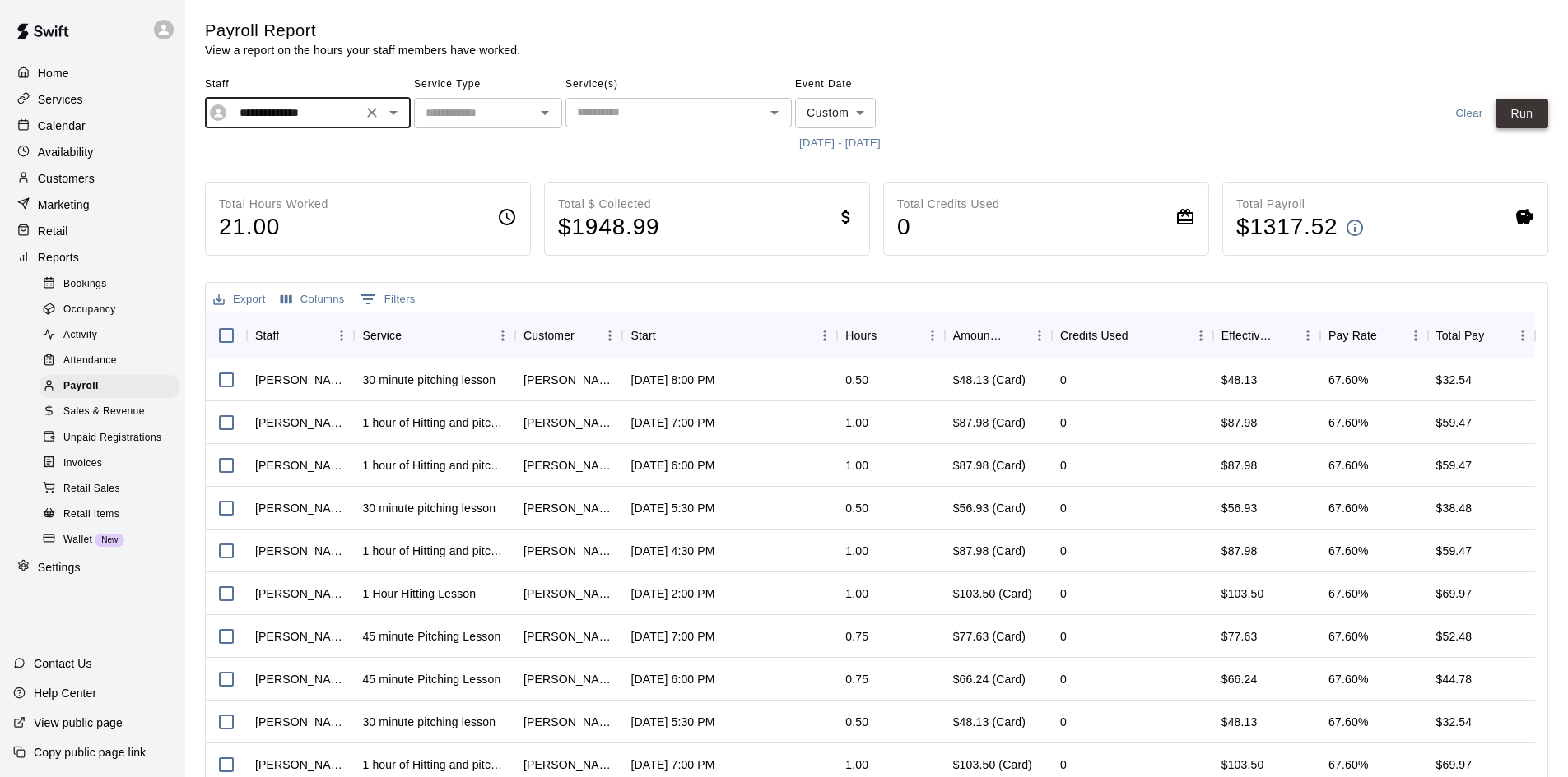
click at [1526, 110] on button "Run" at bounding box center [1521, 114] width 53 height 30
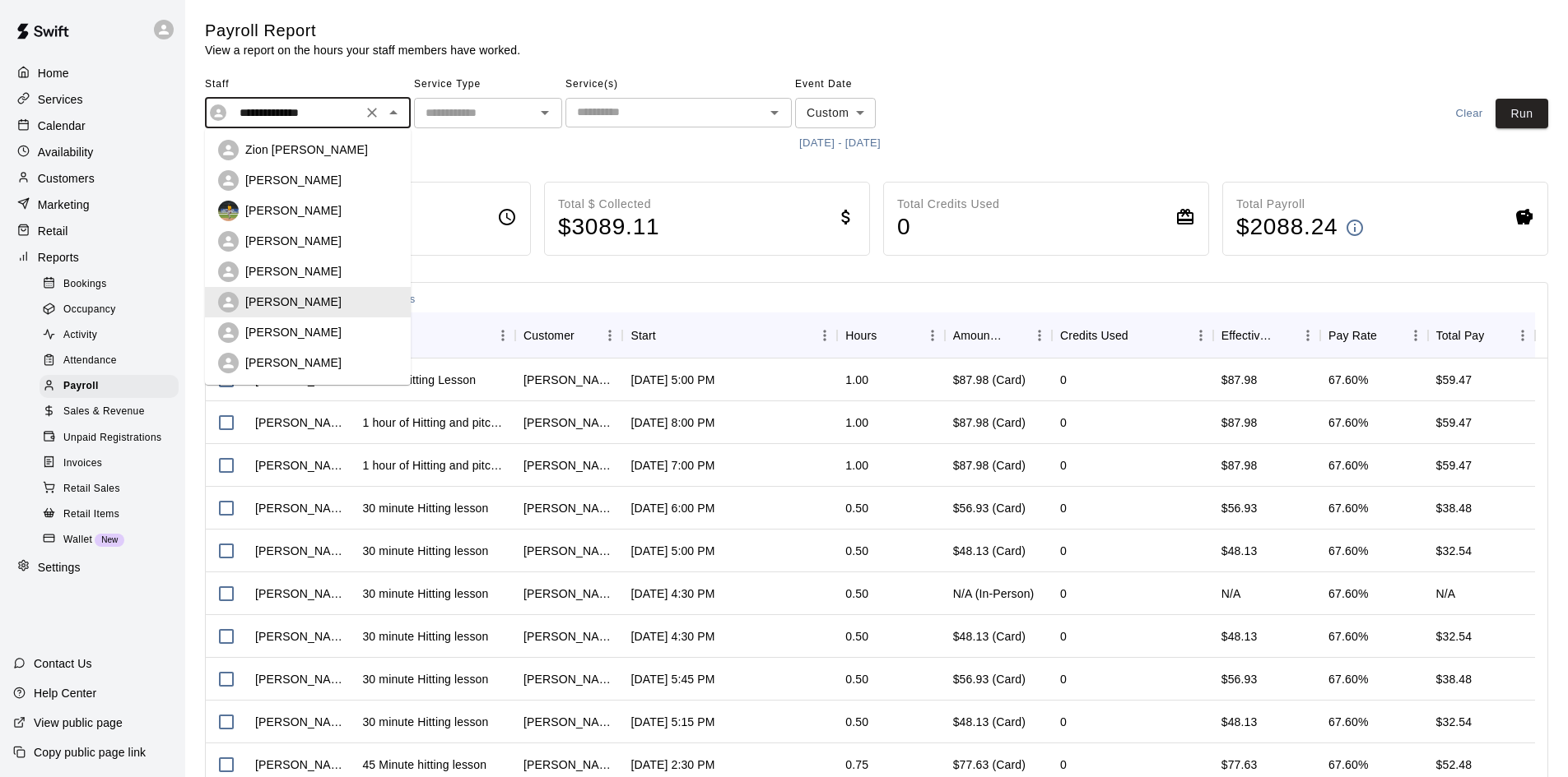
click at [339, 110] on input "**********" at bounding box center [295, 113] width 125 height 21
click at [375, 111] on icon "Clear" at bounding box center [372, 113] width 10 height 10
click at [500, 117] on input "text" at bounding box center [474, 113] width 111 height 21
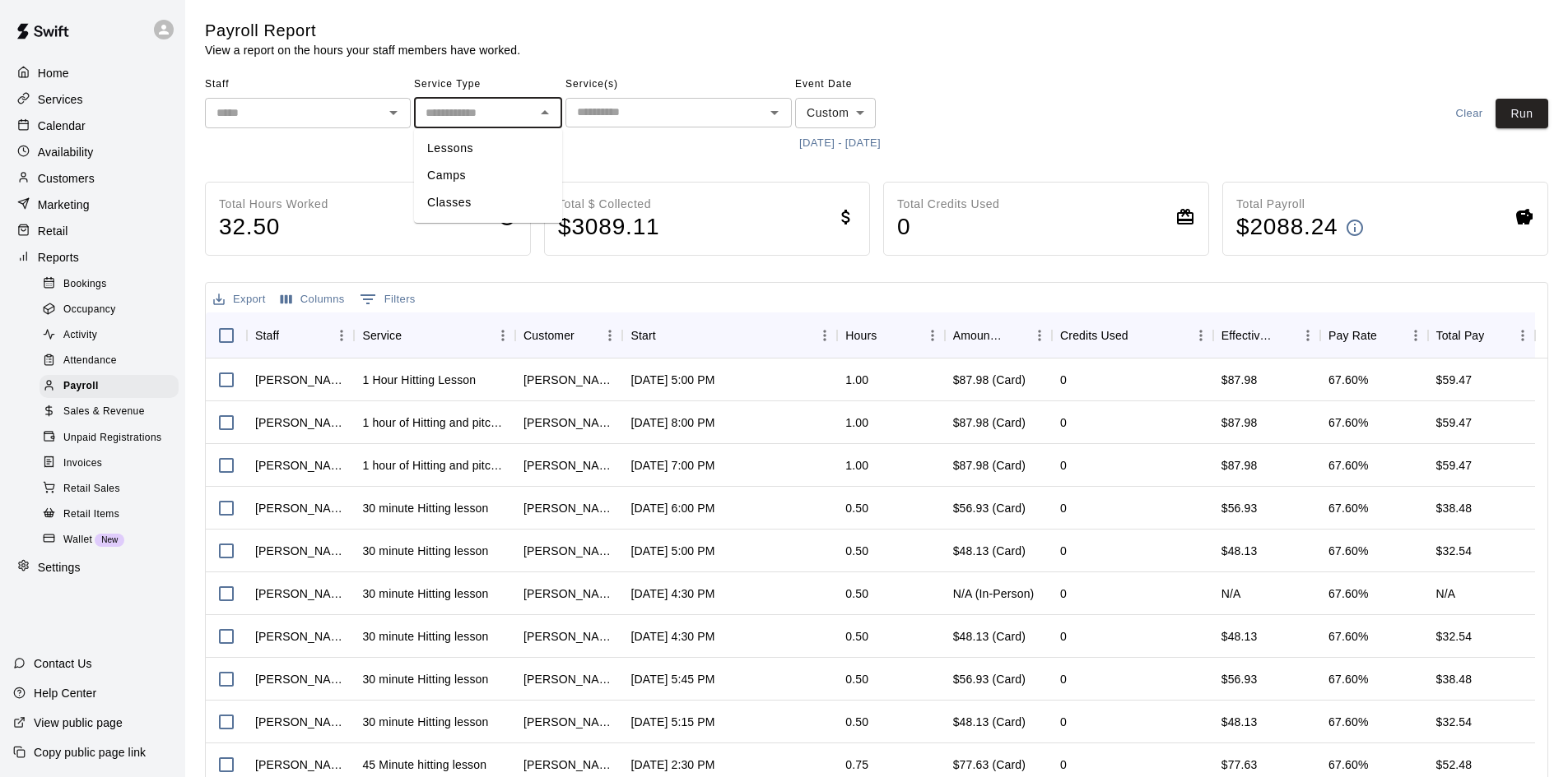
click at [484, 155] on li "Lessons" at bounding box center [488, 148] width 148 height 27
type input "*******"
click at [1507, 116] on button "Run" at bounding box center [1521, 114] width 53 height 30
click at [83, 127] on p "Calendar" at bounding box center [61, 126] width 48 height 17
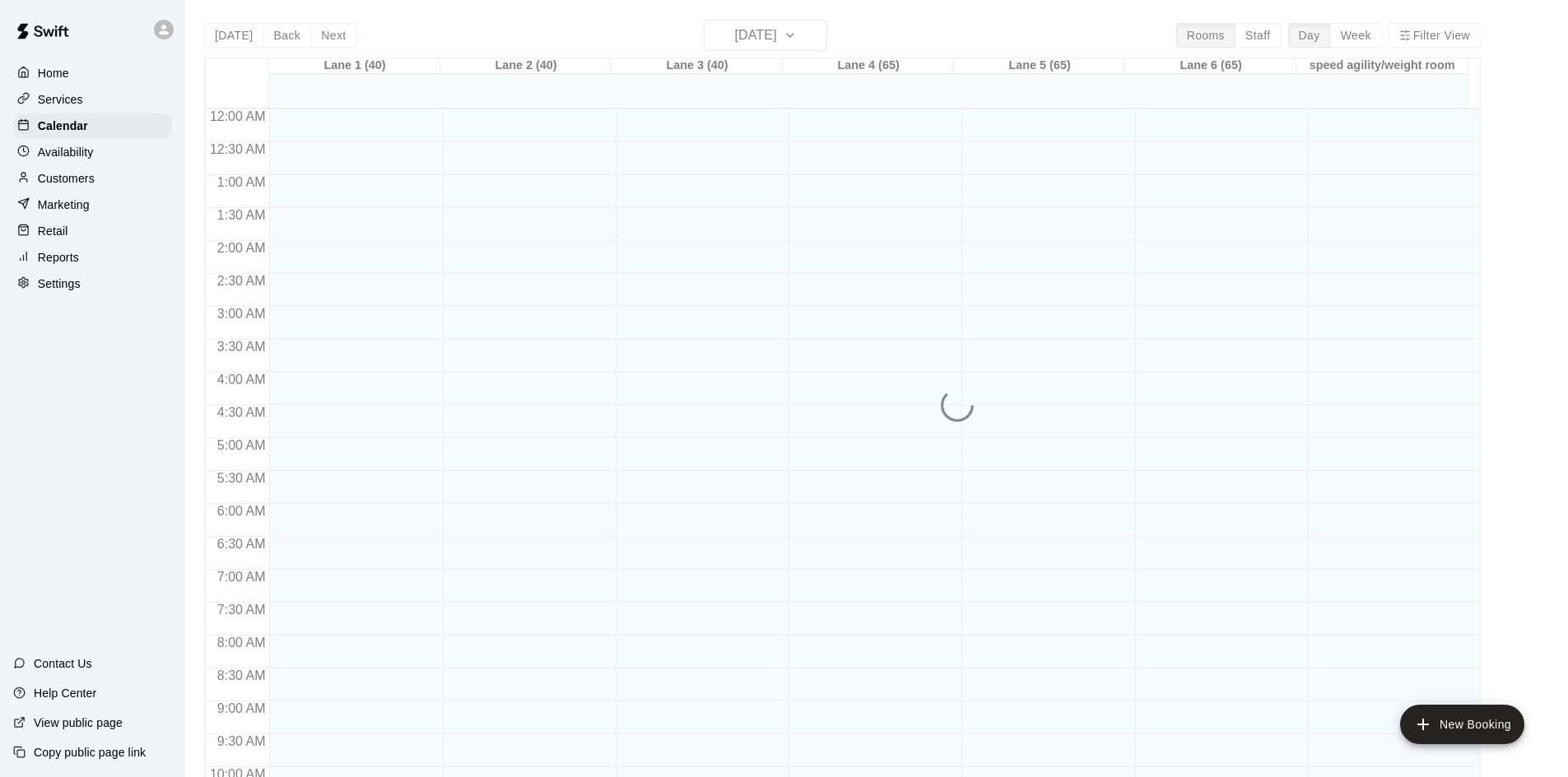
scroll to position [843, 0]
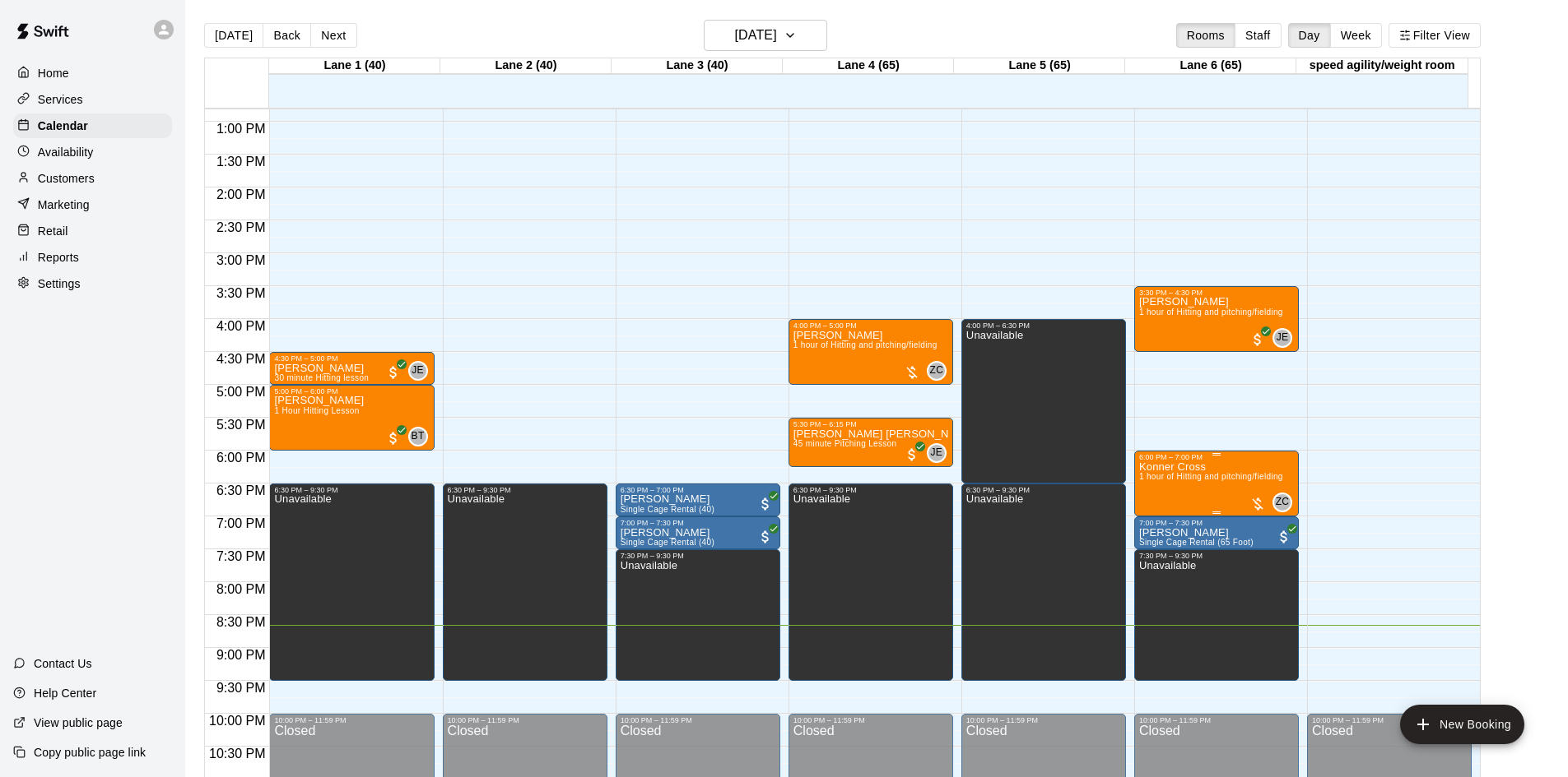
click at [1258, 504] on div at bounding box center [1258, 504] width 17 height 17
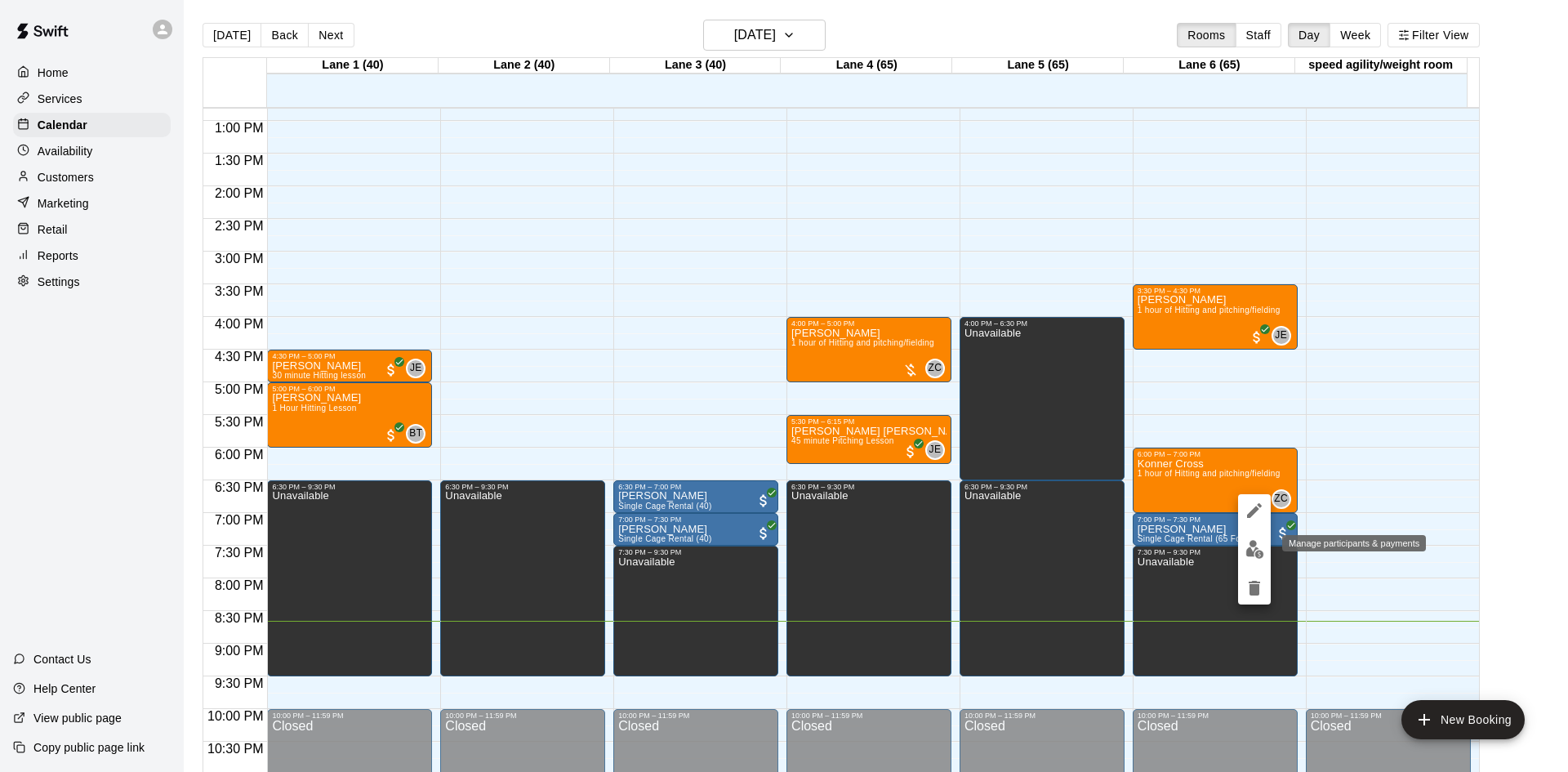
click at [1257, 542] on img "edit" at bounding box center [1255, 549] width 19 height 19
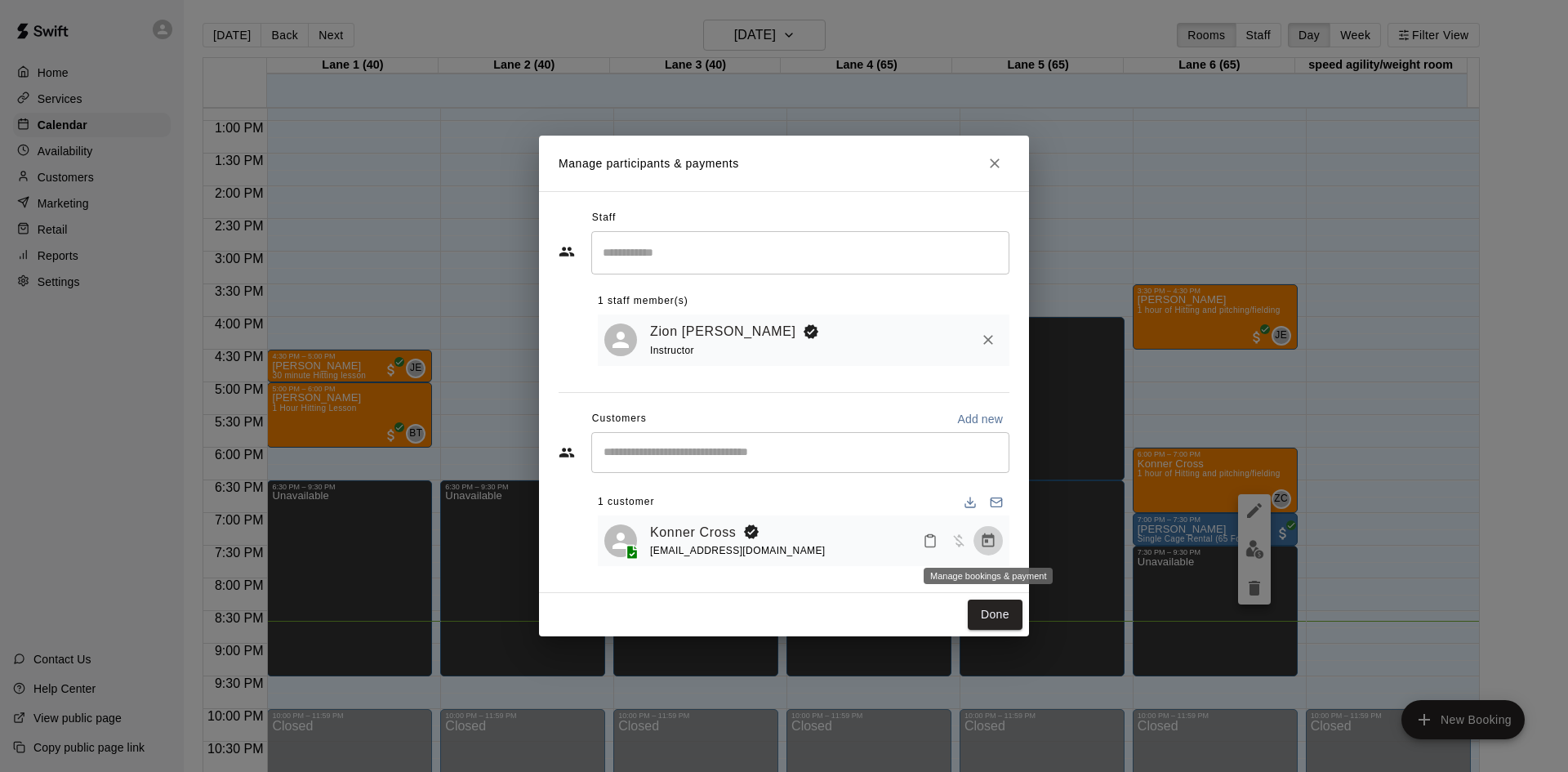
click at [988, 542] on icon "Manage bookings & payment" at bounding box center [988, 540] width 12 height 14
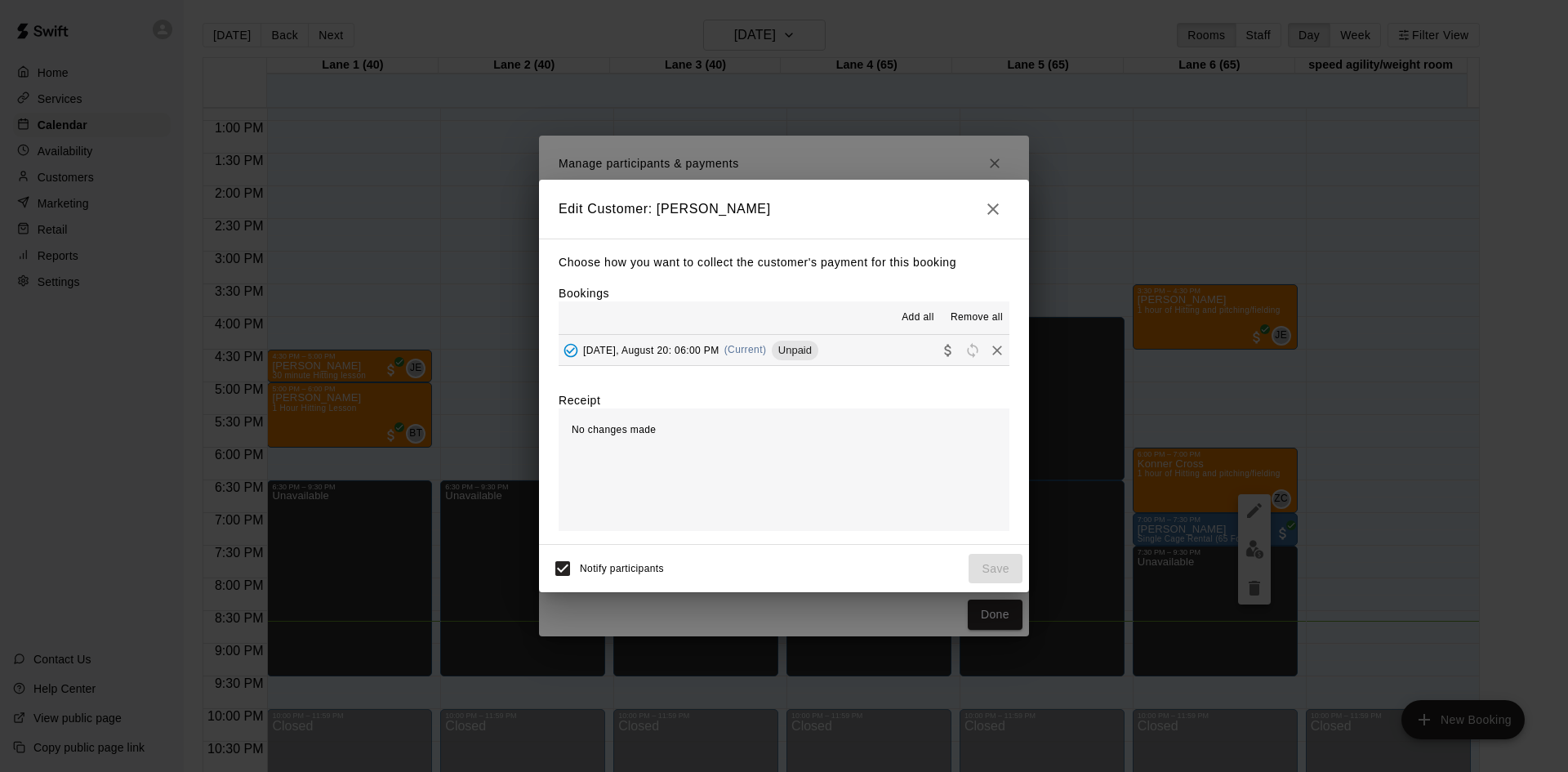
click at [864, 350] on button "[DATE], August 20: 06:00 PM (Current) Unpaid" at bounding box center [784, 350] width 451 height 30
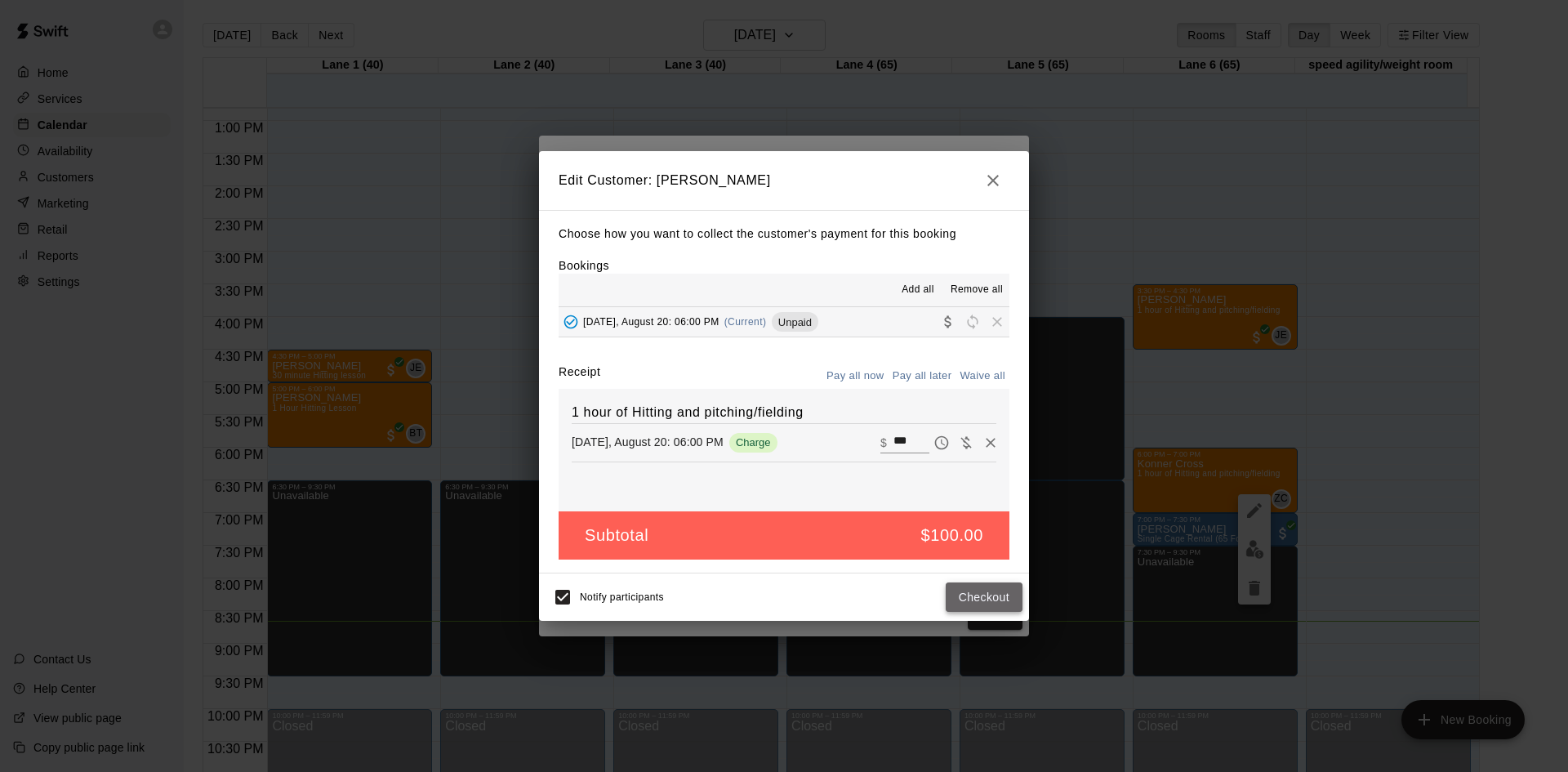
click at [978, 604] on button "Checkout" at bounding box center [984, 597] width 76 height 30
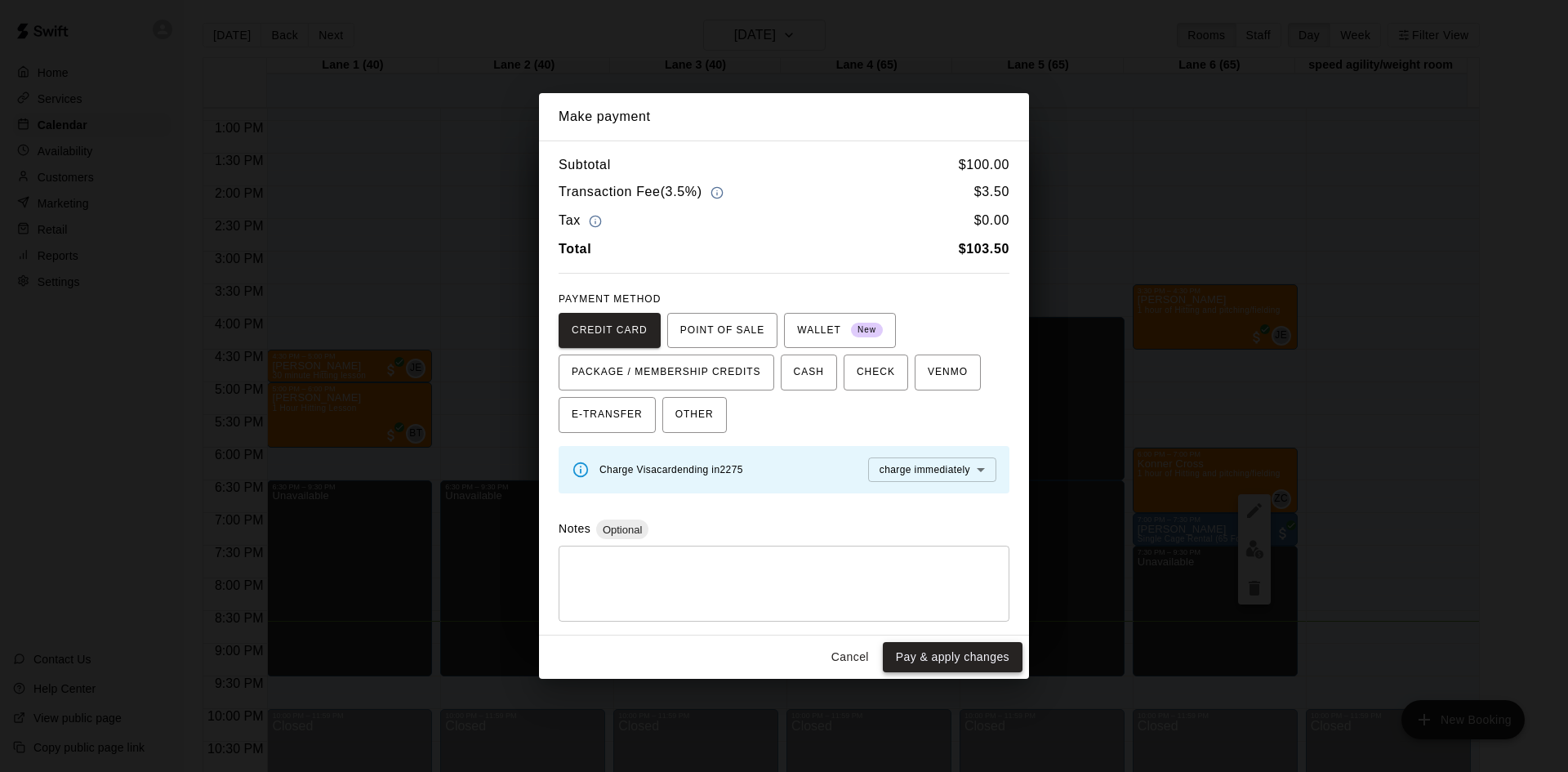
click at [951, 650] on button "Pay & apply changes" at bounding box center [953, 657] width 140 height 30
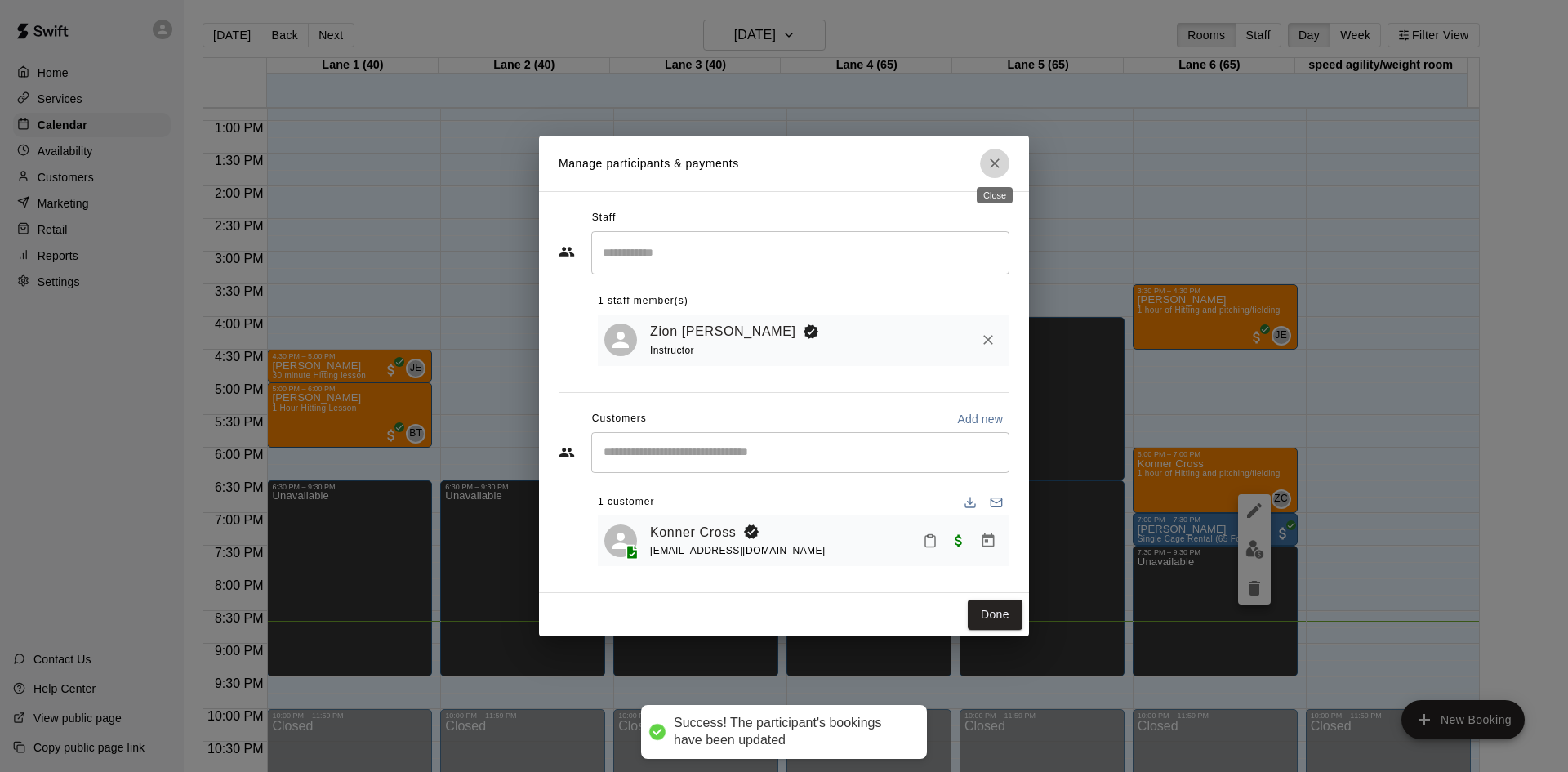
click at [998, 161] on icon "Close" at bounding box center [995, 164] width 17 height 17
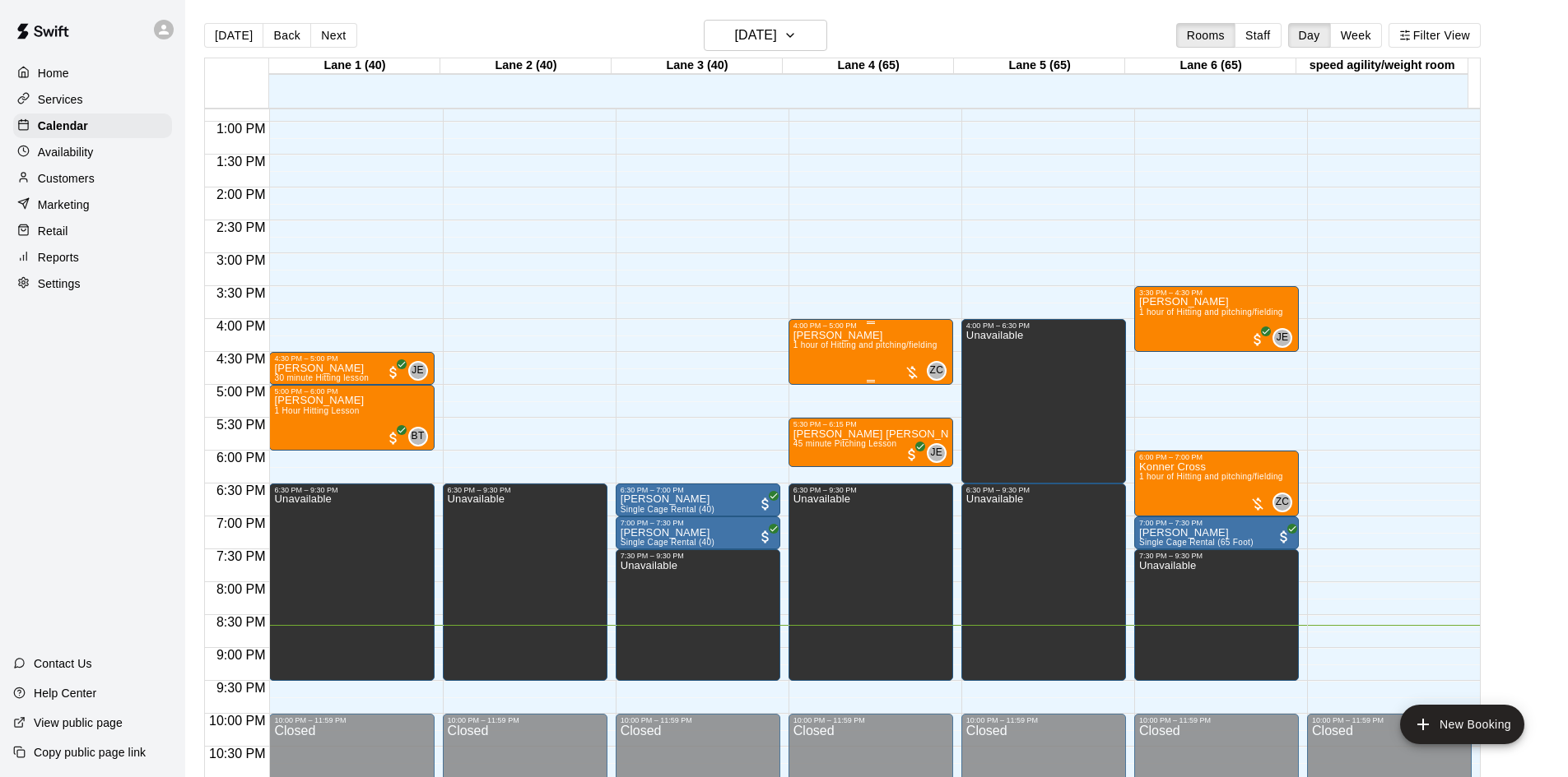
click at [909, 373] on div at bounding box center [912, 373] width 17 height 17
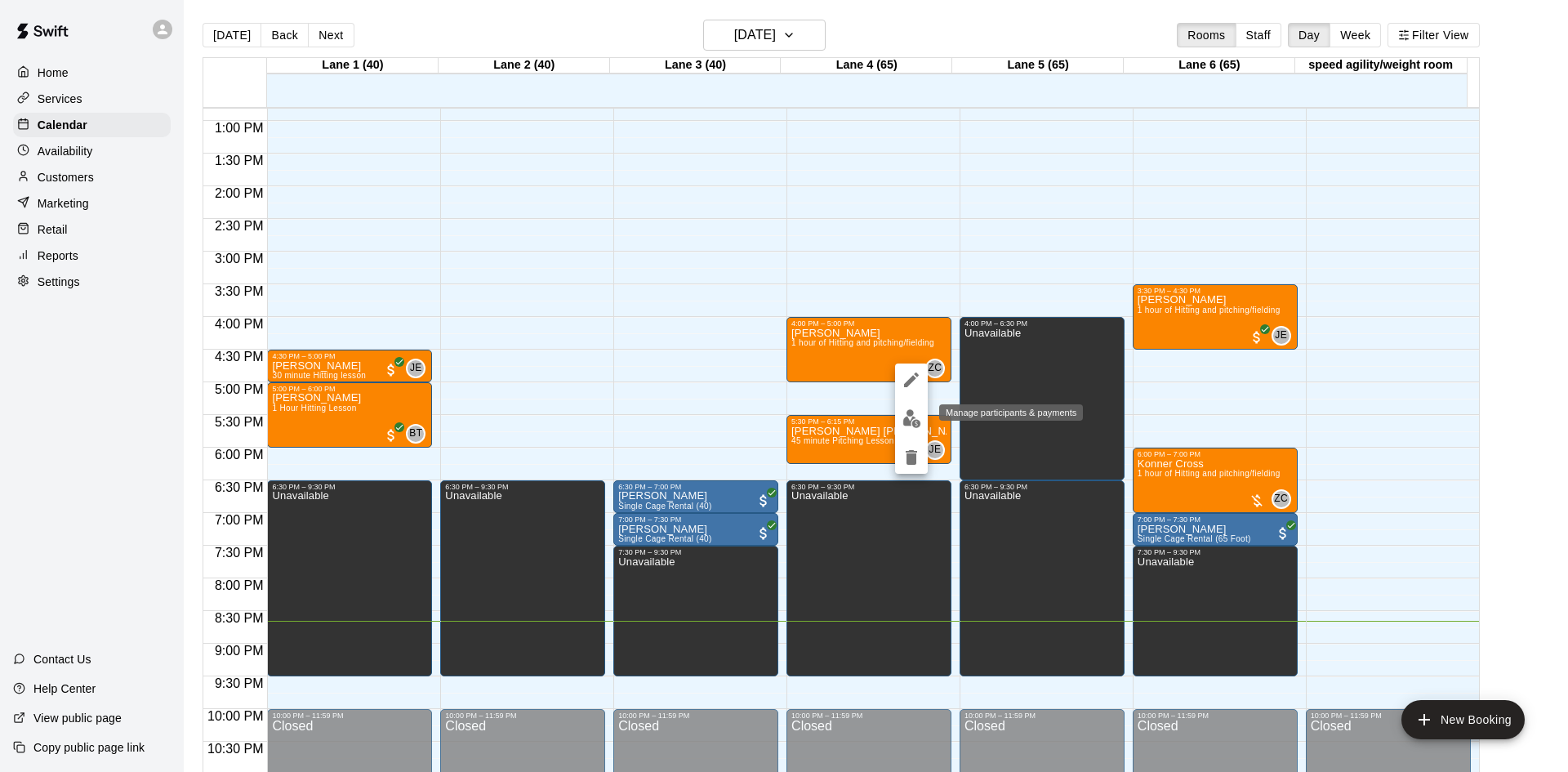
click at [912, 426] on img "edit" at bounding box center [912, 419] width 19 height 19
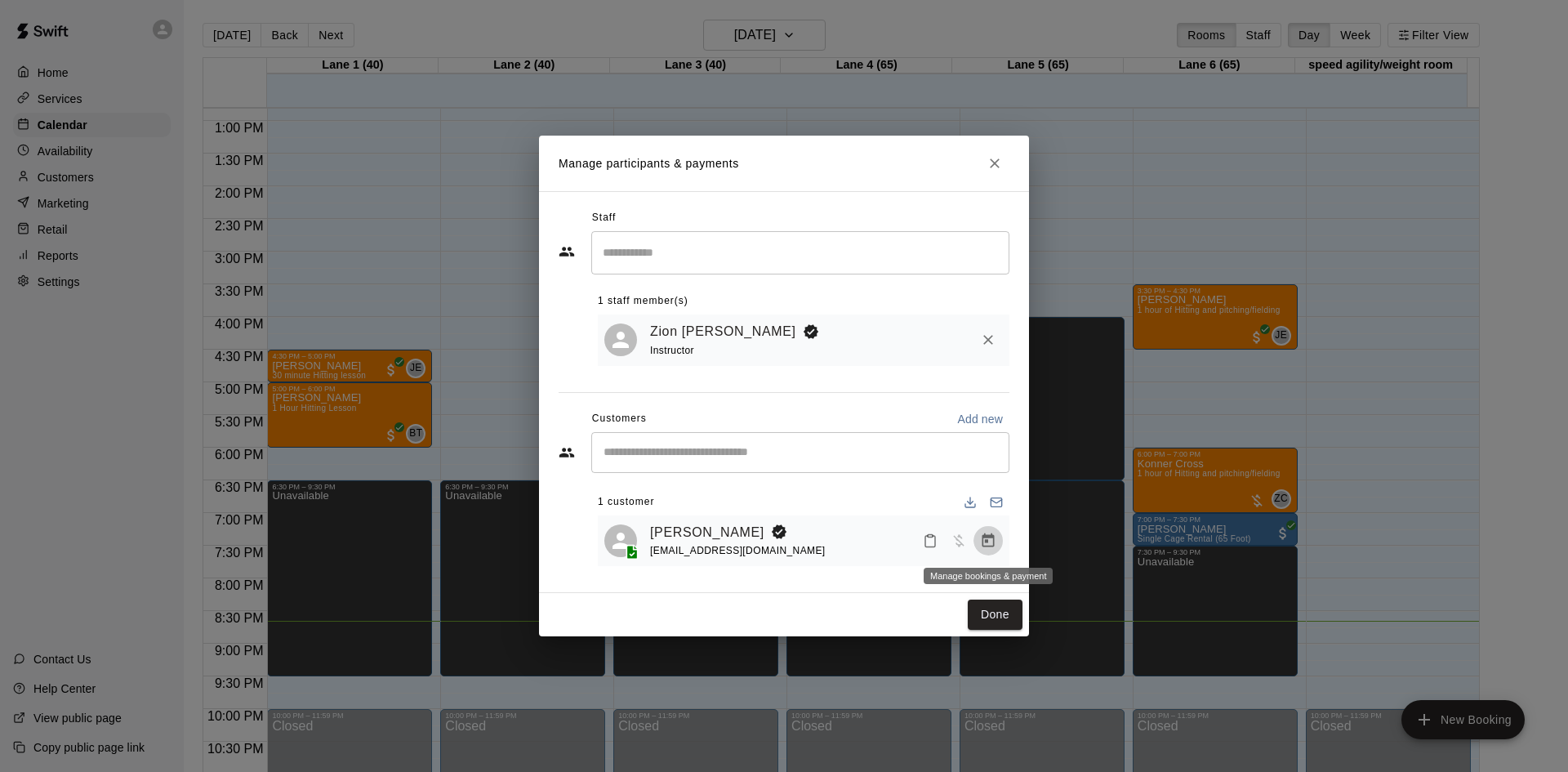
click at [982, 545] on icon "Manage bookings & payment" at bounding box center [988, 541] width 17 height 17
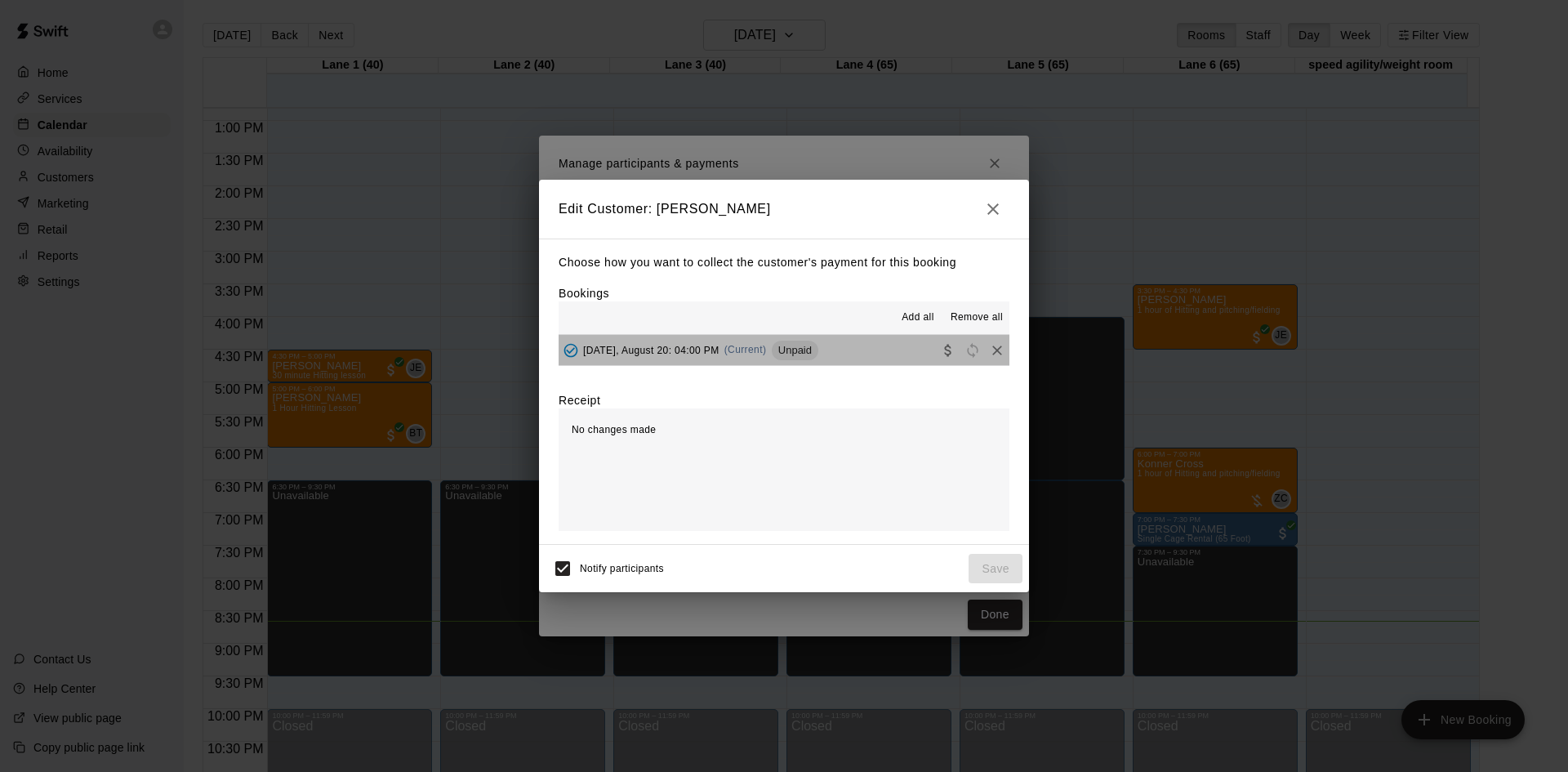
click at [865, 347] on button "[DATE], August 20: 04:00 PM (Current) Unpaid" at bounding box center [784, 350] width 451 height 30
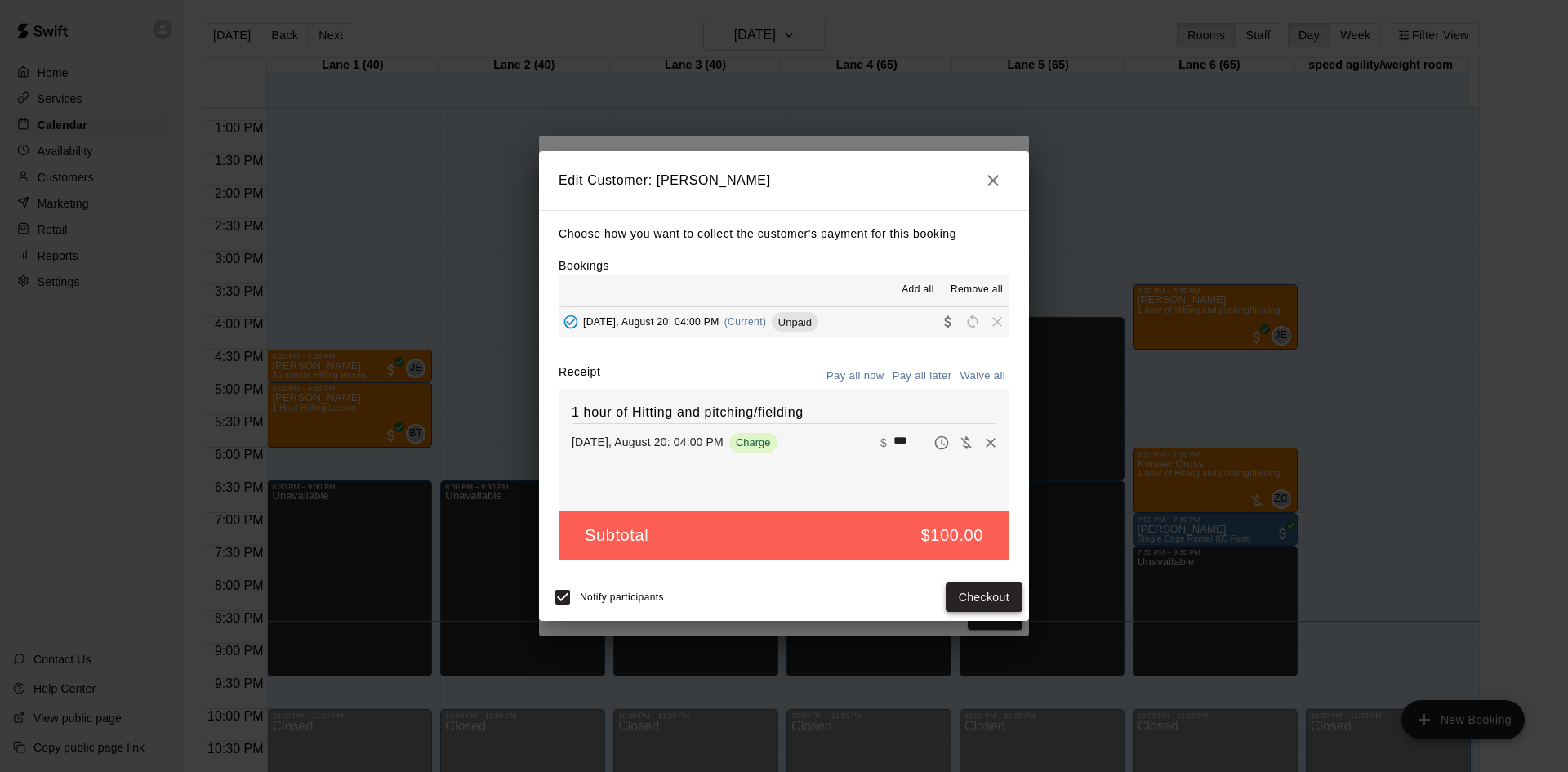
click at [957, 593] on button "Checkout" at bounding box center [984, 597] width 76 height 30
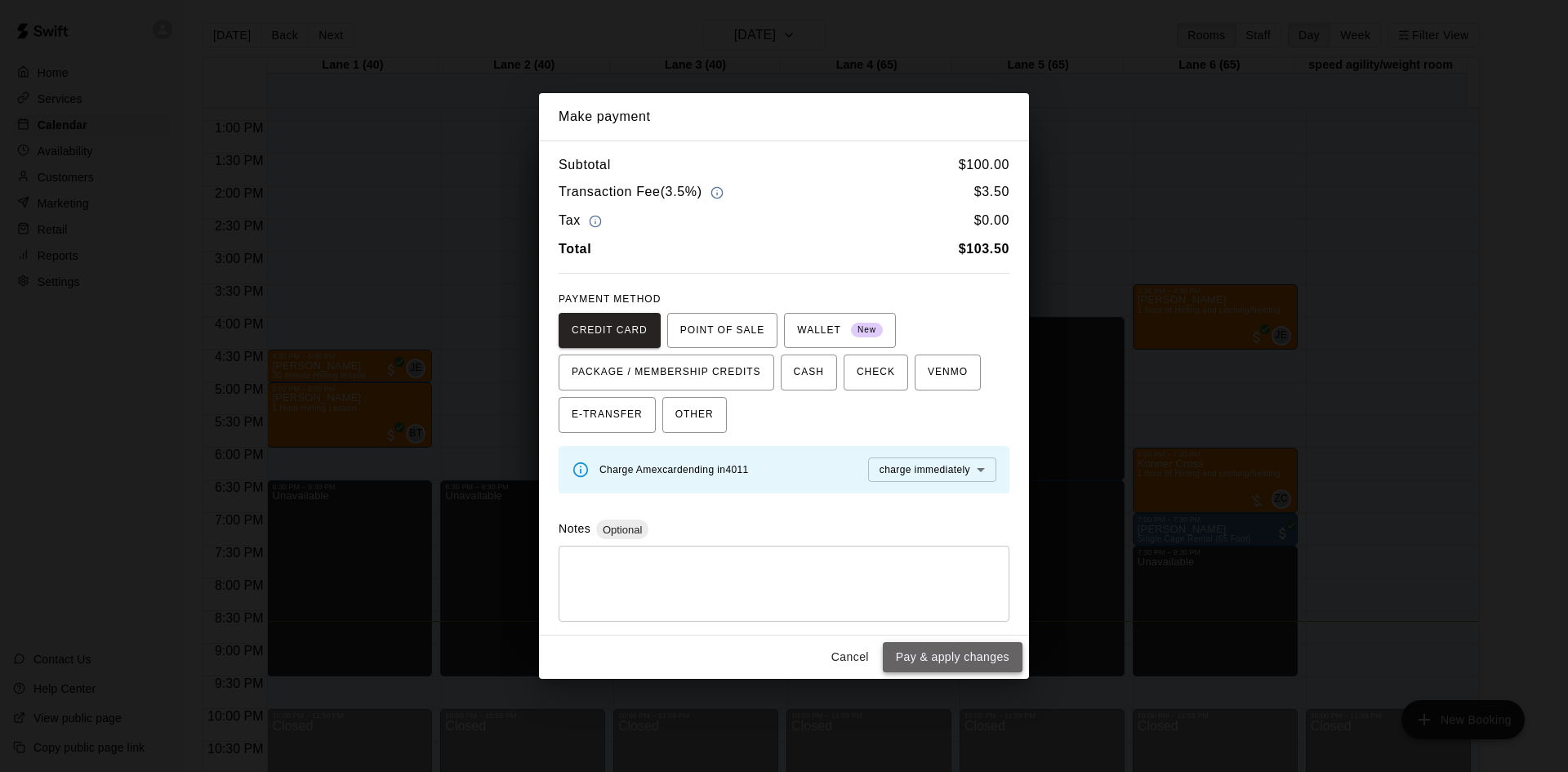
click at [939, 655] on button "Pay & apply changes" at bounding box center [953, 657] width 140 height 30
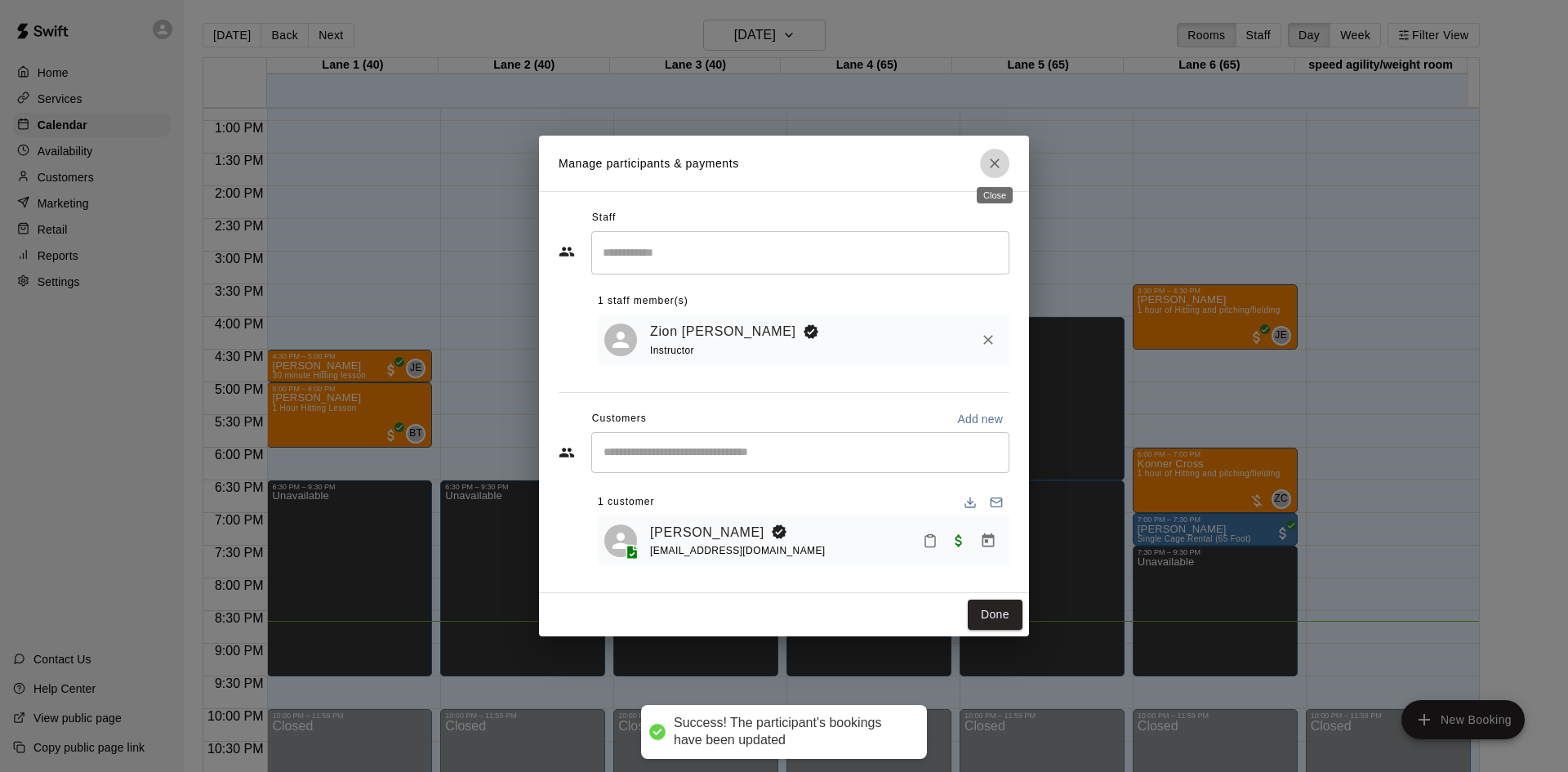
click at [992, 156] on icon "Close" at bounding box center [995, 164] width 17 height 17
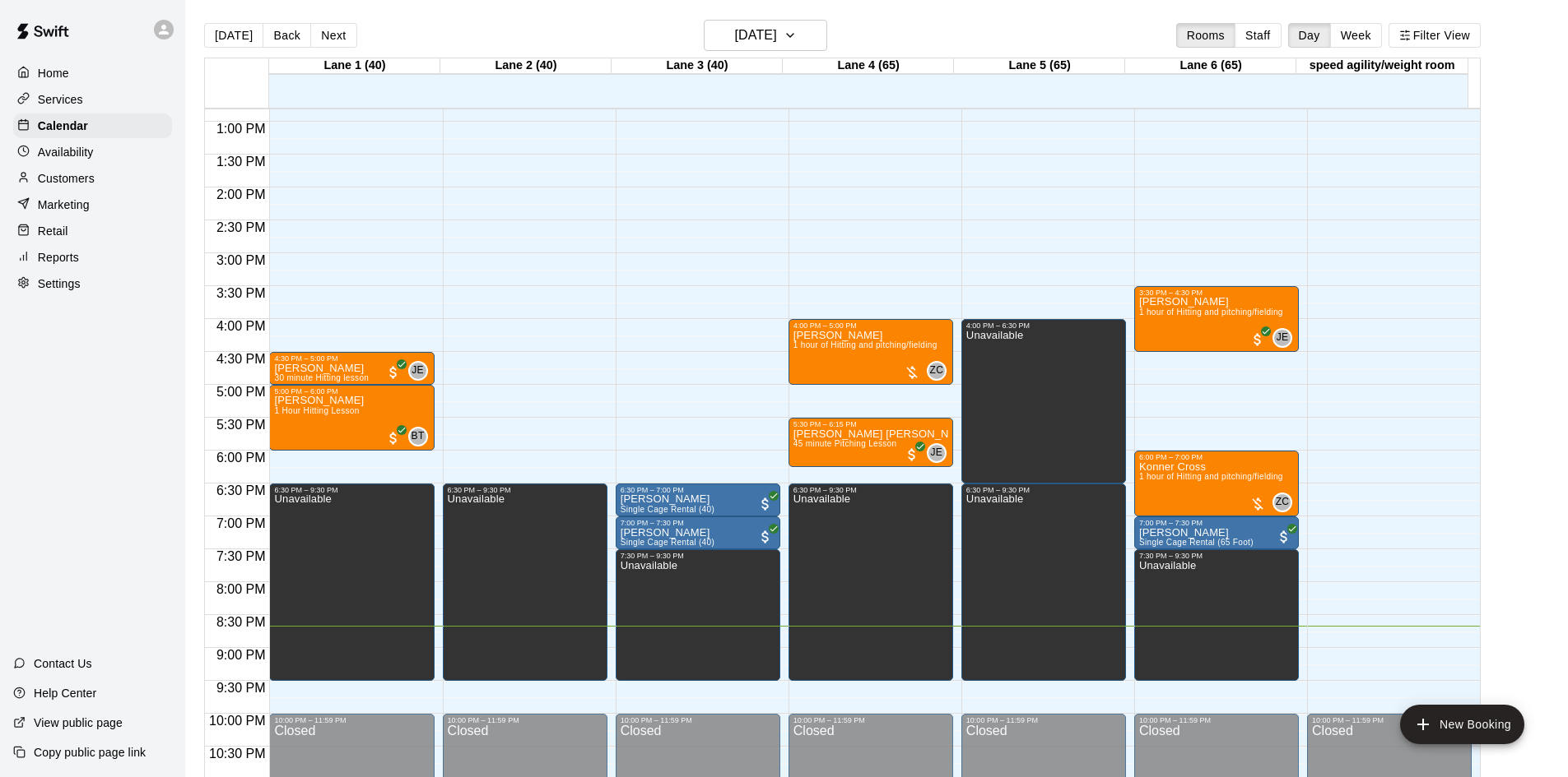
drag, startPoint x: 54, startPoint y: 182, endPoint x: 63, endPoint y: 180, distance: 9.2
click at [54, 182] on p "Customers" at bounding box center [66, 179] width 57 height 17
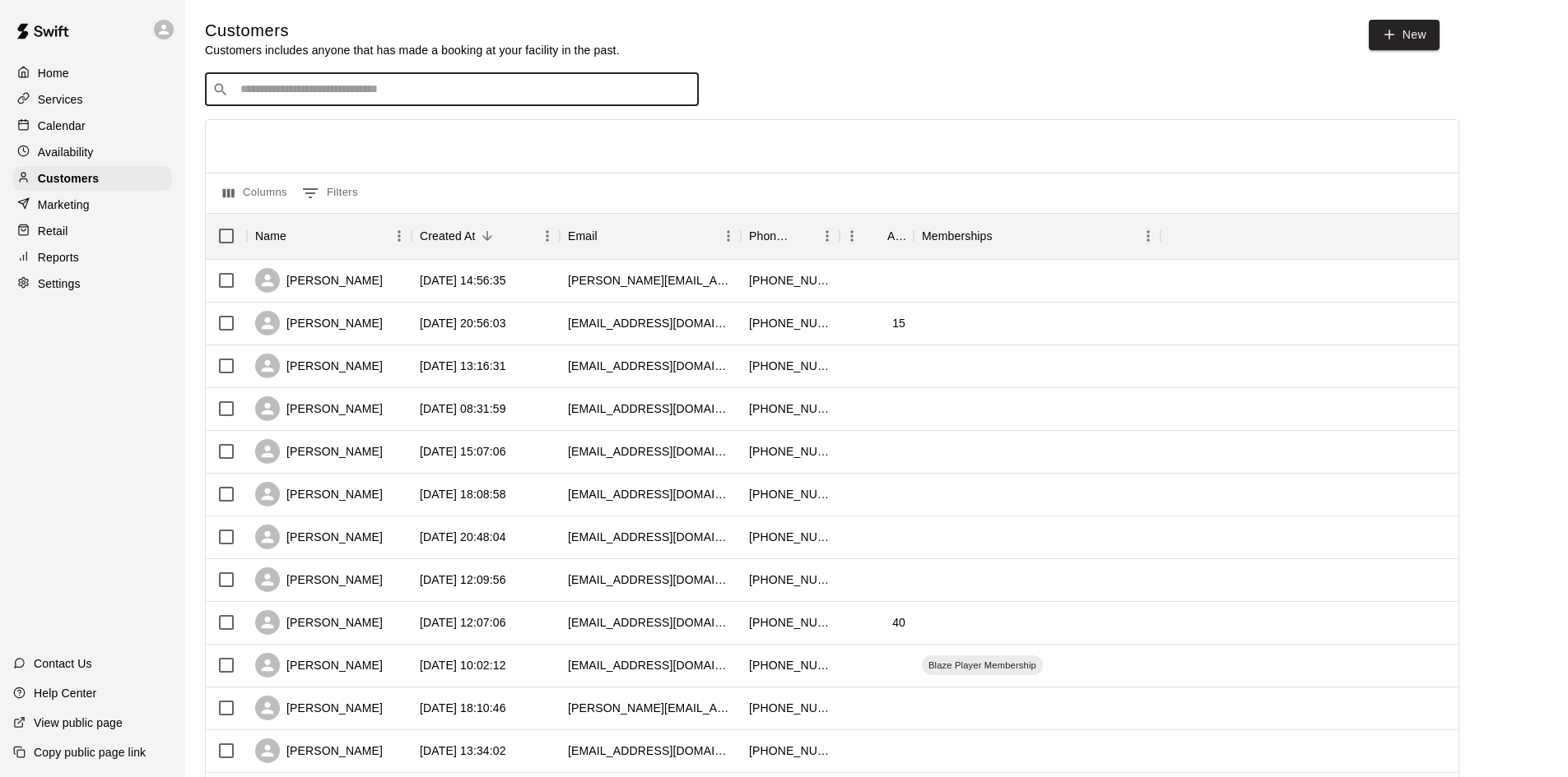
click at [325, 94] on input "Search customers by name or email" at bounding box center [463, 89] width 456 height 17
type input "*"
type input "*******"
drag, startPoint x: 361, startPoint y: 91, endPoint x: 250, endPoint y: 89, distance: 111.0
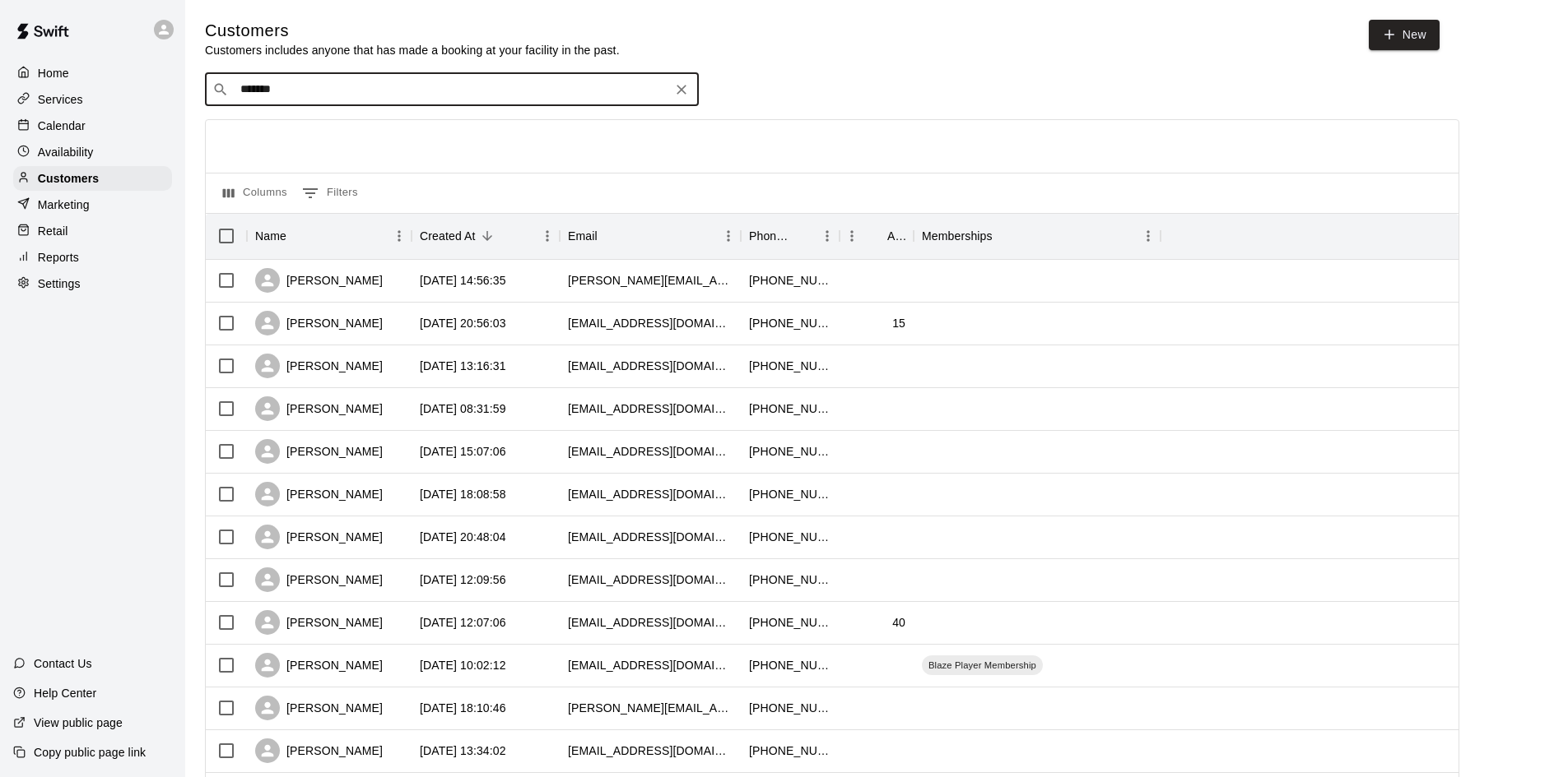
click at [250, 89] on input "*******" at bounding box center [450, 89] width 431 height 17
click at [321, 106] on div "​ ******* ​" at bounding box center [452, 89] width 494 height 33
click at [314, 98] on input "*******" at bounding box center [450, 89] width 431 height 17
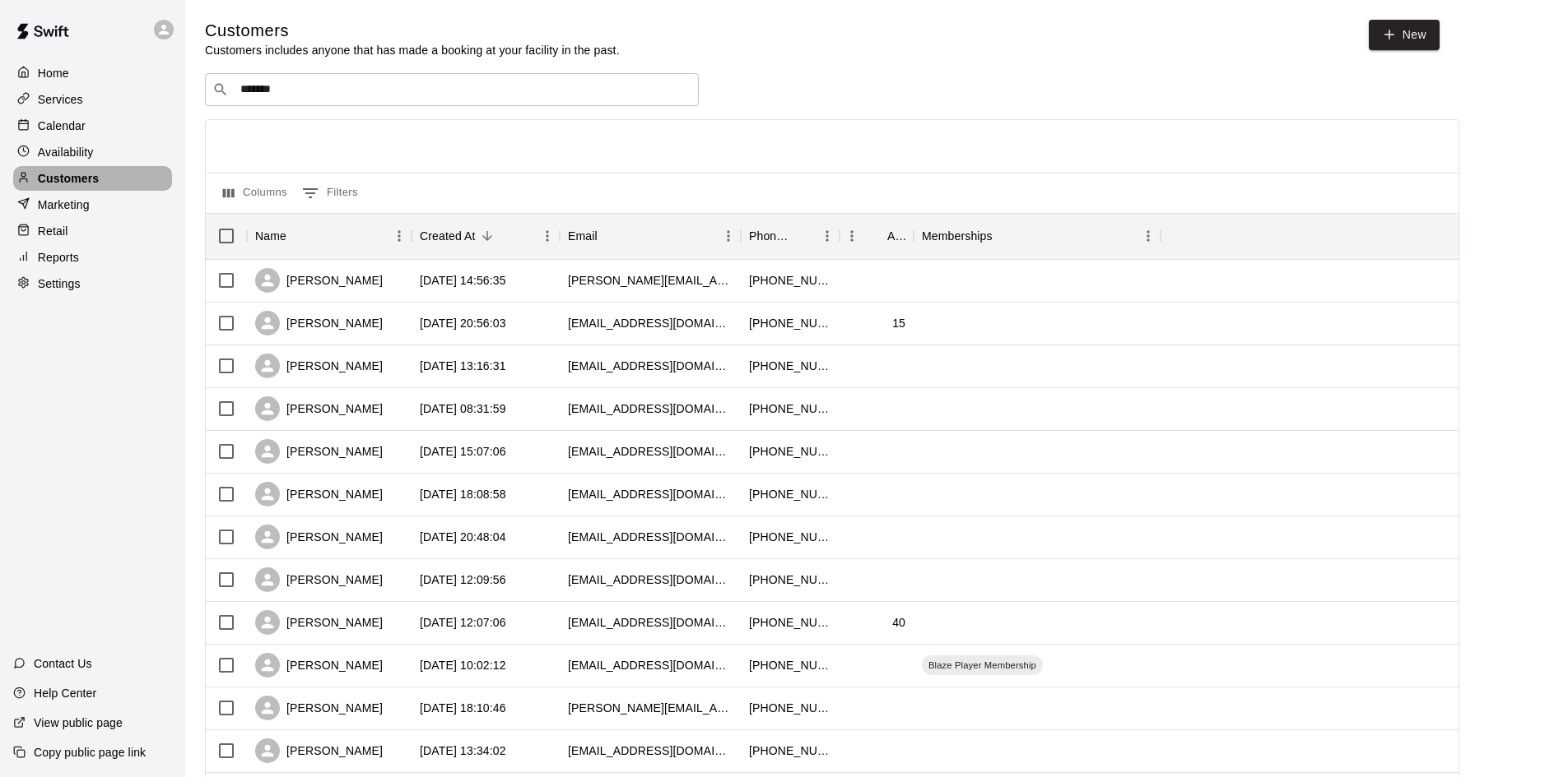
click at [85, 176] on p "Customers" at bounding box center [68, 179] width 61 height 17
click at [313, 92] on input "*******" at bounding box center [450, 89] width 431 height 17
click at [74, 99] on p "Services" at bounding box center [60, 100] width 45 height 17
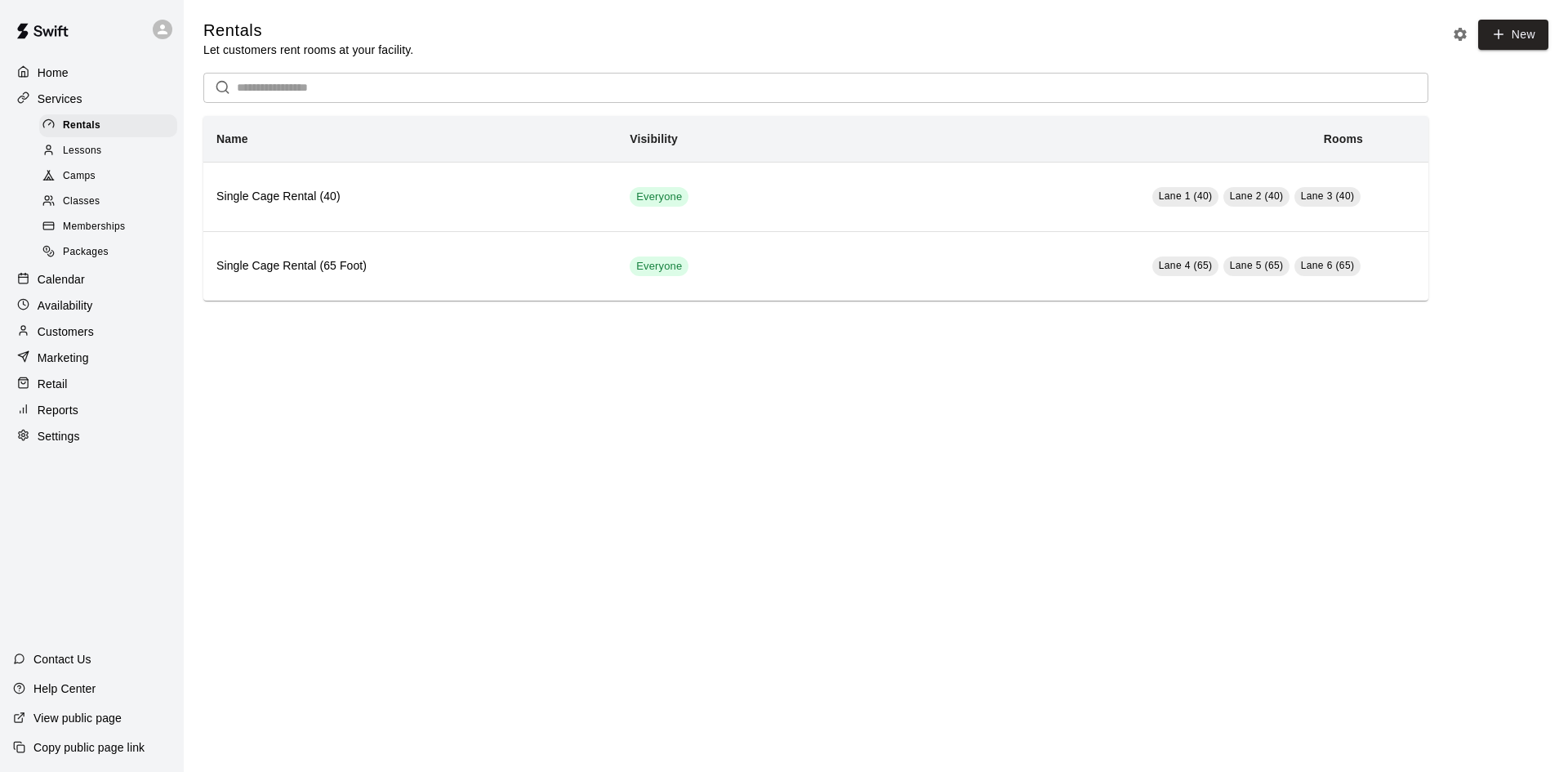
click at [90, 708] on div "View public page" at bounding box center [67, 718] width 135 height 29
